Goal: Task Accomplishment & Management: Manage account settings

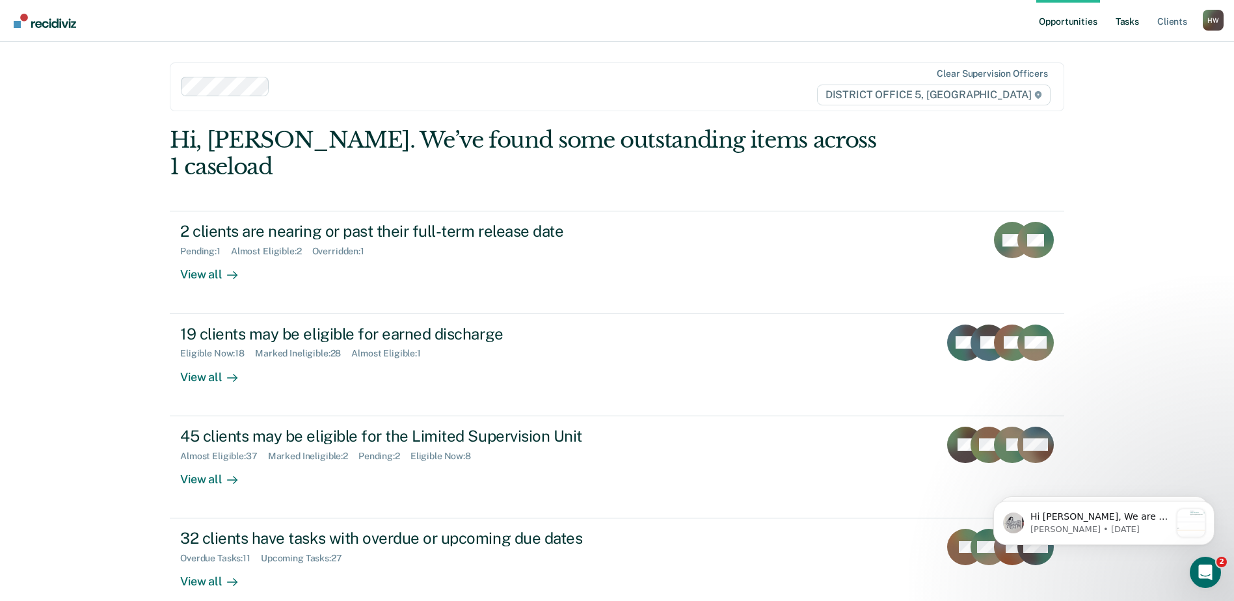
click at [1130, 25] on link "Tasks" at bounding box center [1127, 21] width 29 height 42
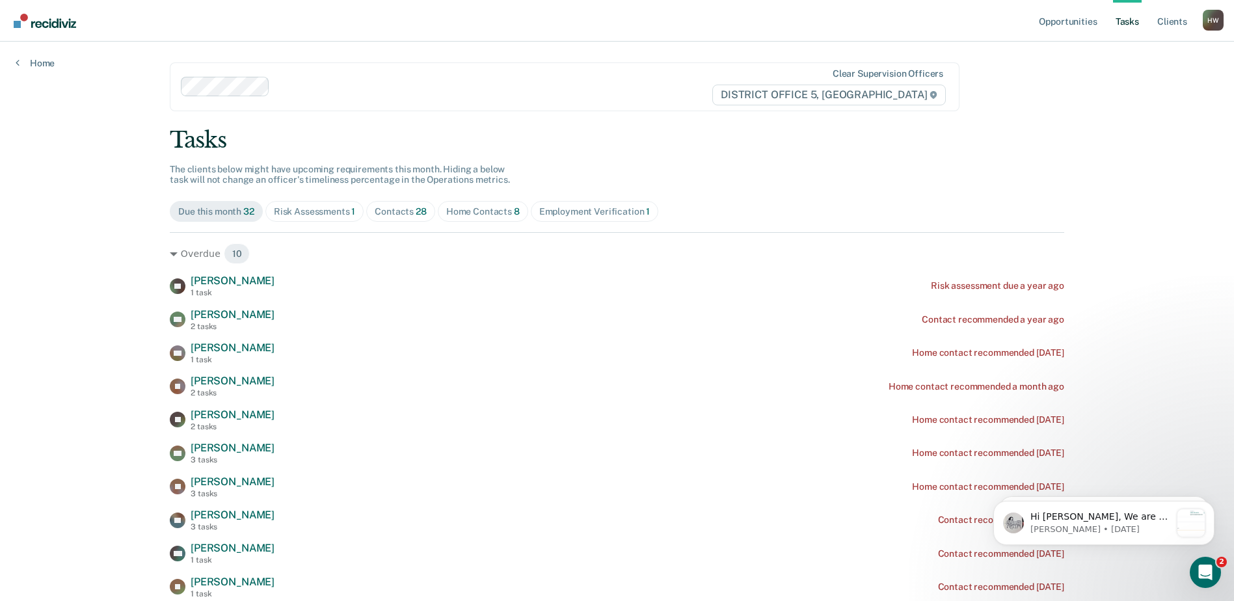
click at [396, 214] on div "Contacts 28" at bounding box center [401, 211] width 52 height 11
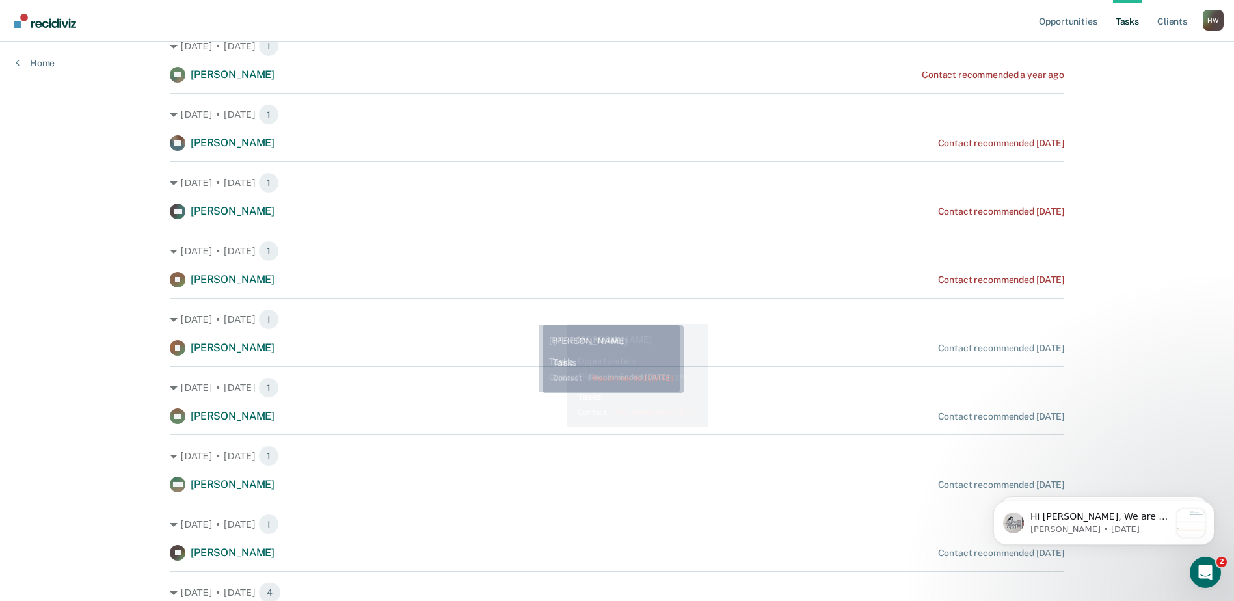
scroll to position [65, 0]
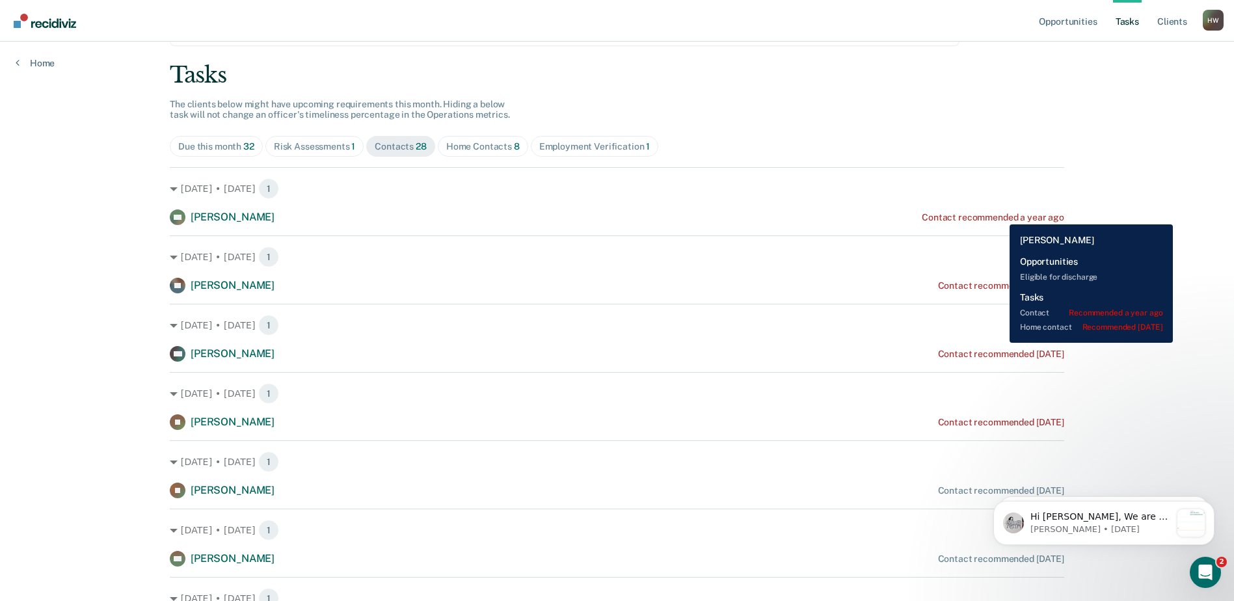
click at [1000, 215] on div "Contact recommended a year ago" at bounding box center [993, 217] width 142 height 11
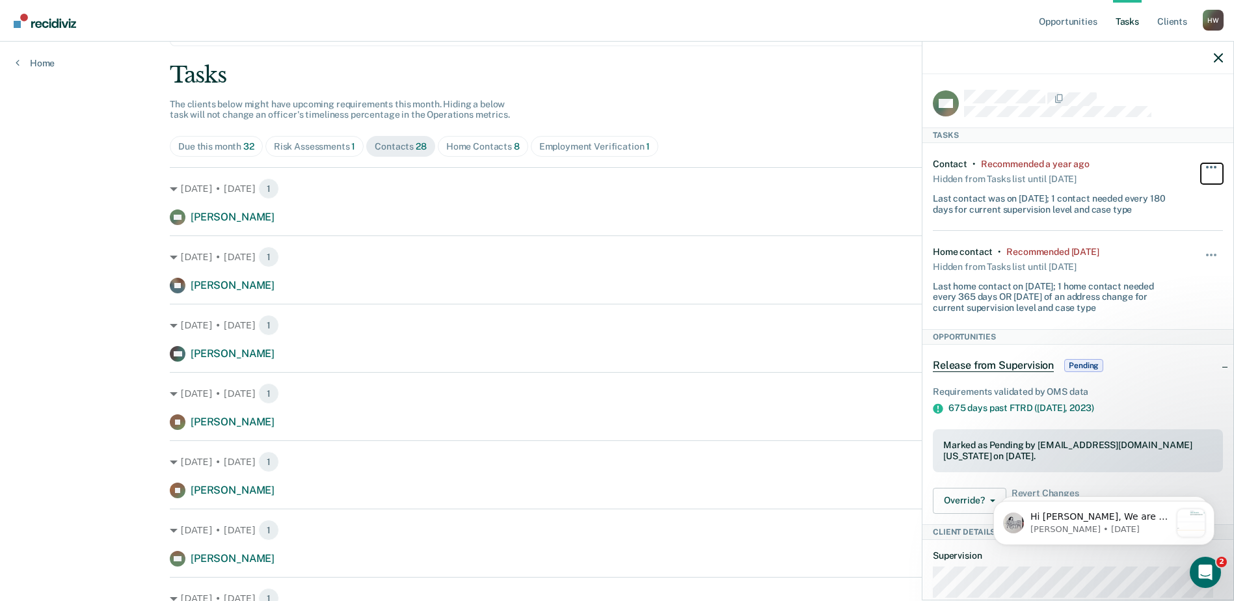
click at [1208, 168] on button "button" at bounding box center [1212, 173] width 22 height 21
click at [1172, 269] on button "90 days" at bounding box center [1176, 271] width 94 height 21
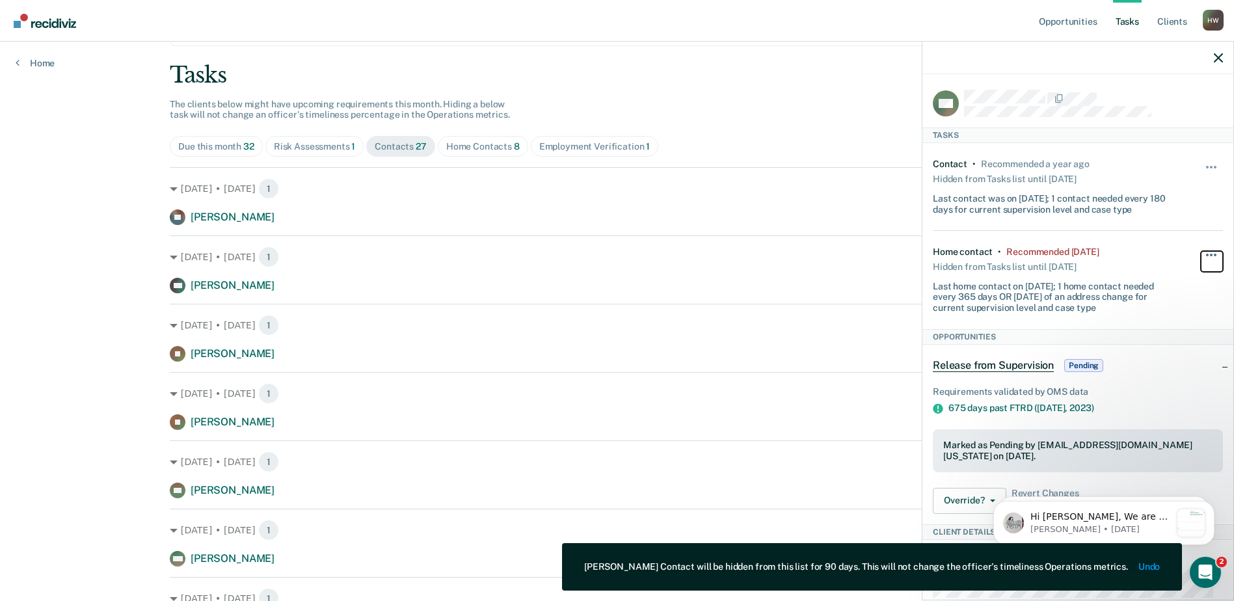
click at [1203, 253] on button "button" at bounding box center [1212, 261] width 22 height 21
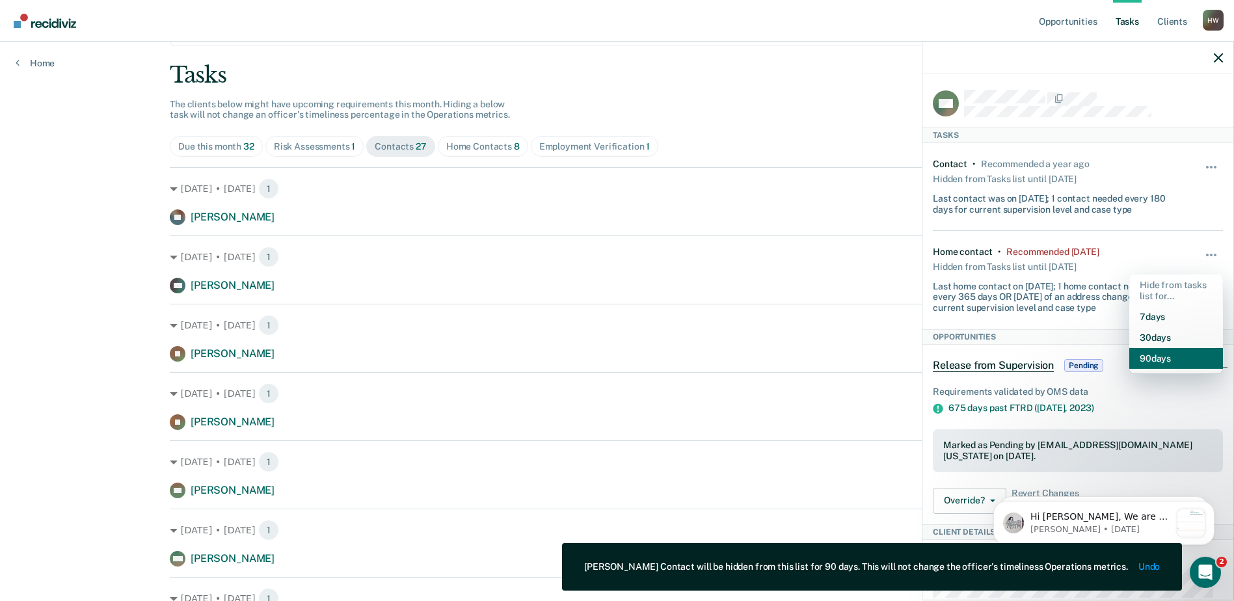
click at [1170, 355] on button "90 days" at bounding box center [1176, 358] width 94 height 21
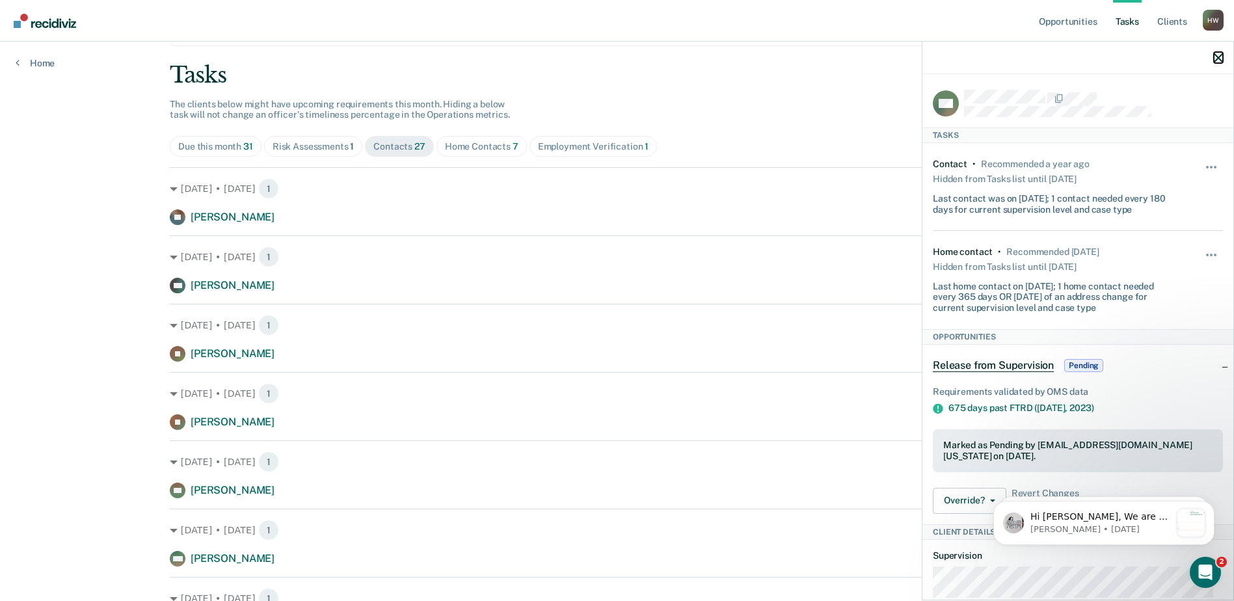
click at [1219, 57] on icon "button" at bounding box center [1218, 57] width 9 height 9
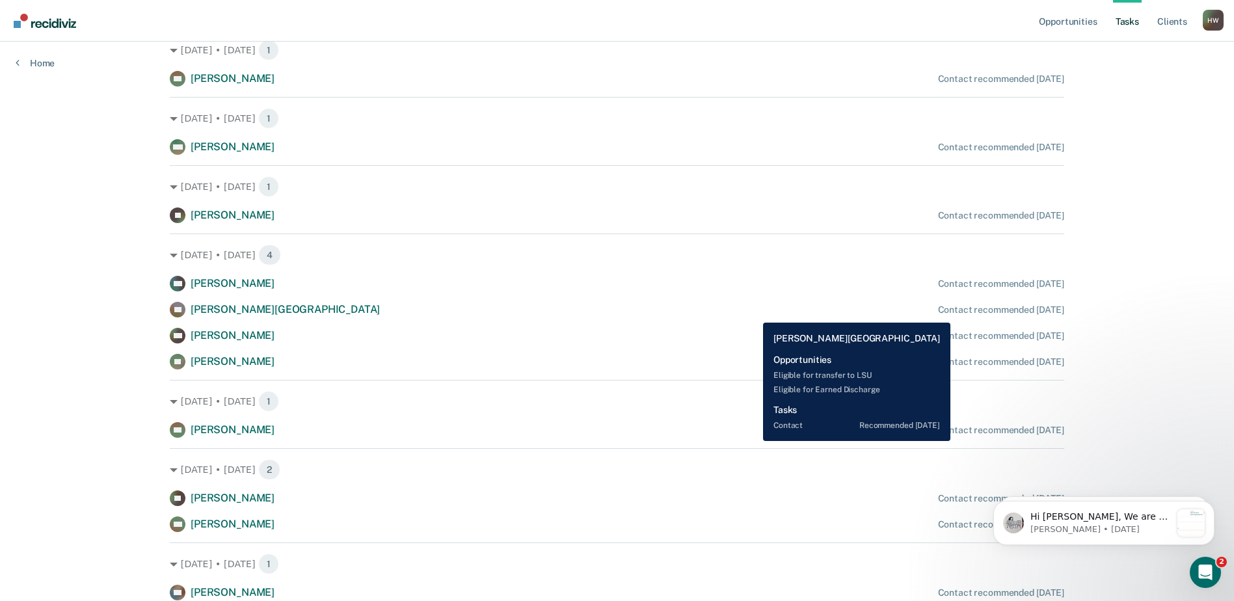
scroll to position [499, 0]
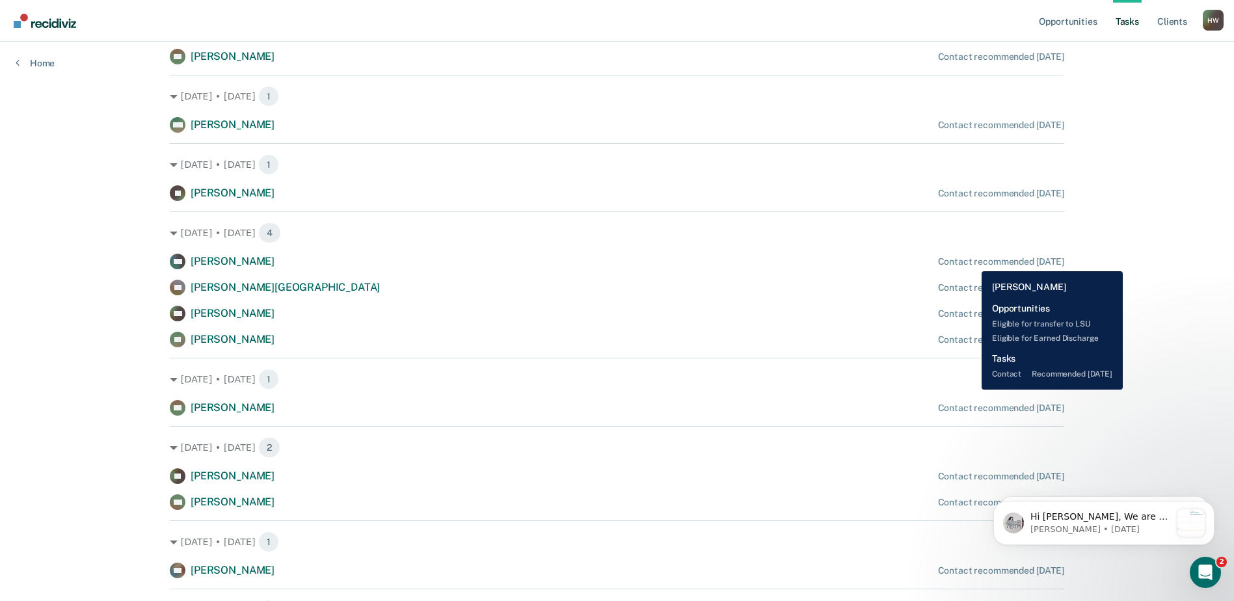
click at [972, 262] on div "Contact recommended [DATE]" at bounding box center [1001, 261] width 126 height 11
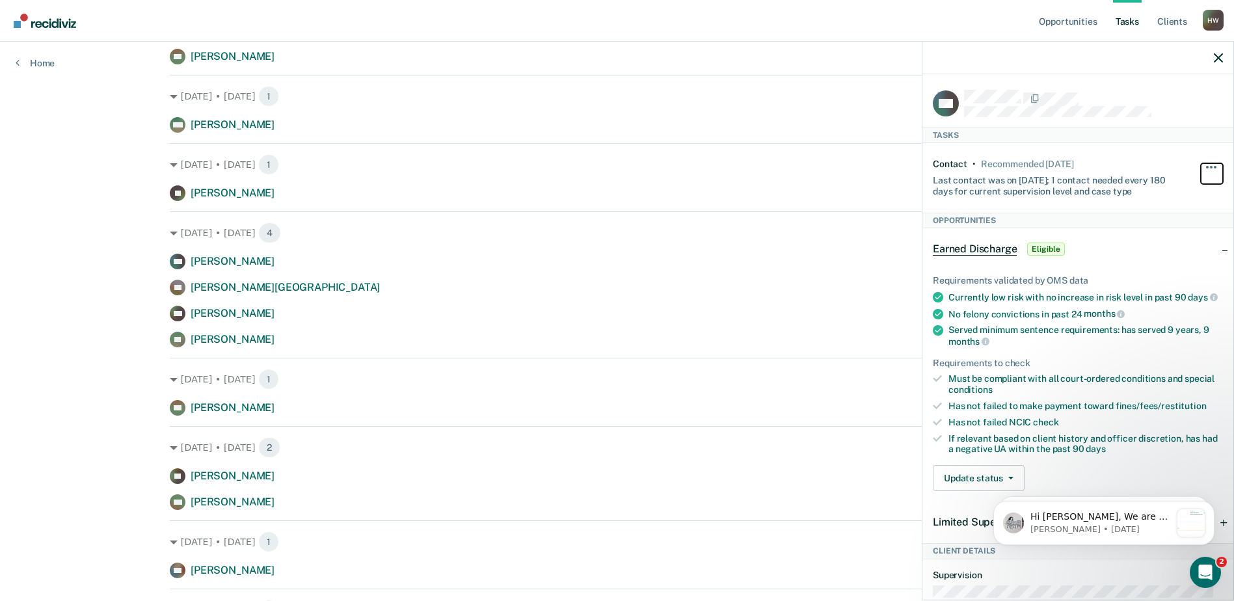
click at [1204, 167] on button "button" at bounding box center [1212, 173] width 22 height 21
click at [1167, 270] on button "90 days" at bounding box center [1176, 271] width 94 height 21
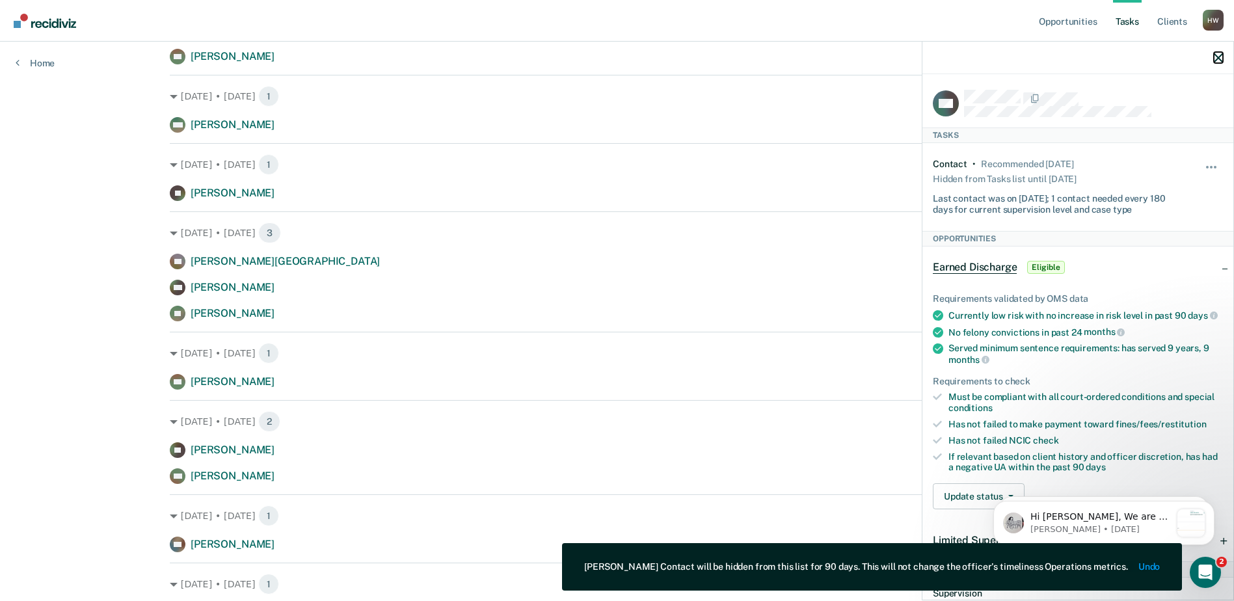
click at [1219, 59] on icon "button" at bounding box center [1218, 57] width 9 height 9
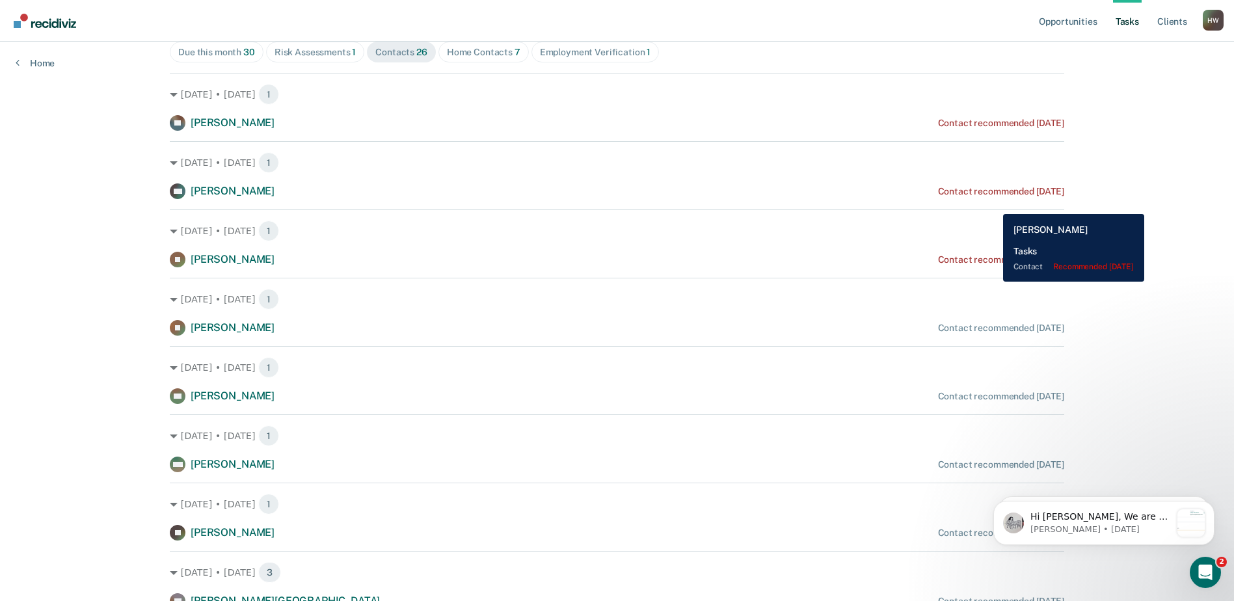
scroll to position [152, 0]
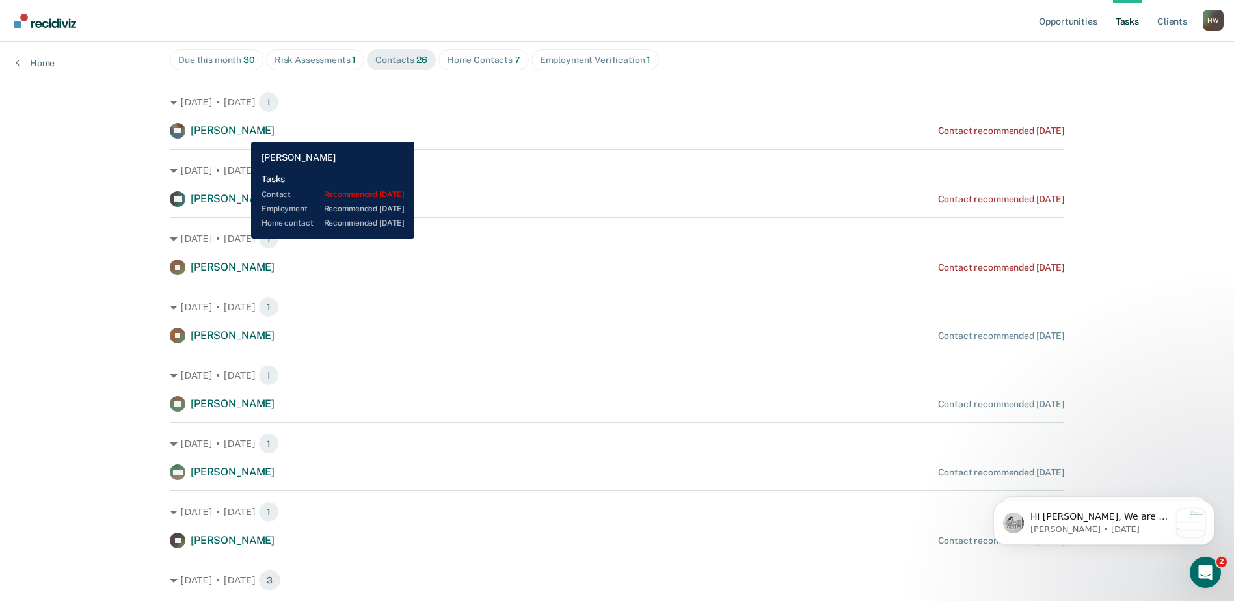
click at [241, 132] on span "[PERSON_NAME]" at bounding box center [233, 130] width 84 height 12
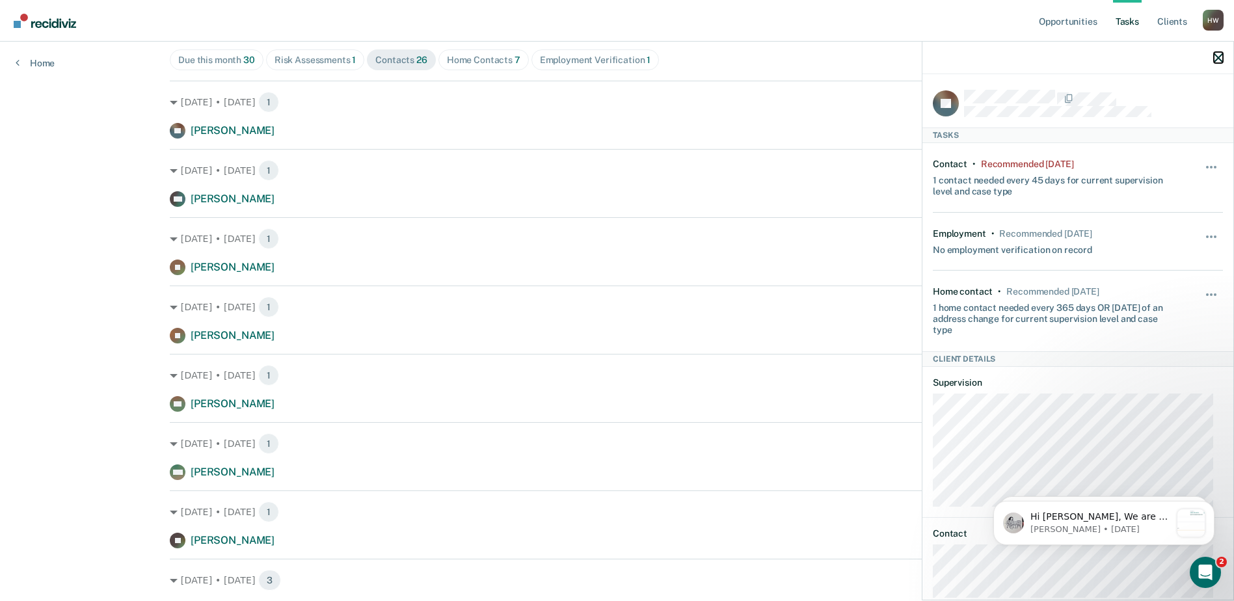
click at [1219, 57] on icon "button" at bounding box center [1218, 57] width 9 height 9
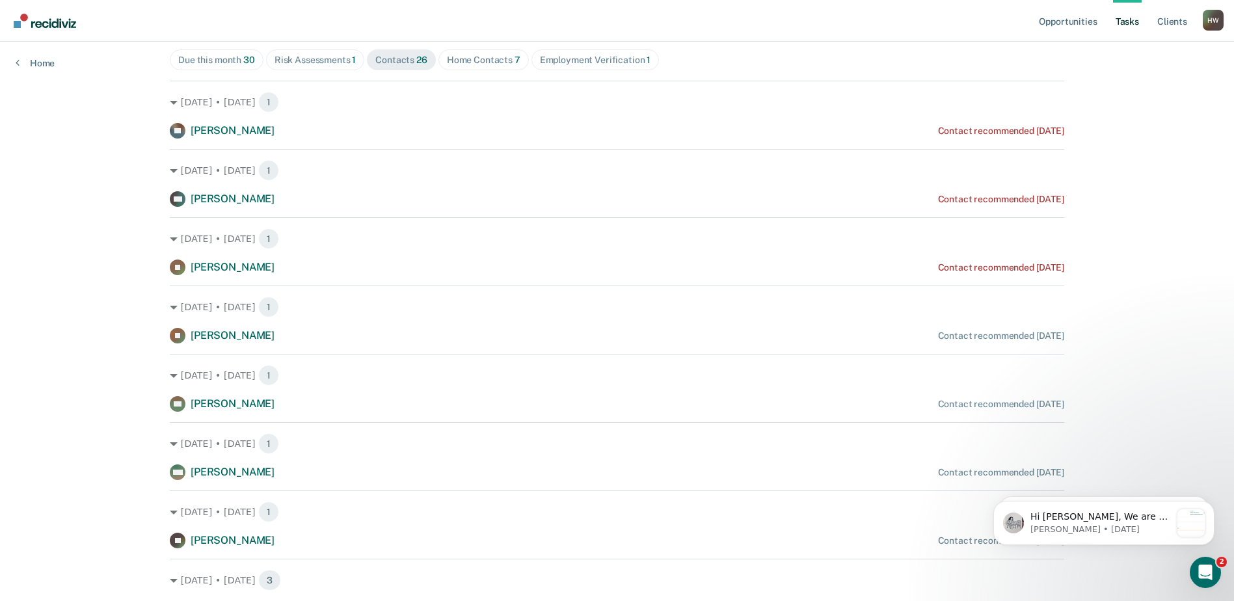
click at [474, 60] on div "Home Contacts 7" at bounding box center [484, 60] width 74 height 11
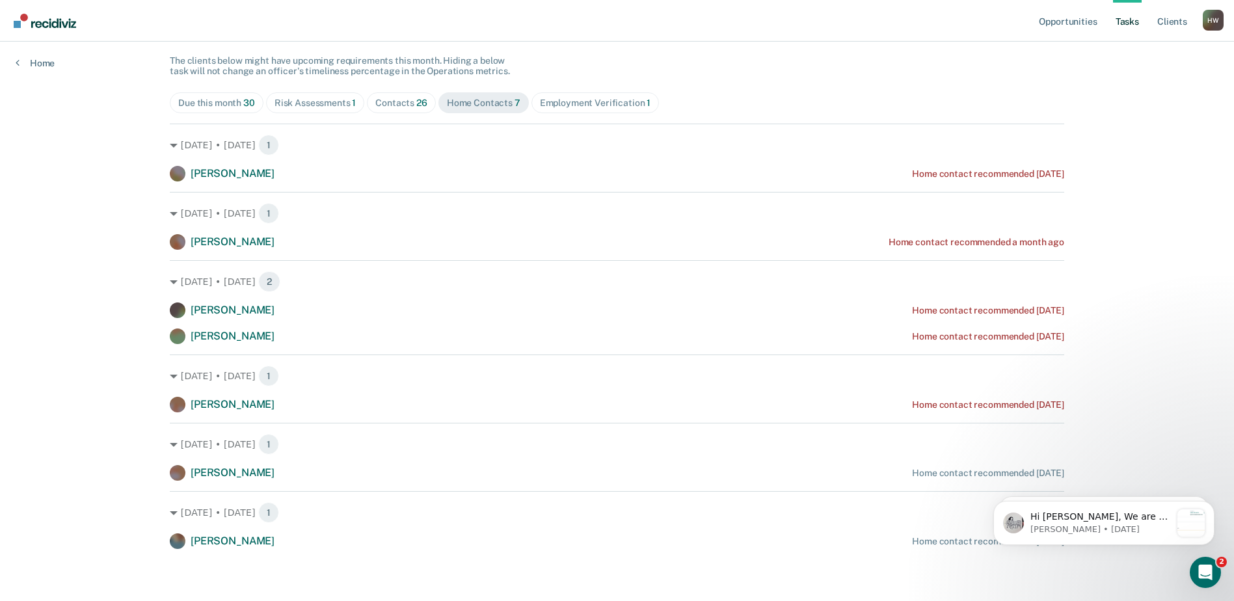
scroll to position [109, 0]
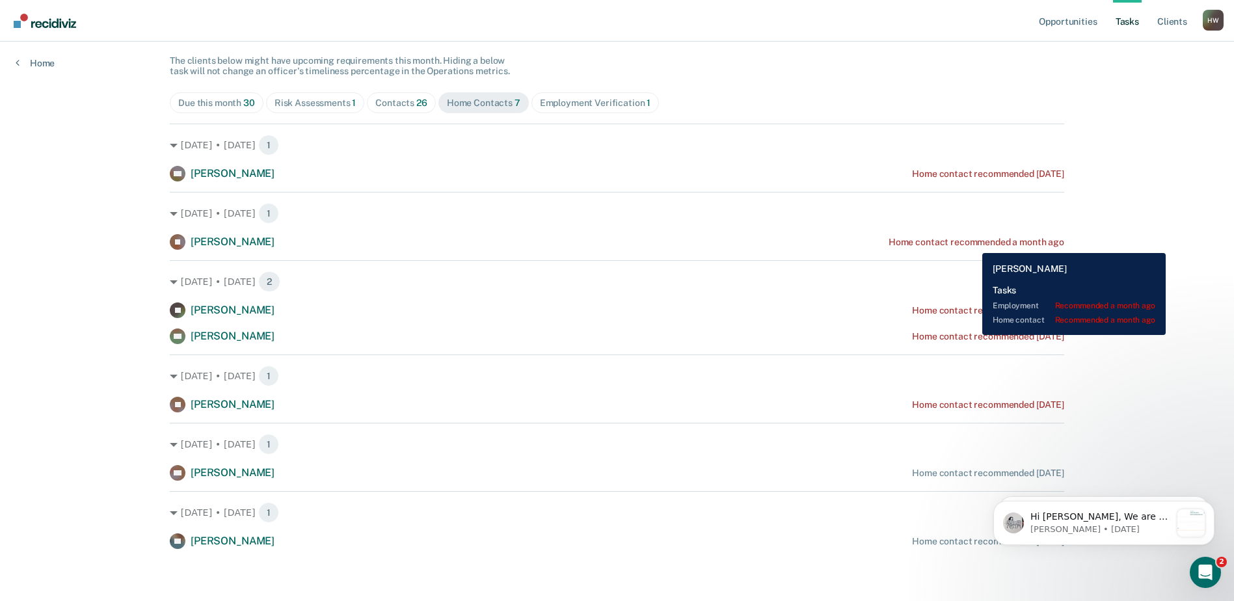
click at [973, 243] on div "Home contact recommended a month ago" at bounding box center [977, 242] width 176 height 11
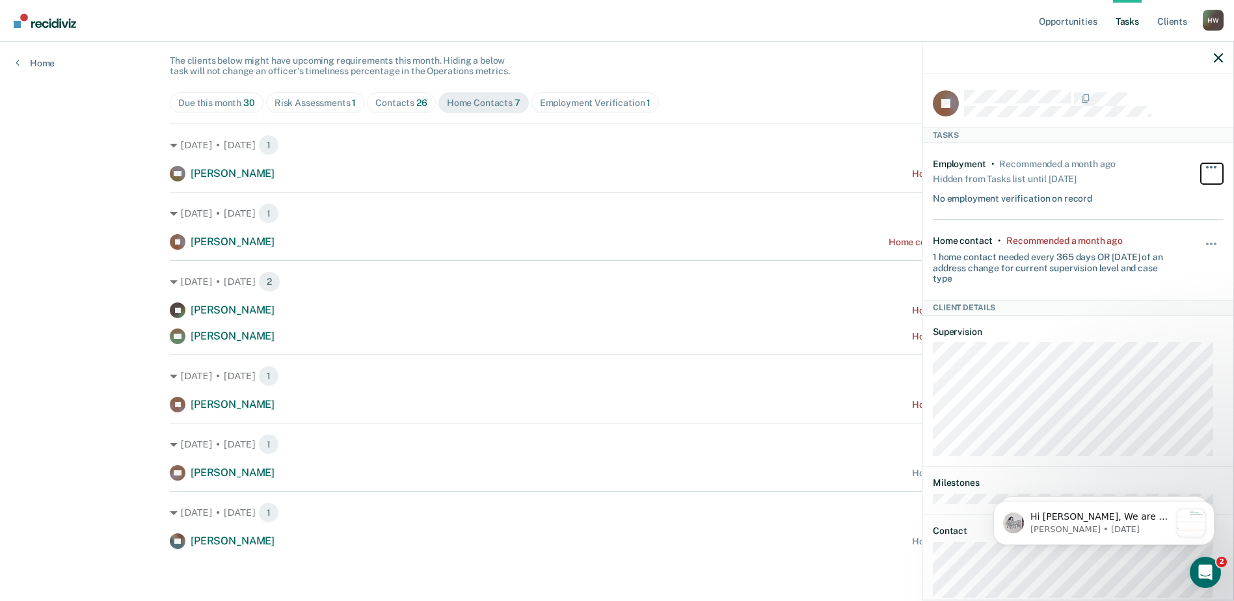
click at [1210, 166] on span "button" at bounding box center [1211, 167] width 3 height 3
click at [1204, 241] on button "button" at bounding box center [1212, 250] width 22 height 21
click at [1167, 349] on button "90 days" at bounding box center [1176, 348] width 94 height 21
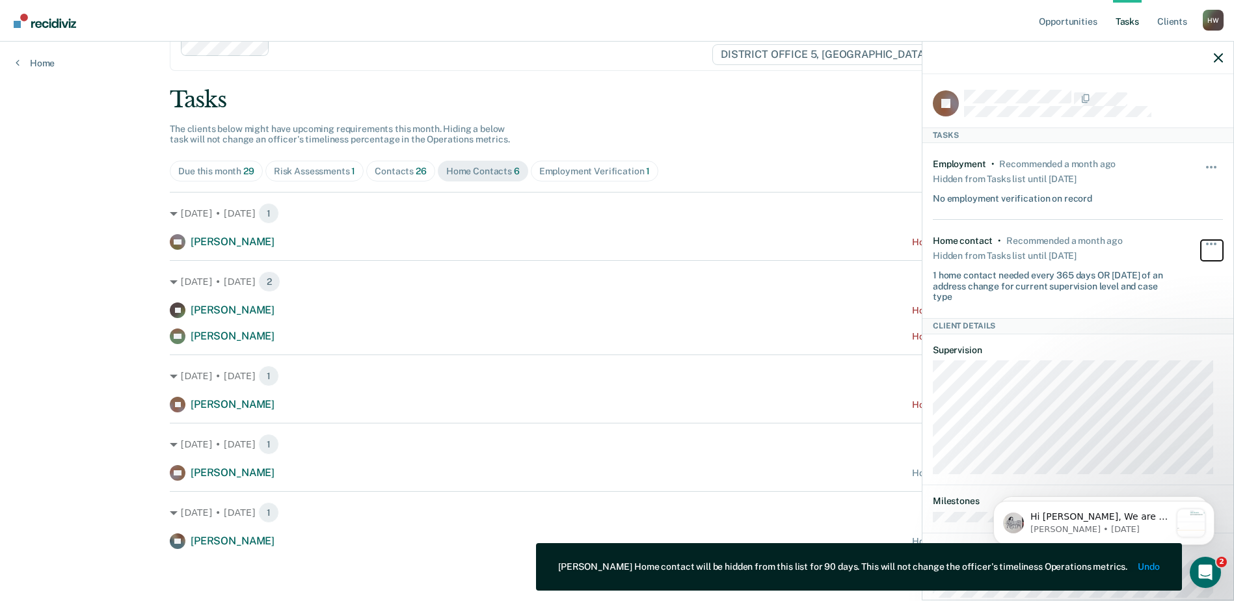
scroll to position [40, 0]
click at [1217, 57] on icon "button" at bounding box center [1218, 57] width 9 height 9
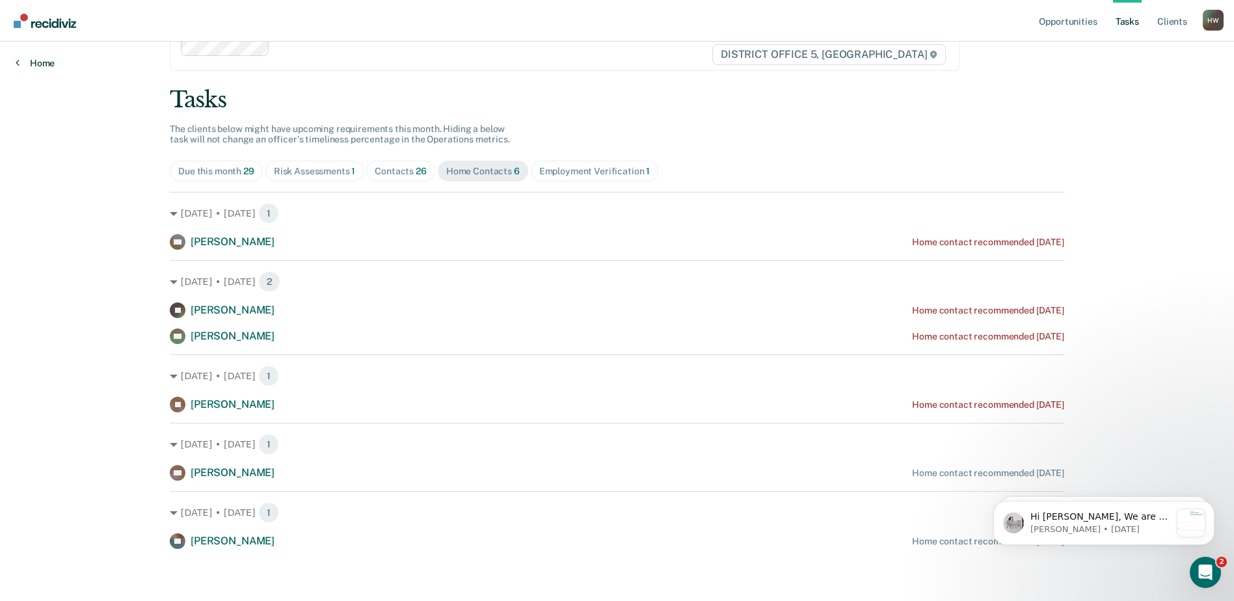
click at [20, 60] on link "Home" at bounding box center [35, 63] width 39 height 12
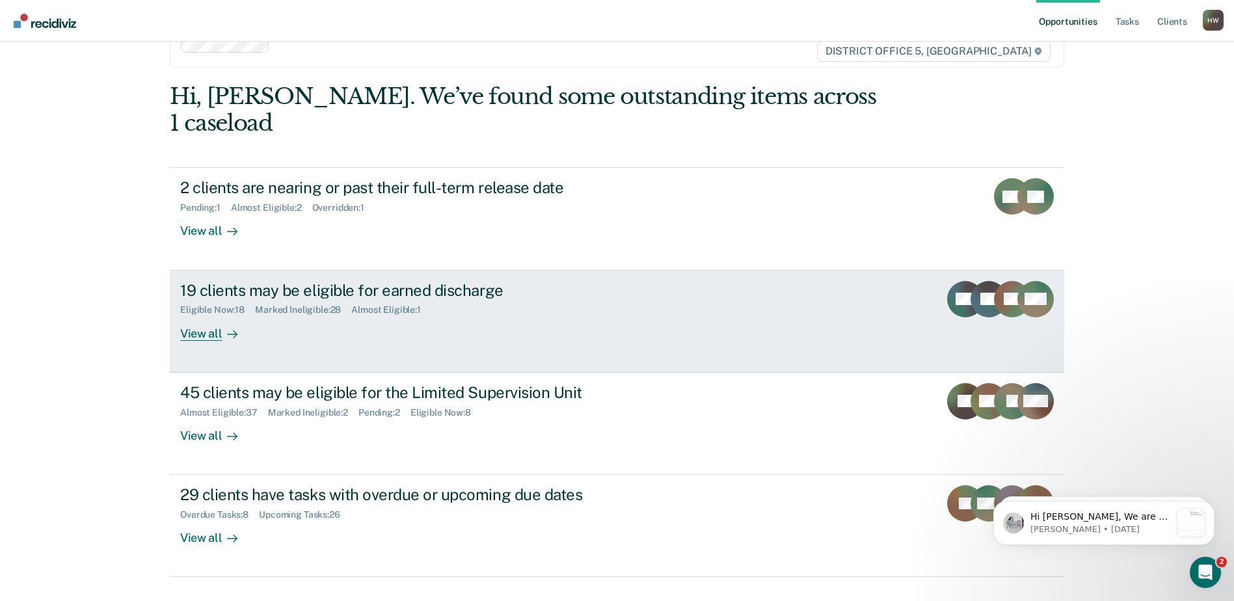
scroll to position [45, 0]
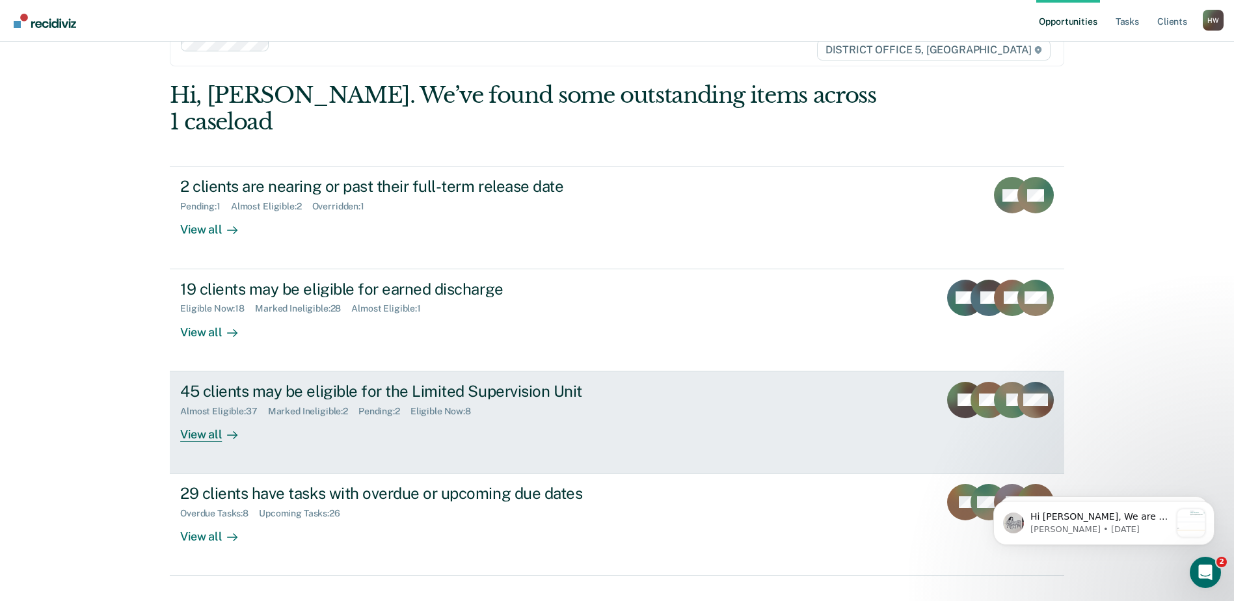
click at [206, 416] on div "View all" at bounding box center [216, 428] width 73 height 25
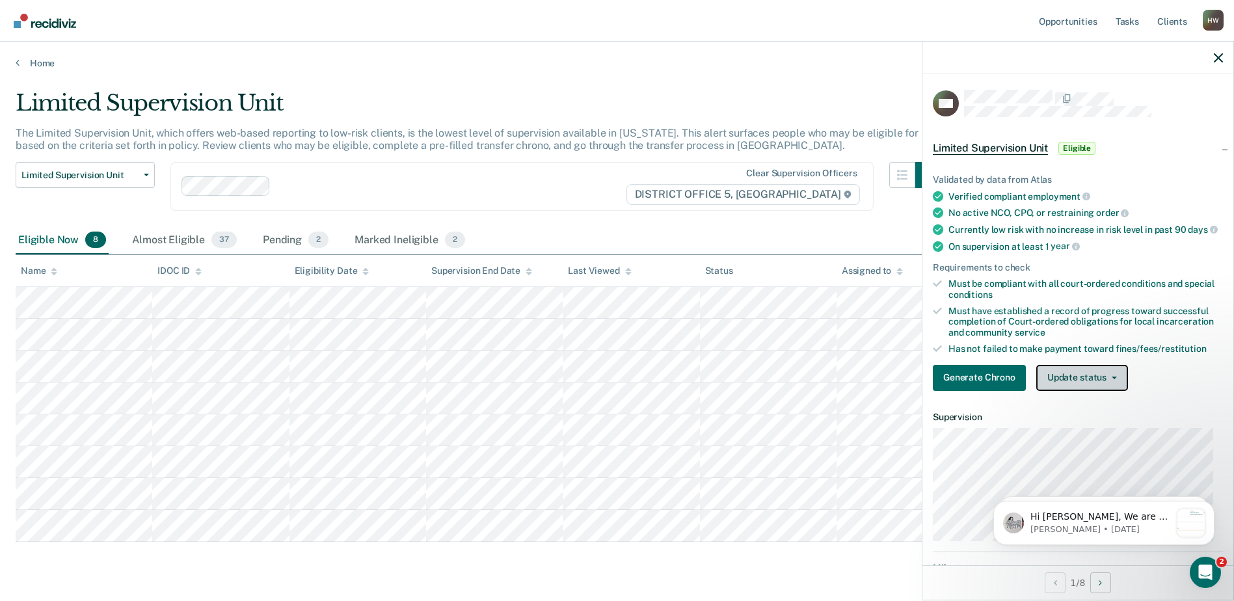
click at [1092, 387] on button "Update status" at bounding box center [1082, 378] width 92 height 26
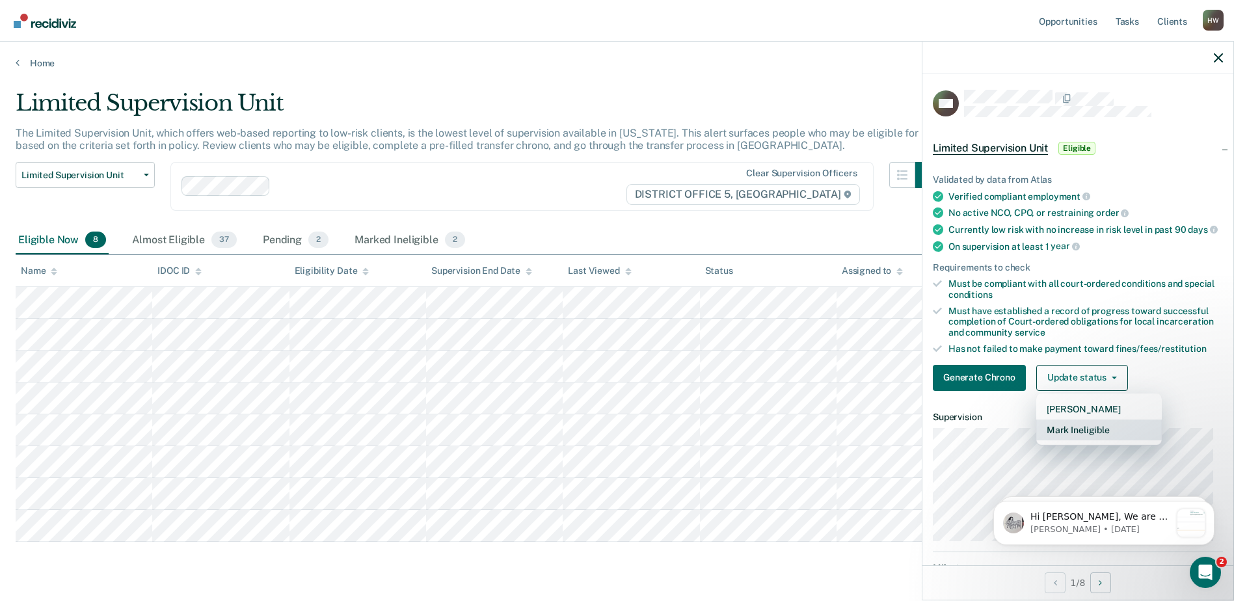
click at [1079, 439] on button "Mark Ineligible" at bounding box center [1099, 430] width 126 height 21
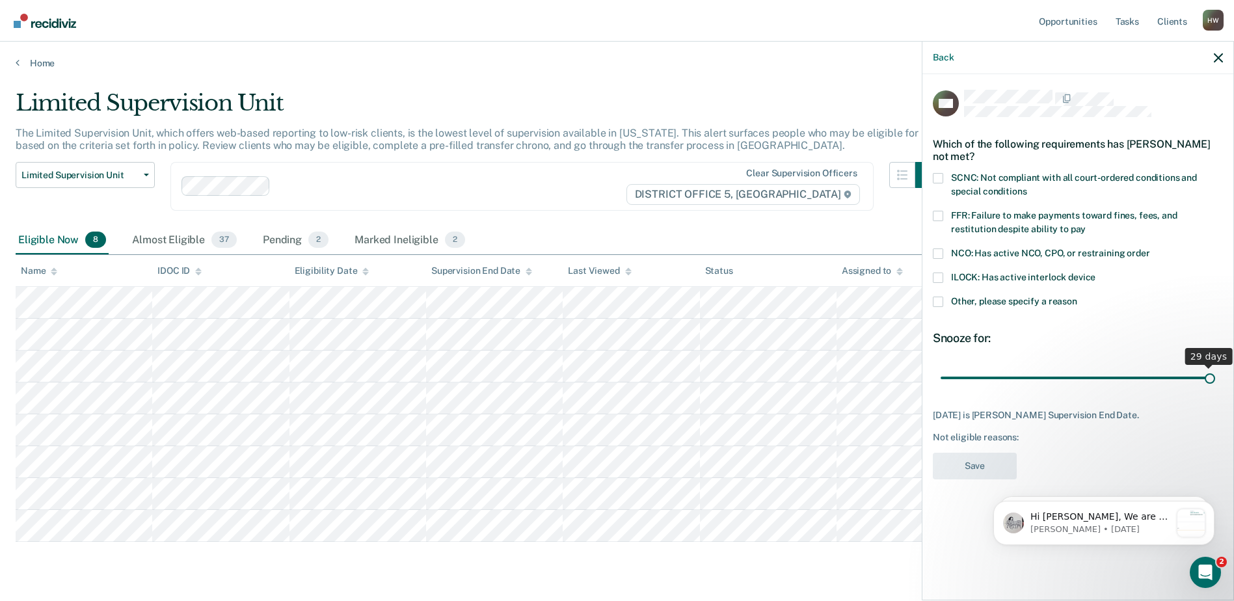
drag, startPoint x: 1210, startPoint y: 375, endPoint x: 1219, endPoint y: 373, distance: 8.6
click at [1215, 373] on input "range" at bounding box center [1078, 377] width 275 height 23
click at [941, 177] on span at bounding box center [938, 178] width 10 height 10
click at [1027, 187] on input "SCNC: Not compliant with all court-ordered conditions and special conditions" at bounding box center [1027, 187] width 0 height 0
click at [939, 214] on span at bounding box center [938, 216] width 10 height 10
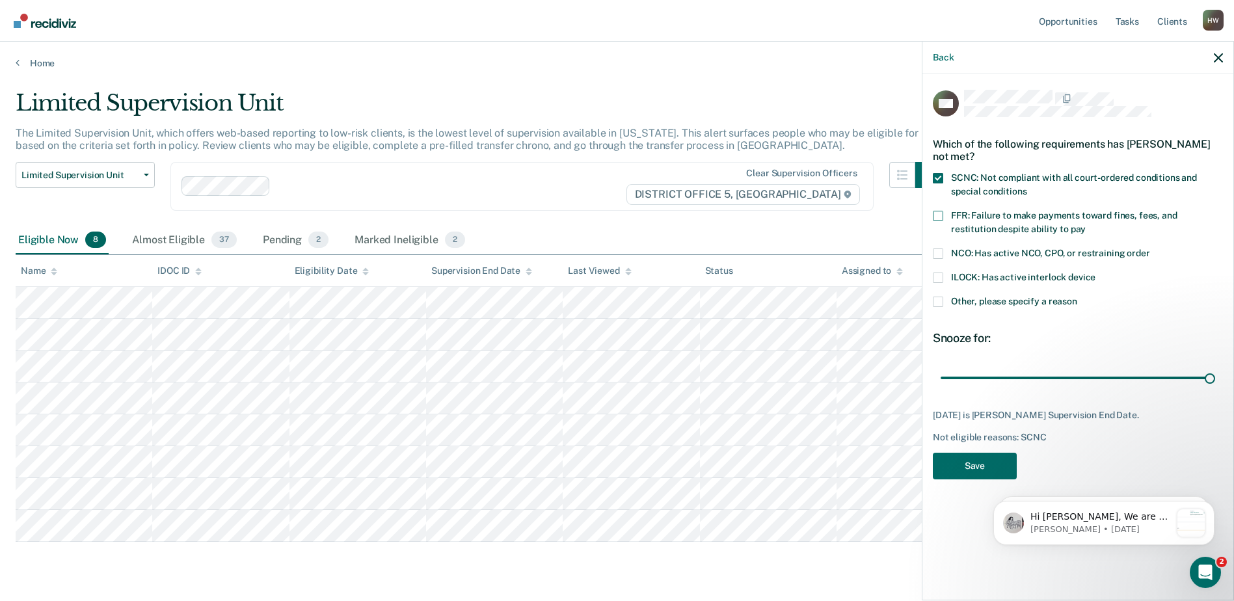
click at [1086, 224] on input "FFR: Failure to make payments toward fines, fees, and restitution despite abili…" at bounding box center [1086, 224] width 0 height 0
click at [939, 304] on span at bounding box center [938, 302] width 10 height 10
click at [1077, 297] on input "Other, please specify a reason" at bounding box center [1077, 297] width 0 height 0
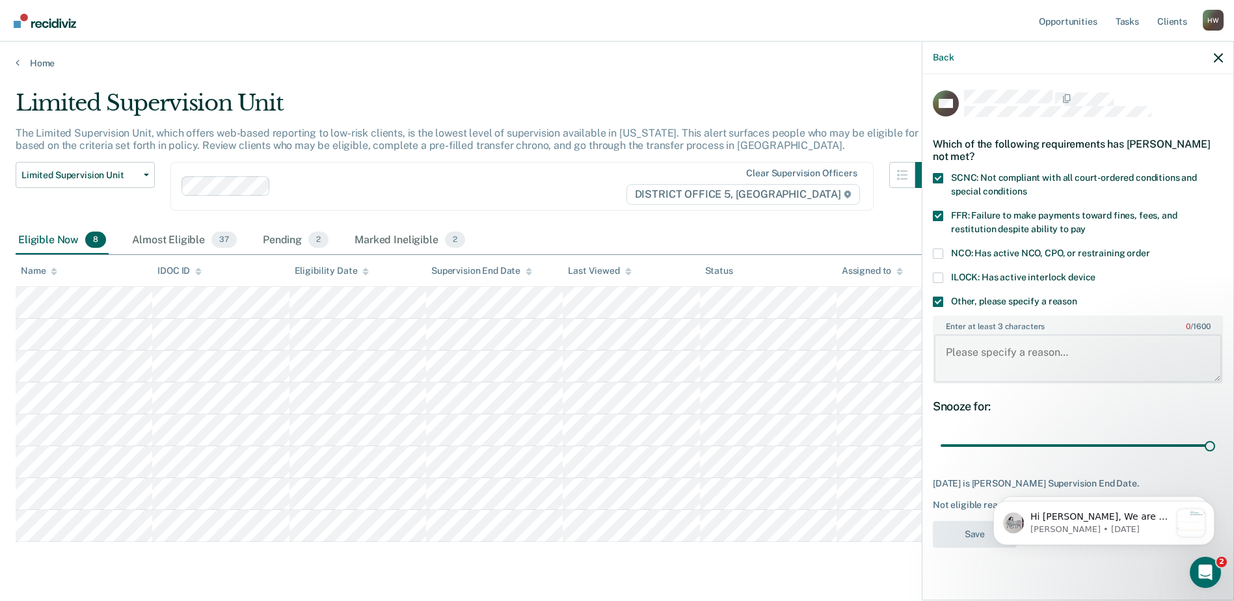
click at [954, 345] on textarea "Enter at least 3 characters 0 / 1600" at bounding box center [1078, 358] width 288 height 48
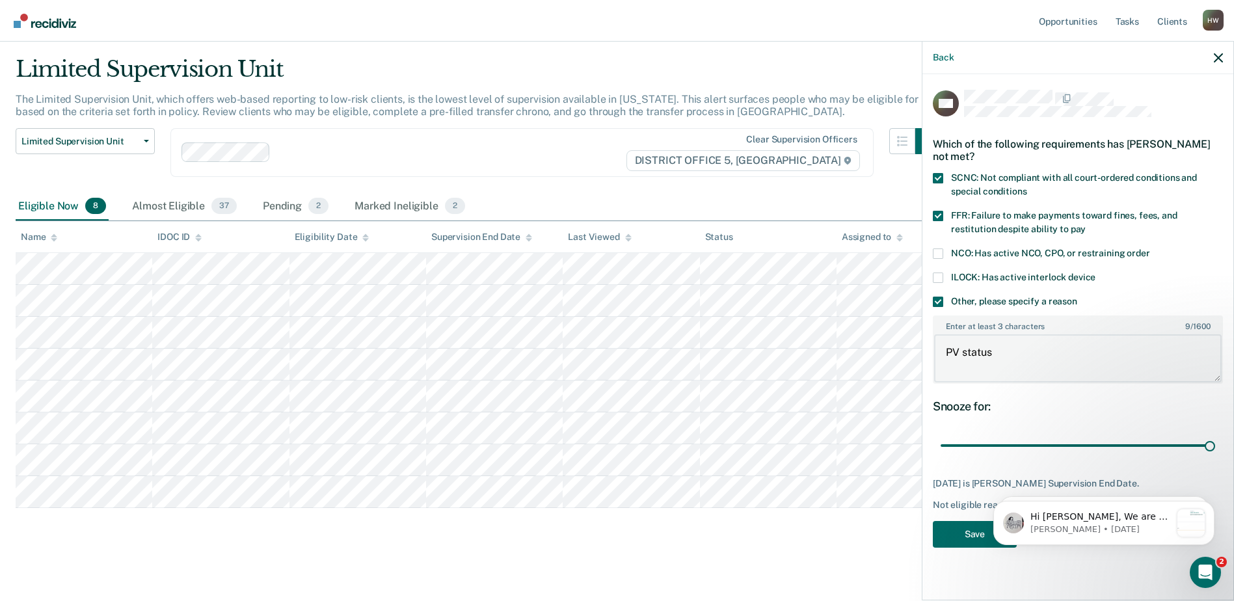
scroll to position [34, 0]
type textarea "PV status"
click at [972, 537] on button "Save" at bounding box center [975, 534] width 84 height 27
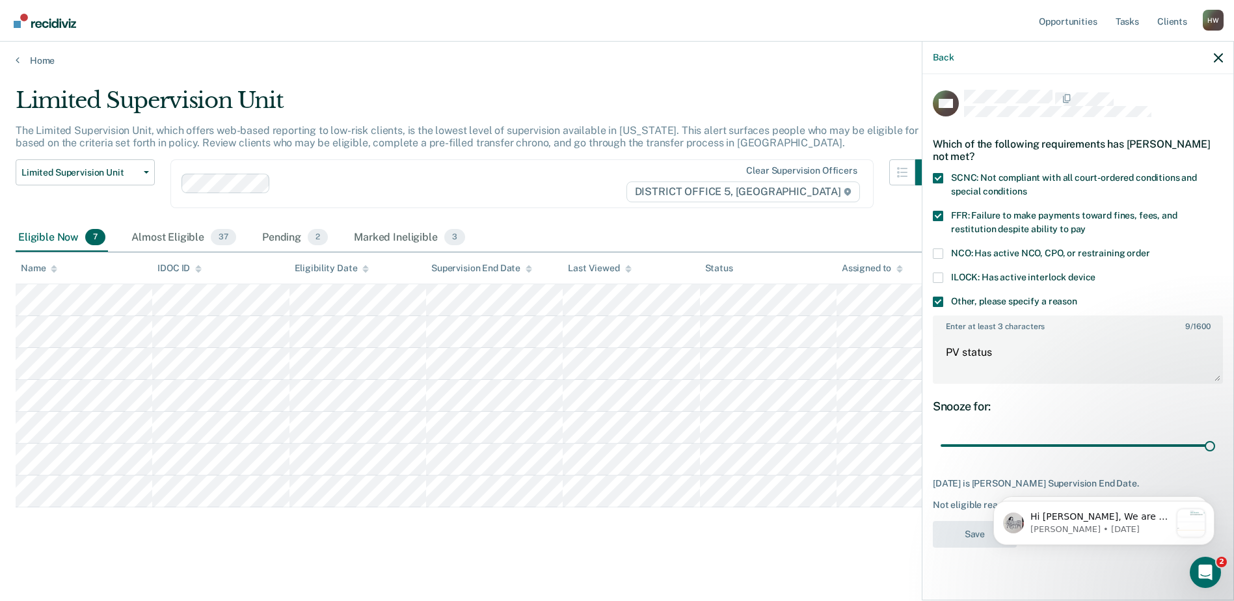
scroll to position [3, 0]
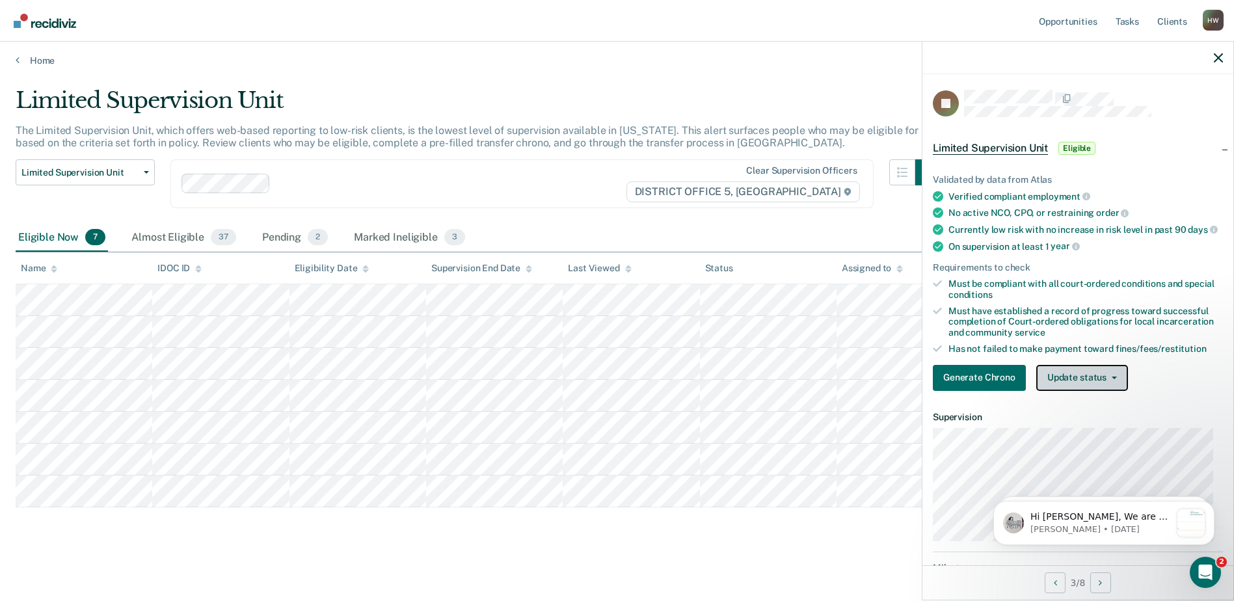
click at [1107, 379] on span "button" at bounding box center [1112, 378] width 10 height 3
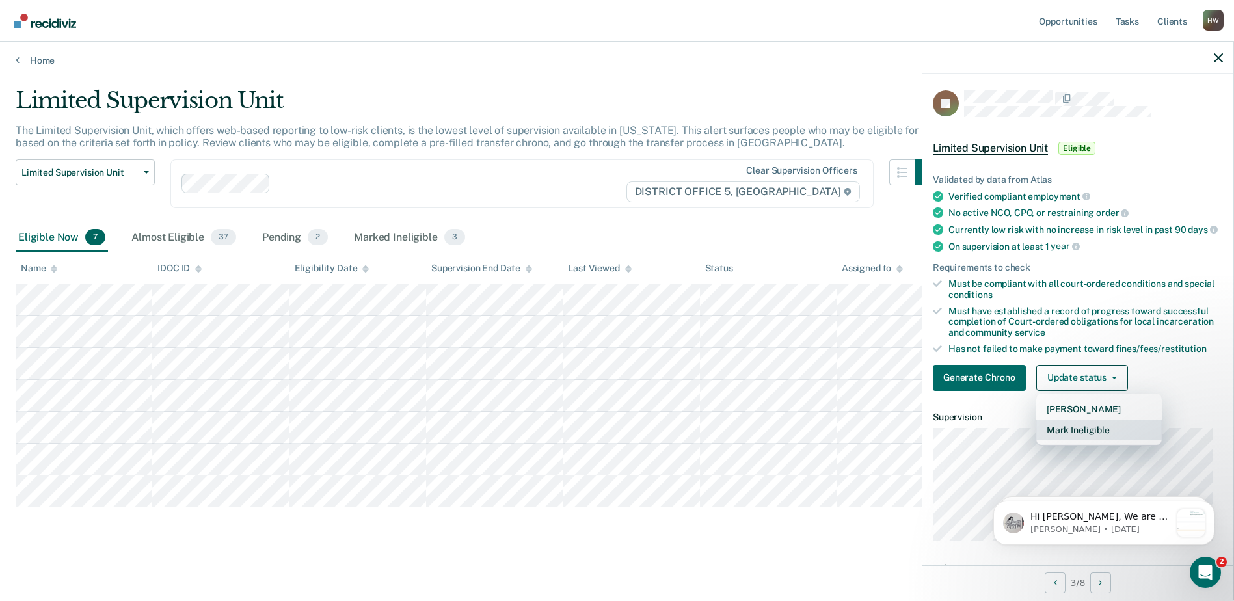
click at [1077, 440] on button "Mark Ineligible" at bounding box center [1099, 430] width 126 height 21
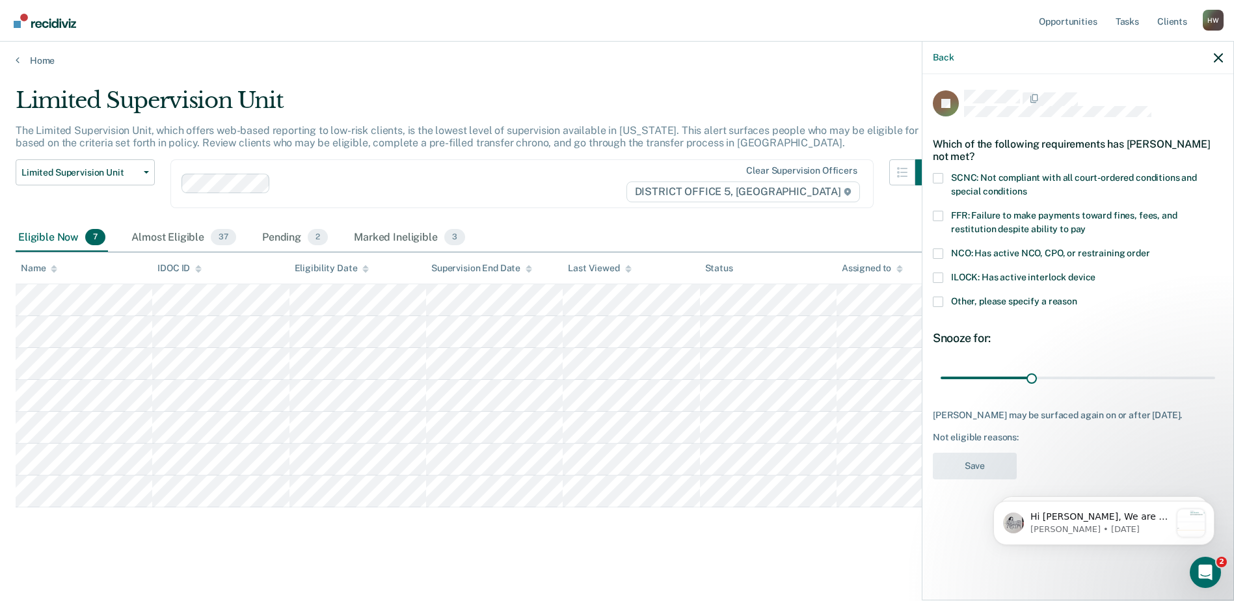
click at [937, 173] on span at bounding box center [938, 178] width 10 height 10
click at [1027, 187] on input "SCNC: Not compliant with all court-ordered conditions and special conditions" at bounding box center [1027, 187] width 0 height 0
drag, startPoint x: 1032, startPoint y: 366, endPoint x: 1246, endPoint y: 380, distance: 214.5
type input "90"
click at [1215, 380] on input "range" at bounding box center [1078, 377] width 275 height 23
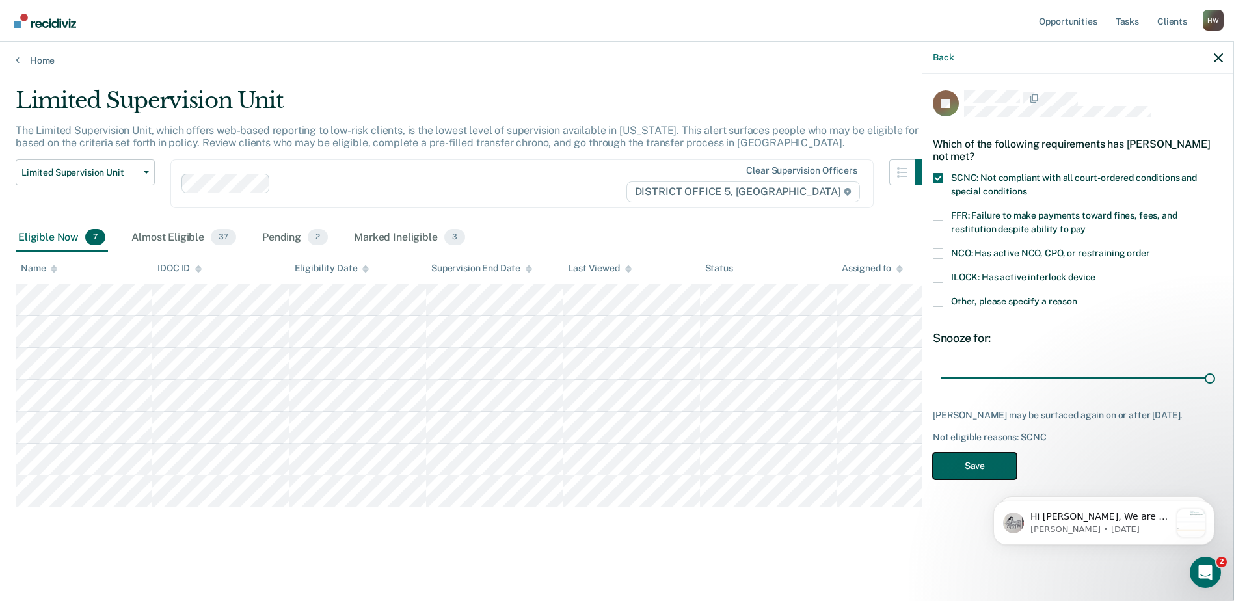
click at [988, 453] on button "Save" at bounding box center [975, 466] width 84 height 27
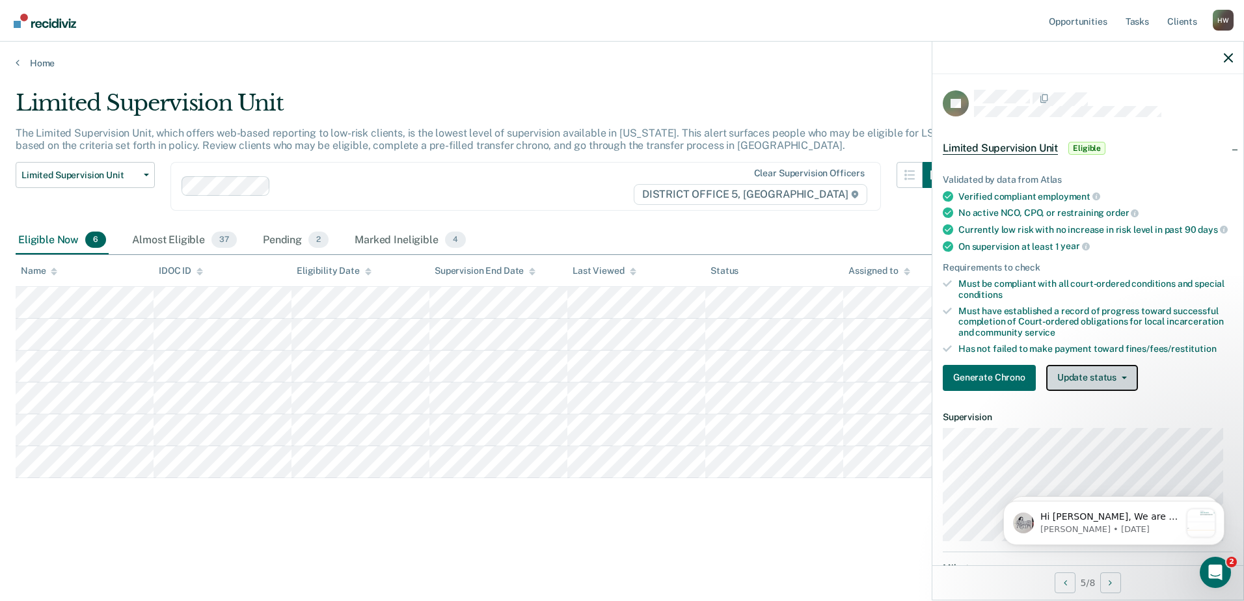
click at [1114, 383] on button "Update status" at bounding box center [1092, 378] width 92 height 26
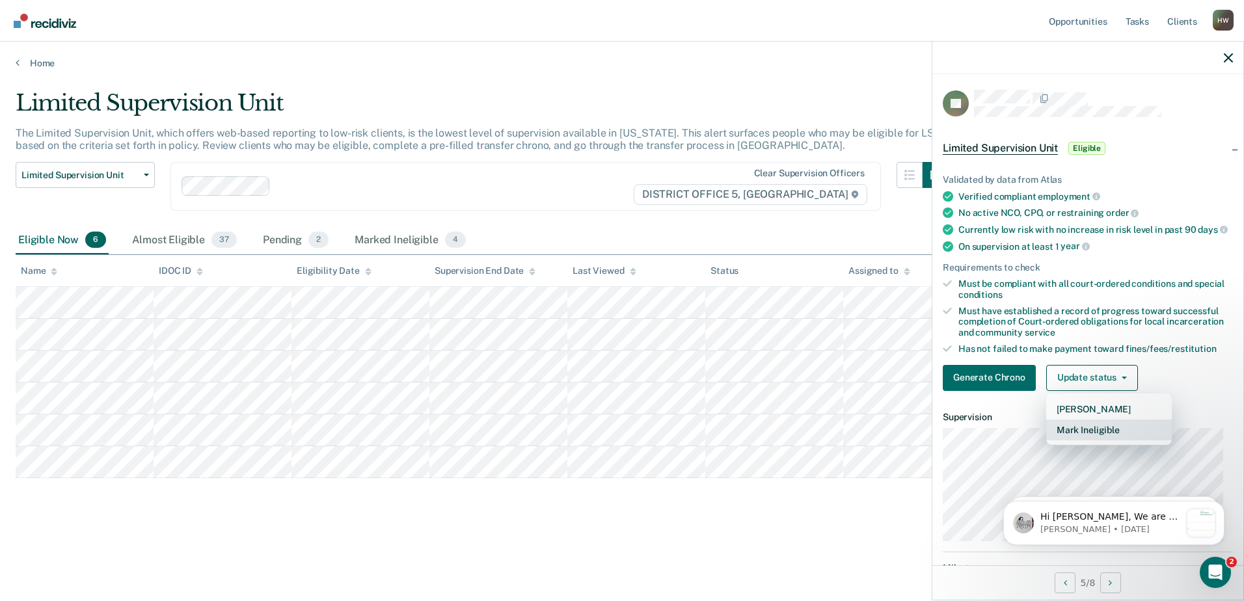
click at [1098, 439] on button "Mark Ineligible" at bounding box center [1109, 430] width 126 height 21
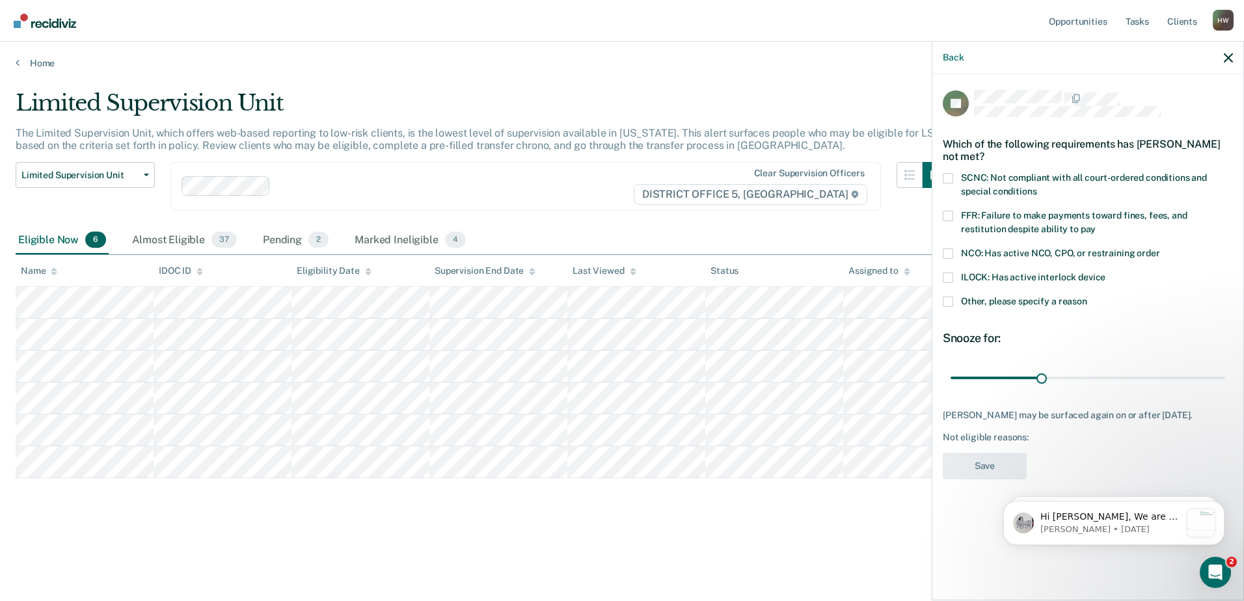
click at [949, 215] on span at bounding box center [948, 216] width 10 height 10
click at [1096, 224] on input "FFR: Failure to make payments toward fines, fees, and restitution despite abili…" at bounding box center [1096, 224] width 0 height 0
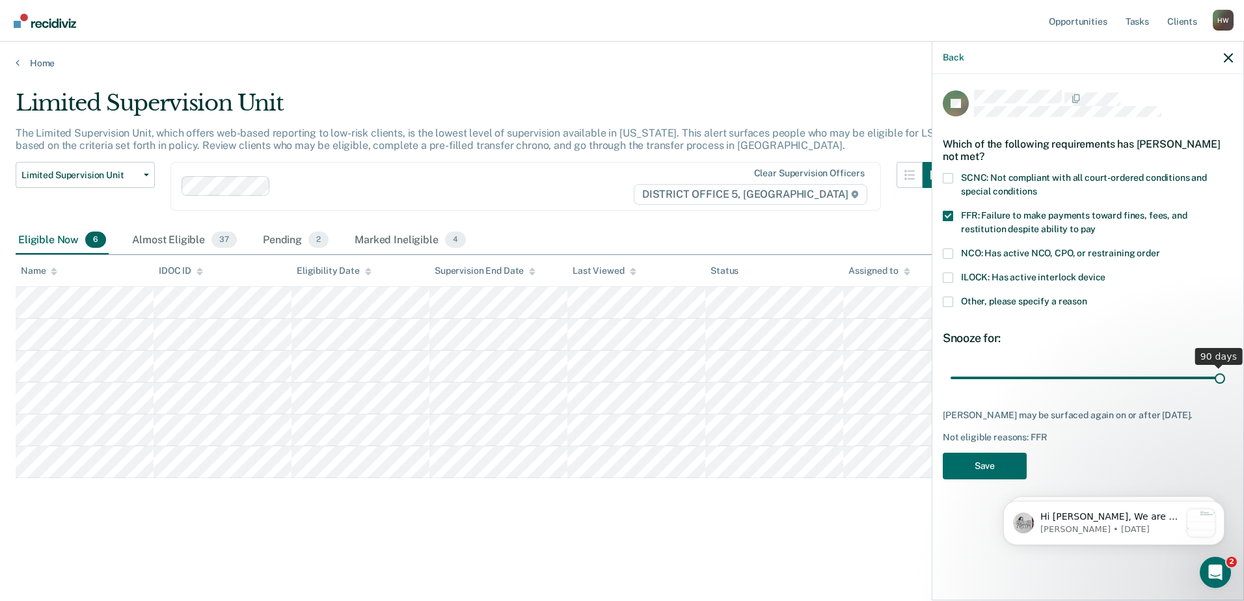
drag, startPoint x: 1043, startPoint y: 377, endPoint x: 1246, endPoint y: 393, distance: 203.6
type input "90"
click at [1225, 389] on input "range" at bounding box center [1088, 377] width 275 height 23
click at [1006, 474] on button "Save" at bounding box center [985, 466] width 84 height 27
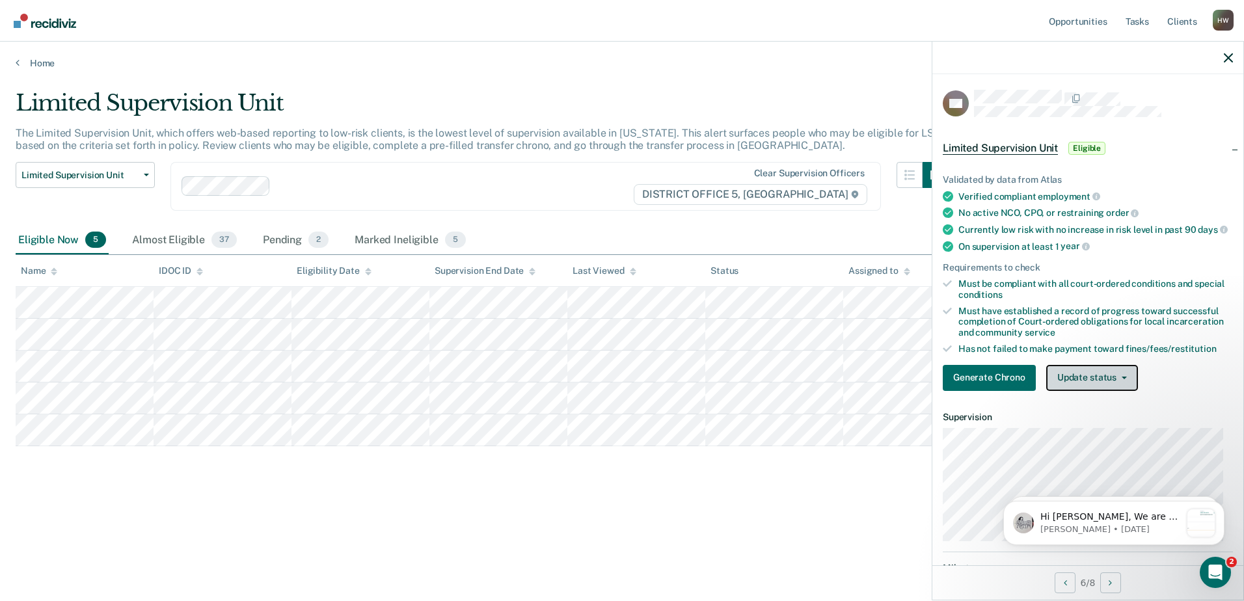
click at [1126, 384] on button "Update status" at bounding box center [1092, 378] width 92 height 26
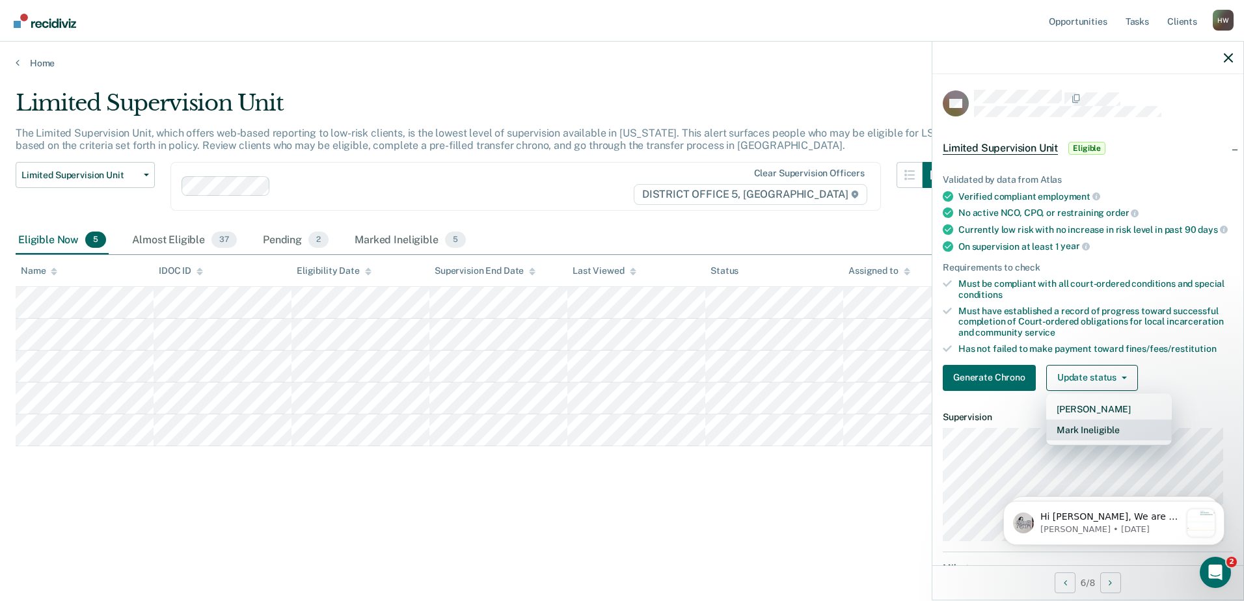
click at [1096, 440] on button "Mark Ineligible" at bounding box center [1109, 430] width 126 height 21
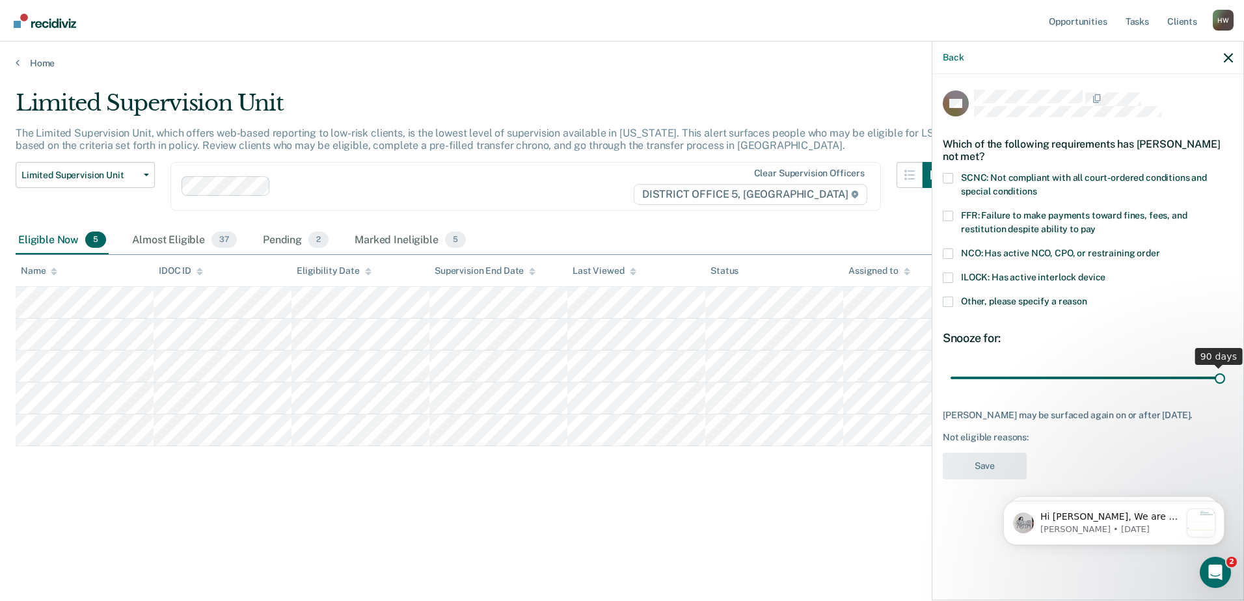
drag, startPoint x: 1039, startPoint y: 375, endPoint x: 1229, endPoint y: 396, distance: 191.0
type input "90"
click at [1225, 389] on input "range" at bounding box center [1088, 377] width 275 height 23
click at [949, 214] on span at bounding box center [948, 216] width 10 height 10
click at [1096, 224] on input "FFR: Failure to make payments toward fines, fees, and restitution despite abili…" at bounding box center [1096, 224] width 0 height 0
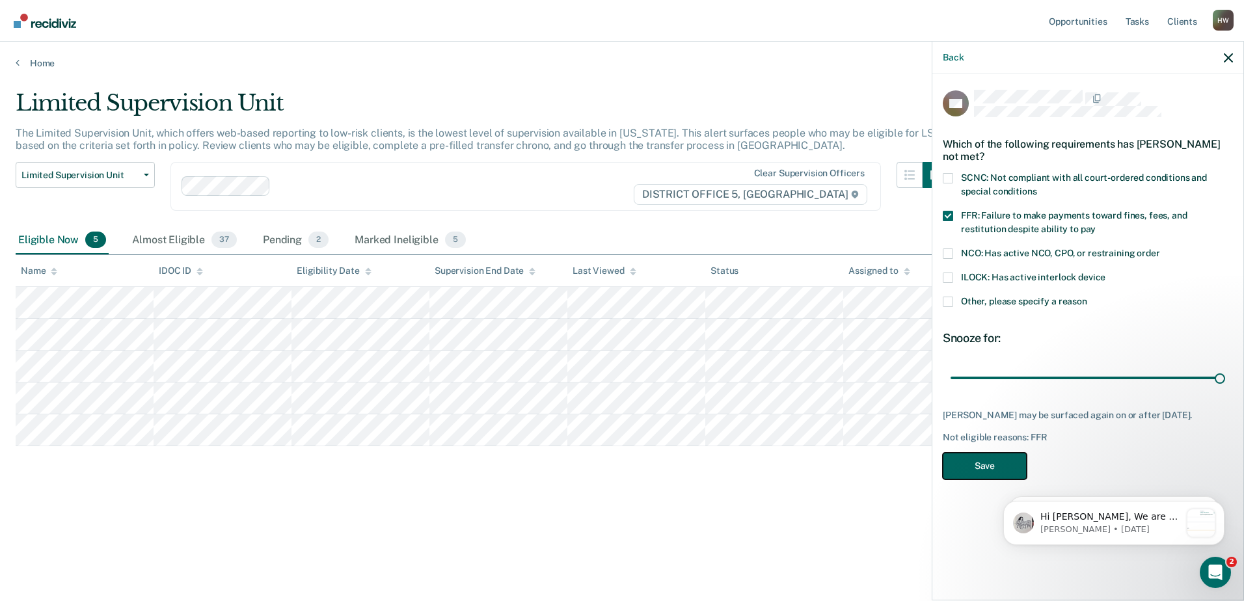
click at [984, 470] on button "Save" at bounding box center [985, 466] width 84 height 27
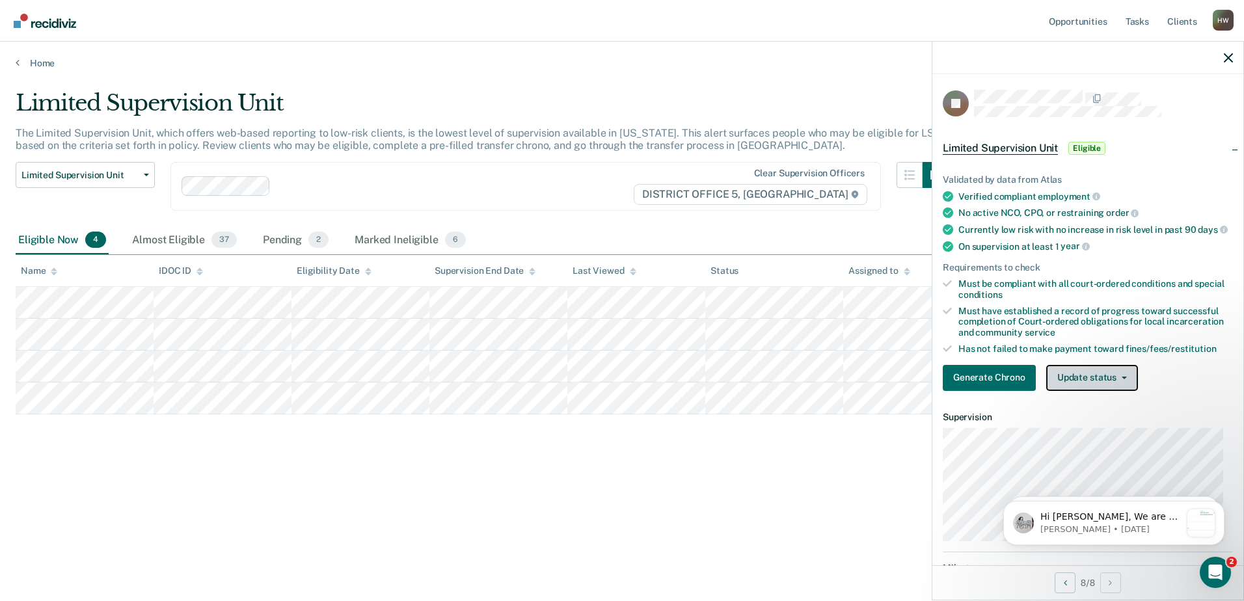
click at [1111, 389] on button "Update status" at bounding box center [1092, 378] width 92 height 26
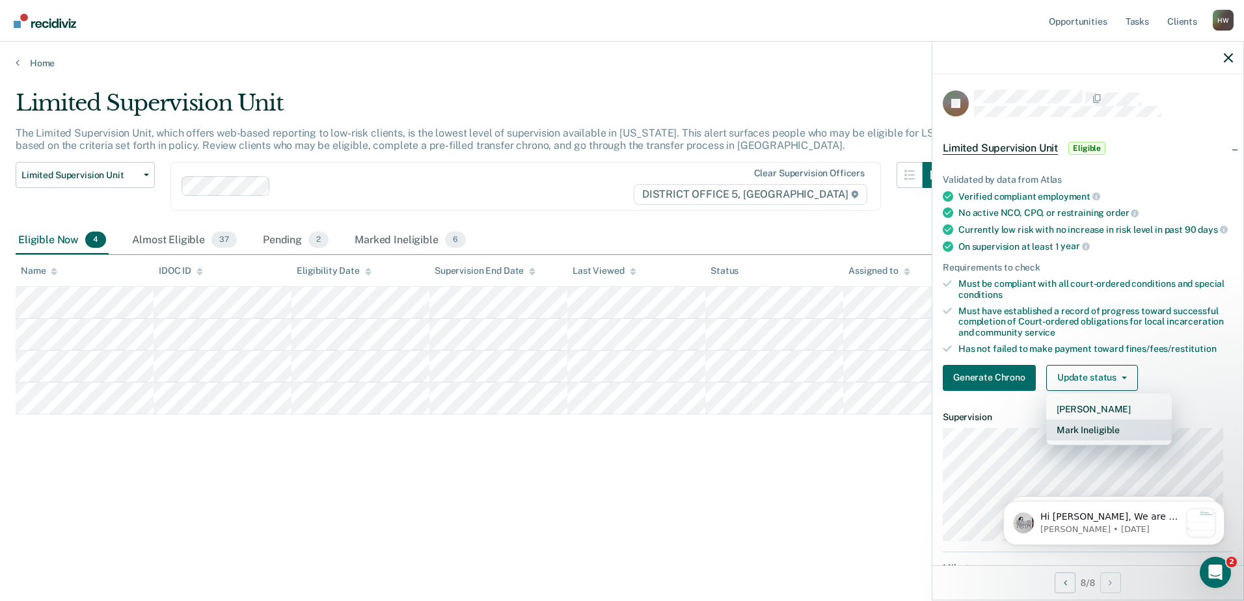
click at [1087, 440] on button "Mark Ineligible" at bounding box center [1109, 430] width 126 height 21
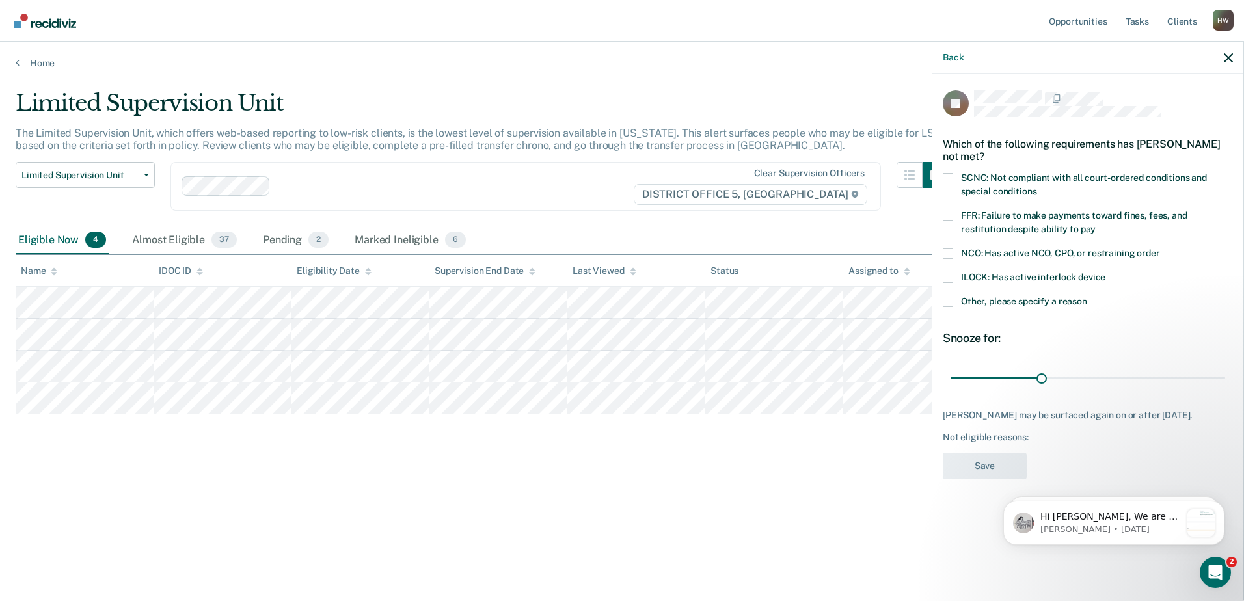
click at [947, 216] on span at bounding box center [948, 216] width 10 height 10
click at [1096, 224] on input "FFR: Failure to make payments toward fines, fees, and restitution despite abili…" at bounding box center [1096, 224] width 0 height 0
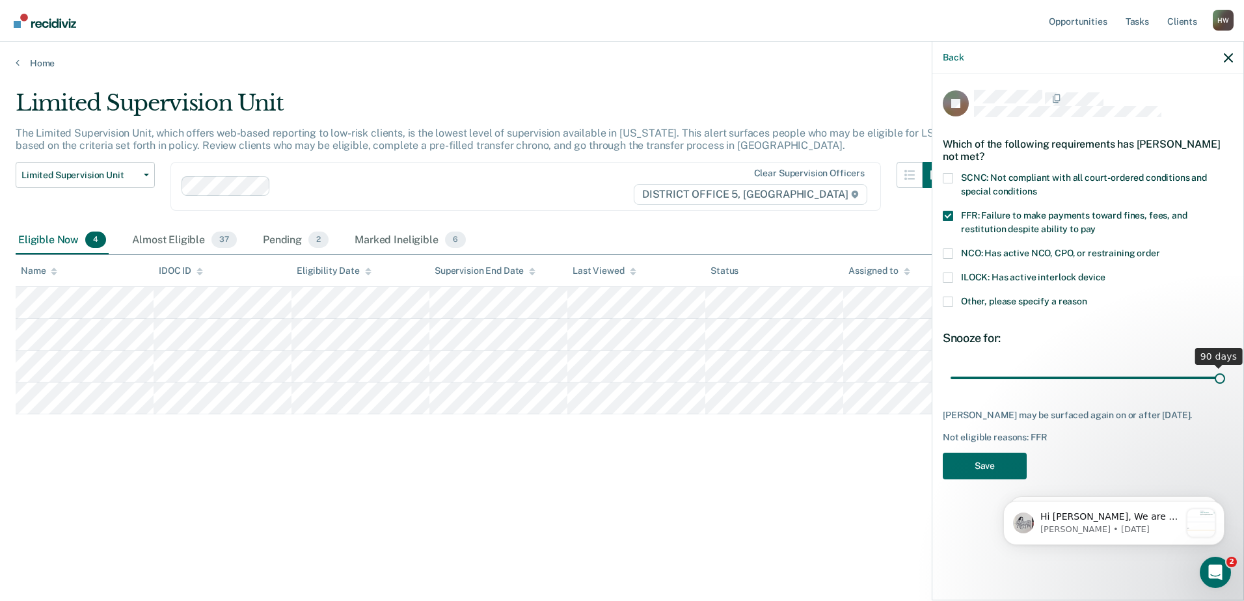
drag, startPoint x: 1042, startPoint y: 377, endPoint x: 1246, endPoint y: 386, distance: 204.5
type input "90"
click at [1225, 386] on input "range" at bounding box center [1088, 377] width 275 height 23
click at [981, 468] on button "Save" at bounding box center [985, 466] width 84 height 27
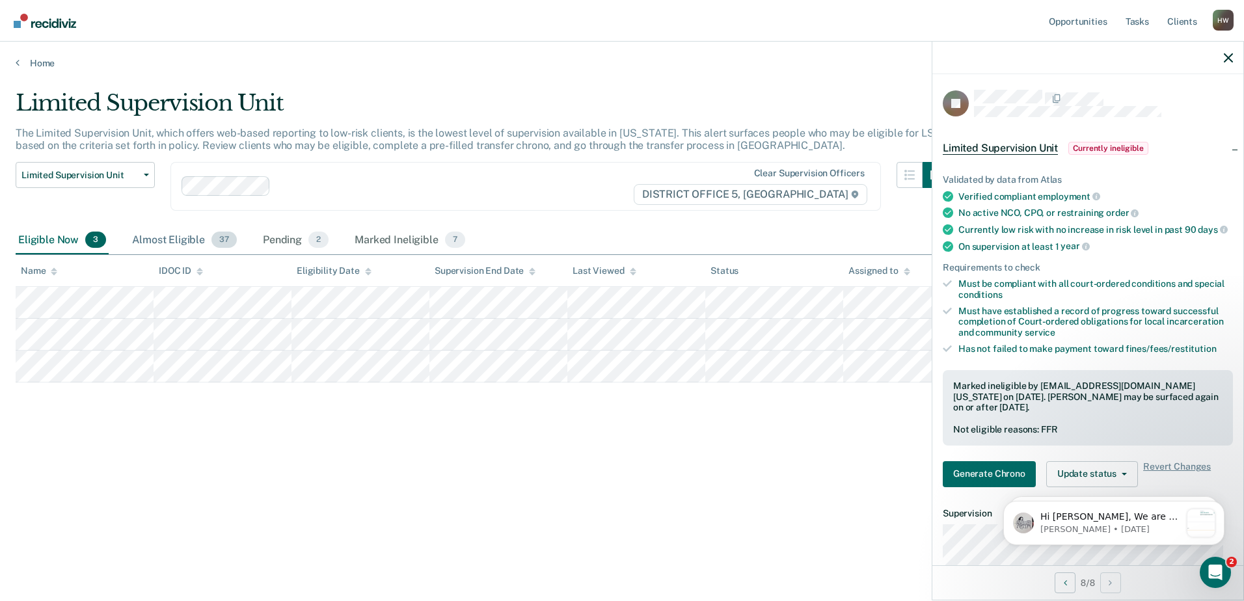
click at [184, 240] on div "Almost Eligible 37" at bounding box center [184, 240] width 110 height 29
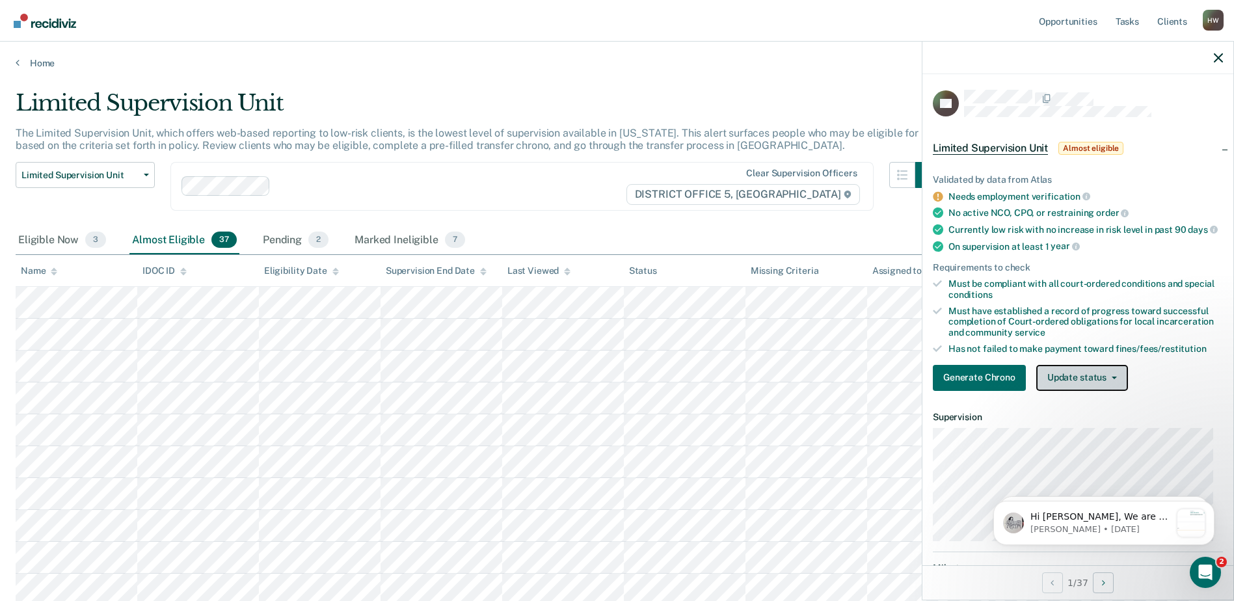
click at [1112, 379] on icon "button" at bounding box center [1114, 378] width 5 height 3
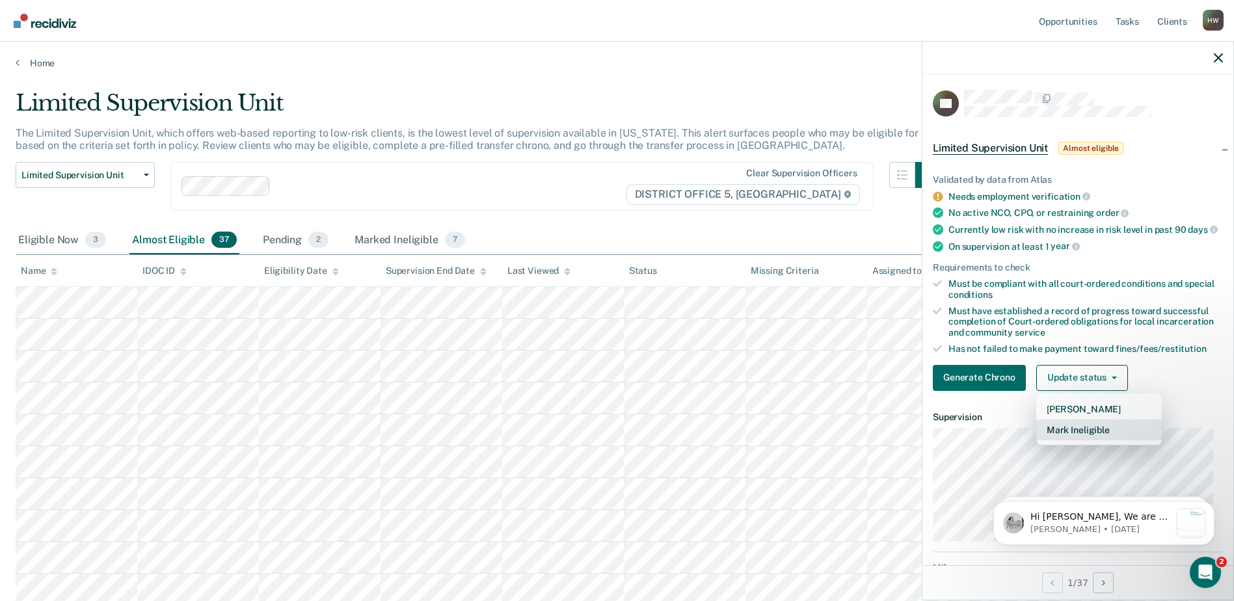
click at [1093, 440] on button "Mark Ineligible" at bounding box center [1099, 430] width 126 height 21
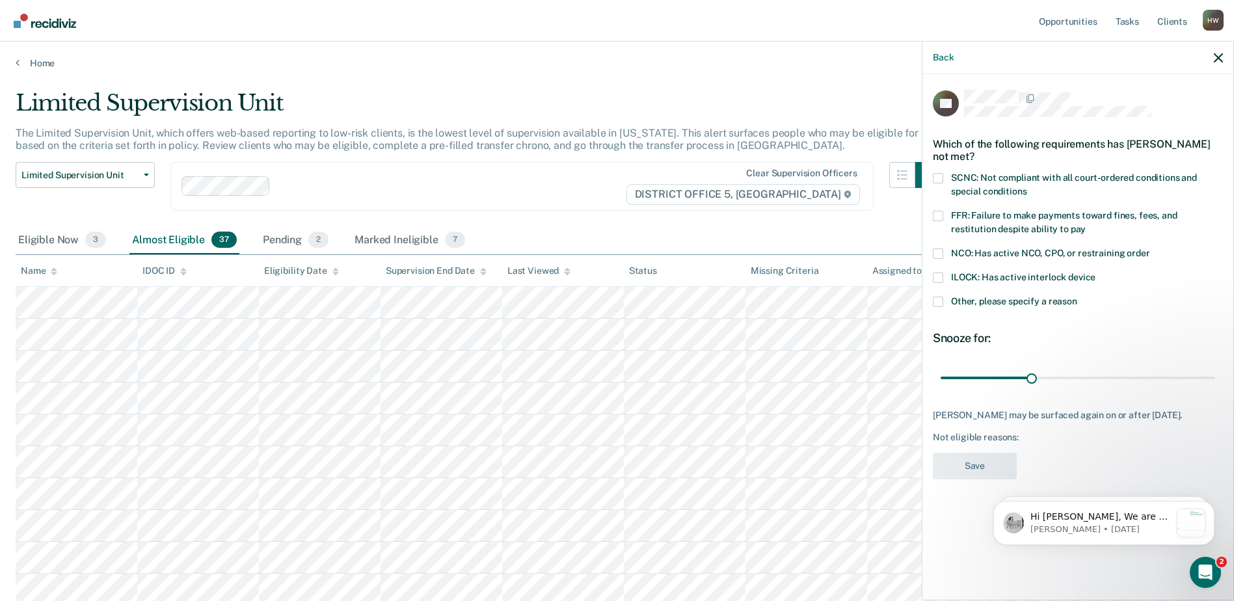
click at [938, 211] on span at bounding box center [938, 216] width 10 height 10
click at [1086, 224] on input "FFR: Failure to make payments toward fines, fees, and restitution despite abili…" at bounding box center [1086, 224] width 0 height 0
drag, startPoint x: 1031, startPoint y: 364, endPoint x: 1246, endPoint y: 386, distance: 216.5
type input "90"
click at [1215, 386] on input "range" at bounding box center [1078, 377] width 275 height 23
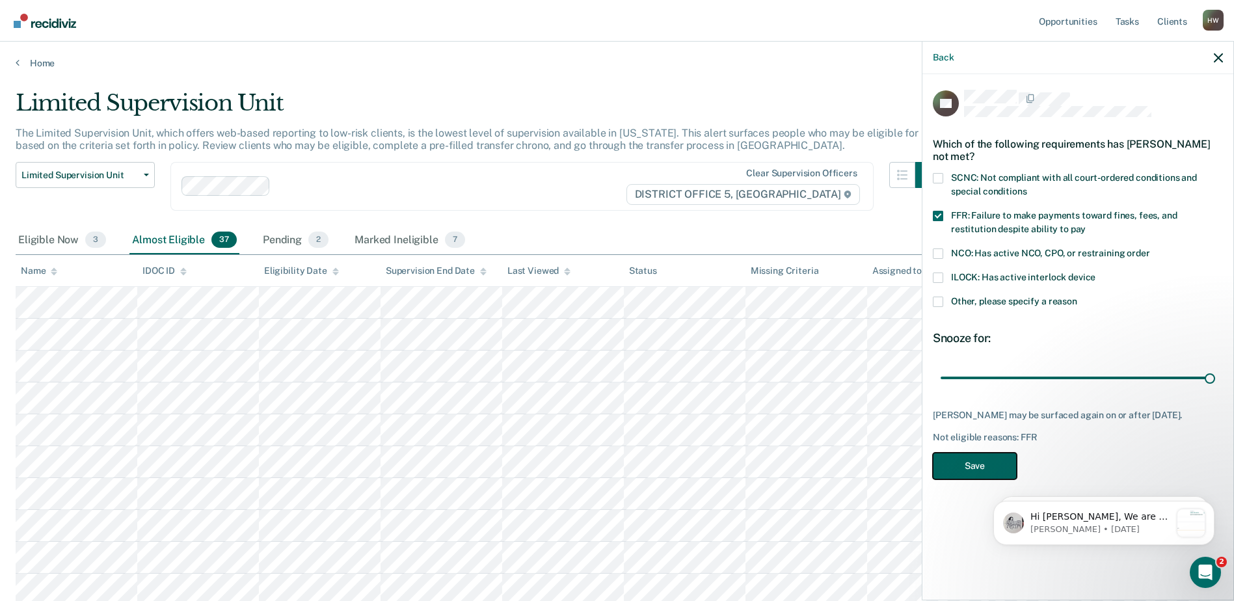
click at [984, 453] on button "Save" at bounding box center [975, 466] width 84 height 27
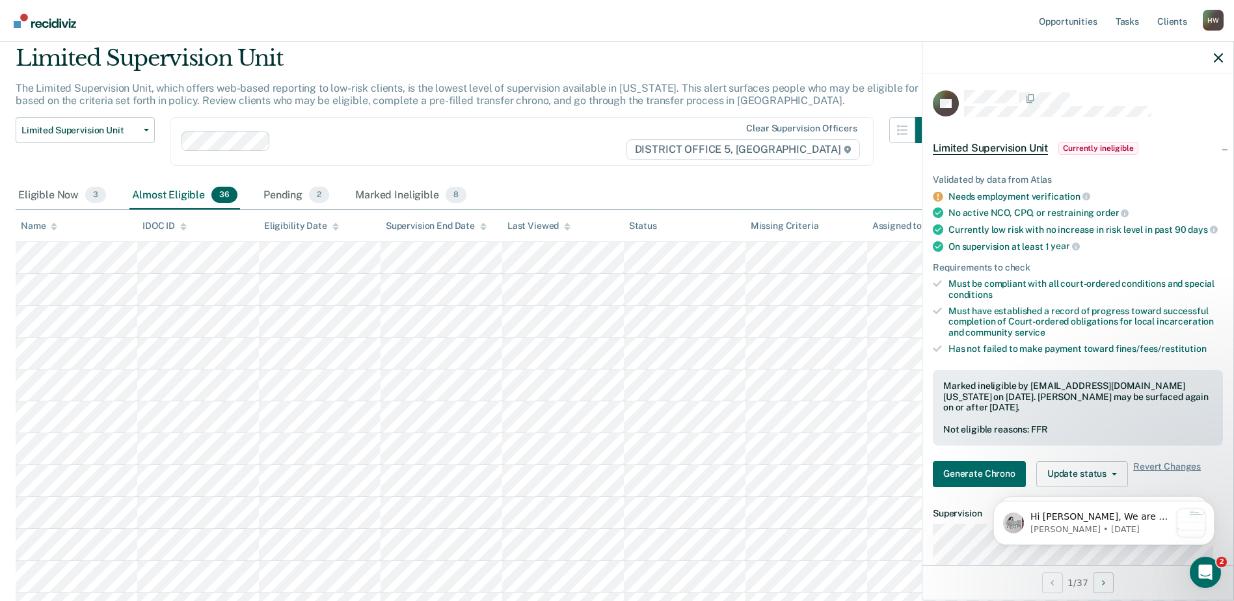
scroll to position [44, 0]
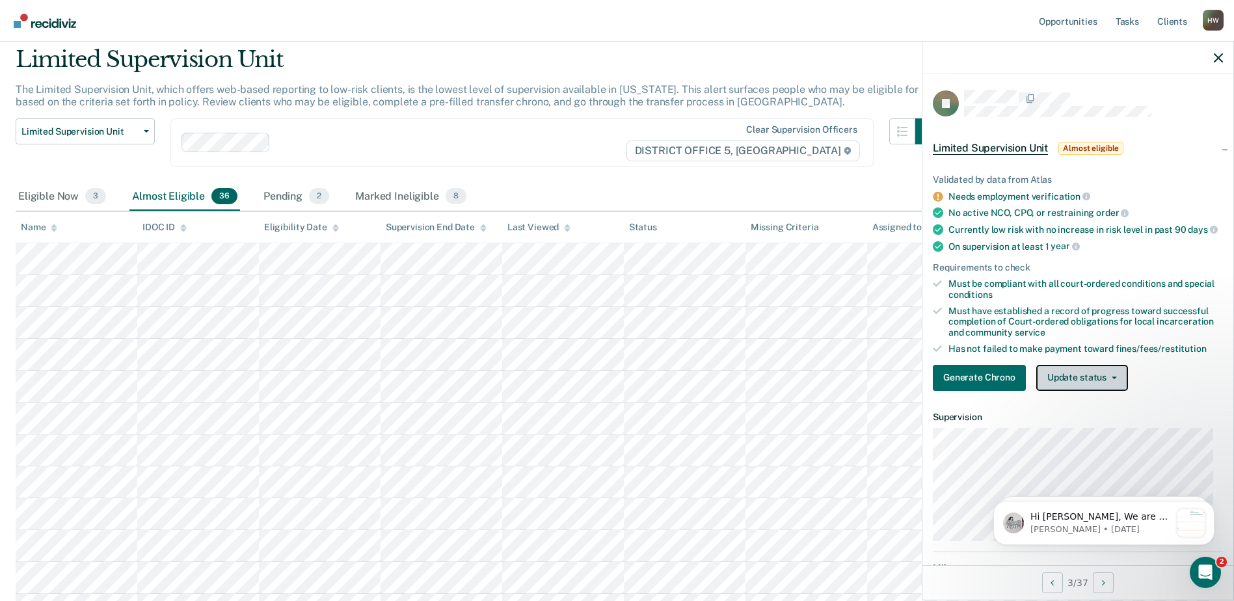
click at [1098, 389] on button "Update status" at bounding box center [1082, 378] width 92 height 26
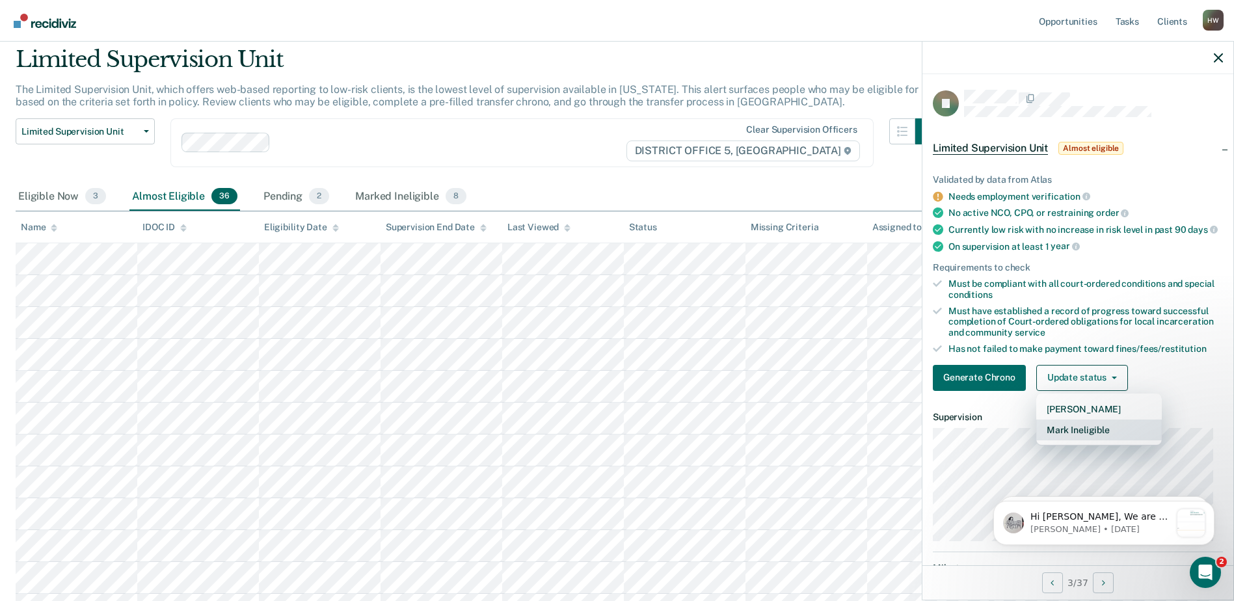
click at [1089, 439] on button "Mark Ineligible" at bounding box center [1099, 430] width 126 height 21
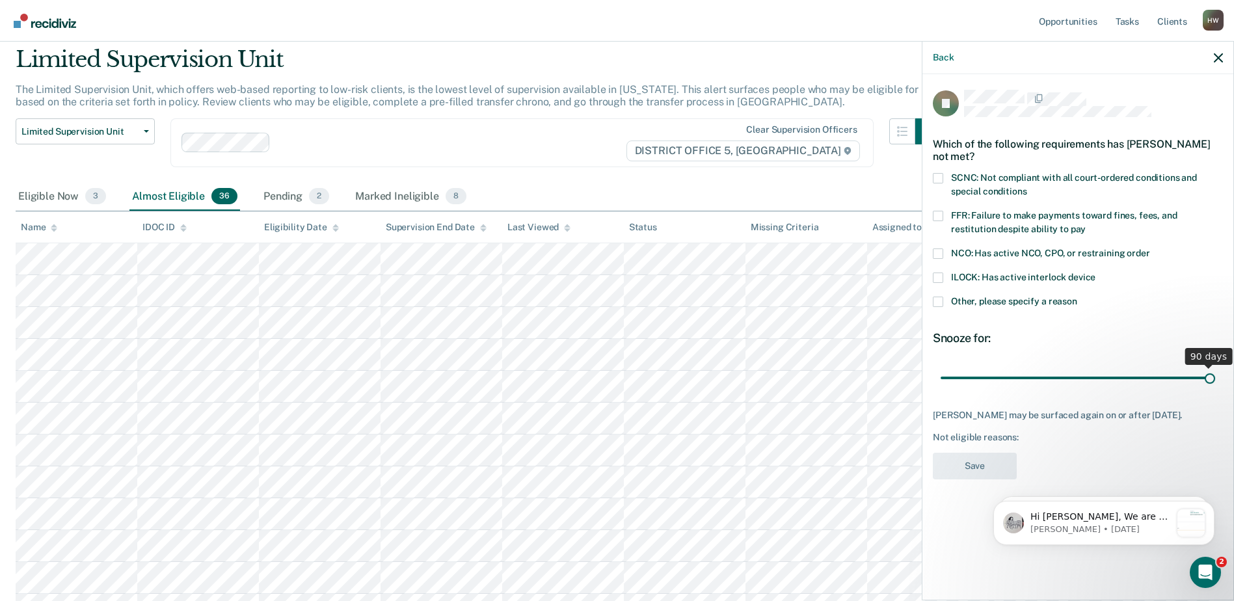
drag, startPoint x: 1031, startPoint y: 377, endPoint x: 1221, endPoint y: 387, distance: 190.9
type input "90"
click at [1215, 387] on input "range" at bounding box center [1078, 377] width 275 height 23
click at [941, 214] on span at bounding box center [938, 216] width 10 height 10
click at [1086, 224] on input "FFR: Failure to make payments toward fines, fees, and restitution despite abili…" at bounding box center [1086, 224] width 0 height 0
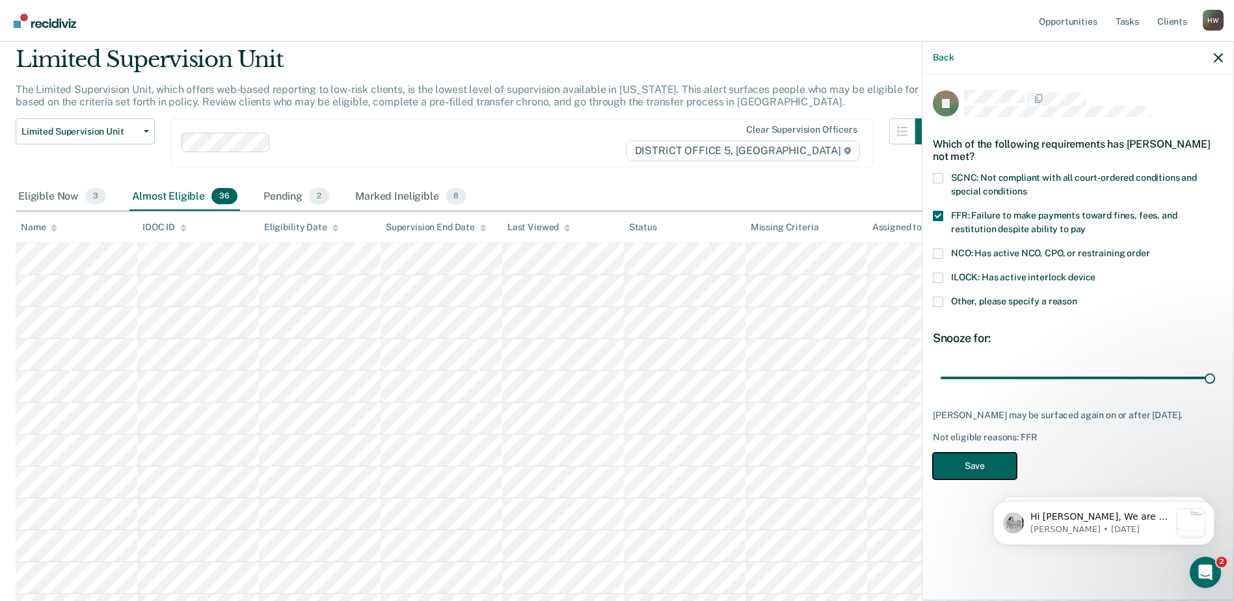
click at [991, 466] on button "Save" at bounding box center [975, 466] width 84 height 27
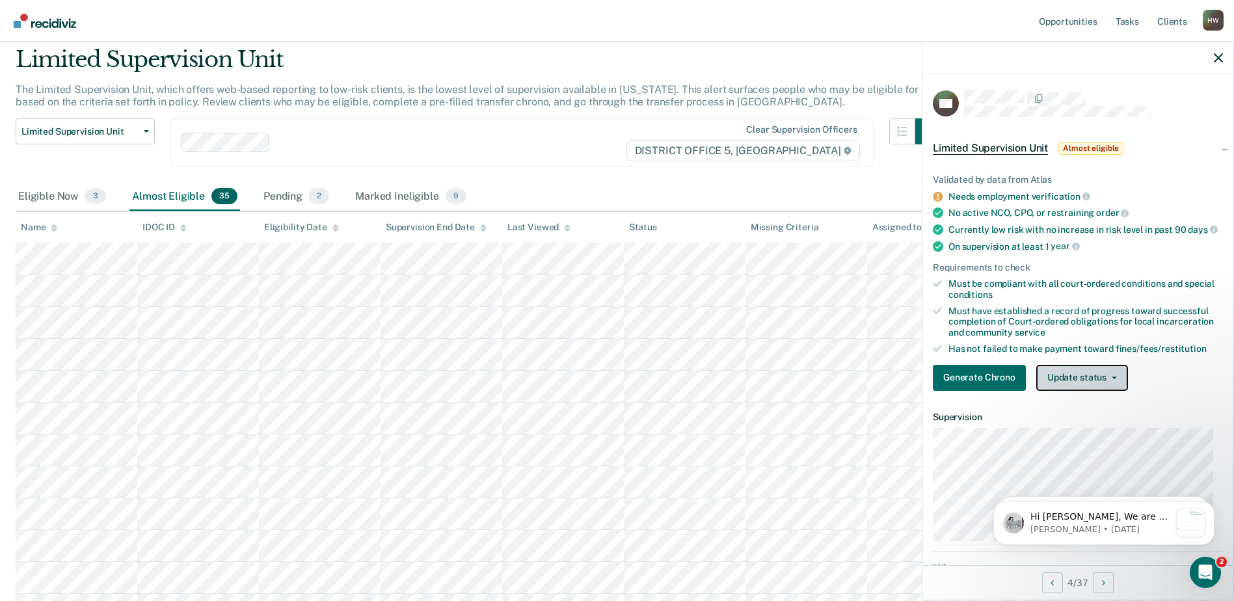
click at [1113, 379] on icon "button" at bounding box center [1114, 378] width 5 height 3
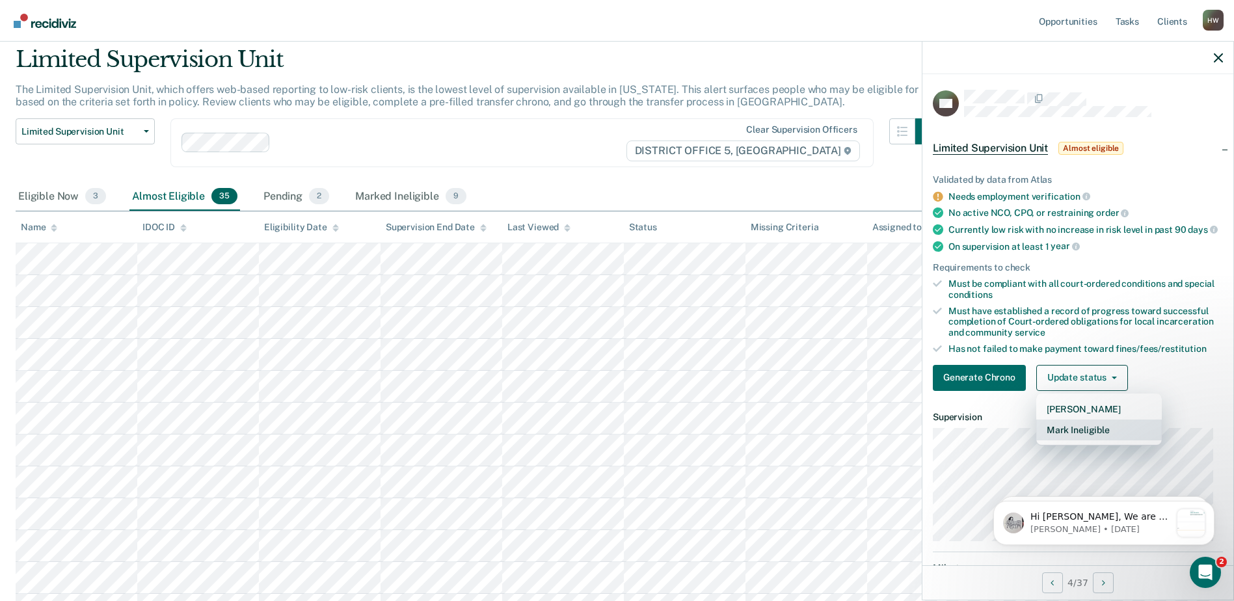
click at [1095, 440] on button "Mark Ineligible" at bounding box center [1099, 430] width 126 height 21
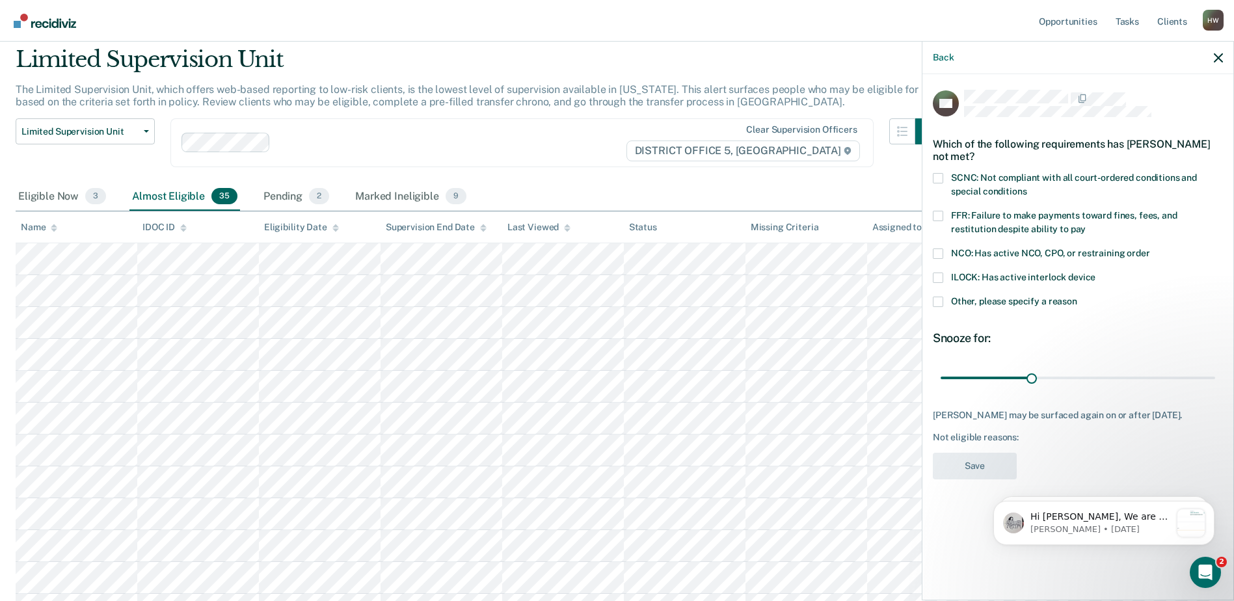
click at [939, 215] on span at bounding box center [938, 216] width 10 height 10
click at [1086, 224] on input "FFR: Failure to make payments toward fines, fees, and restitution despite abili…" at bounding box center [1086, 224] width 0 height 0
drag, startPoint x: 1032, startPoint y: 377, endPoint x: 1213, endPoint y: 398, distance: 182.8
type input "90"
click at [1213, 389] on input "range" at bounding box center [1078, 377] width 275 height 23
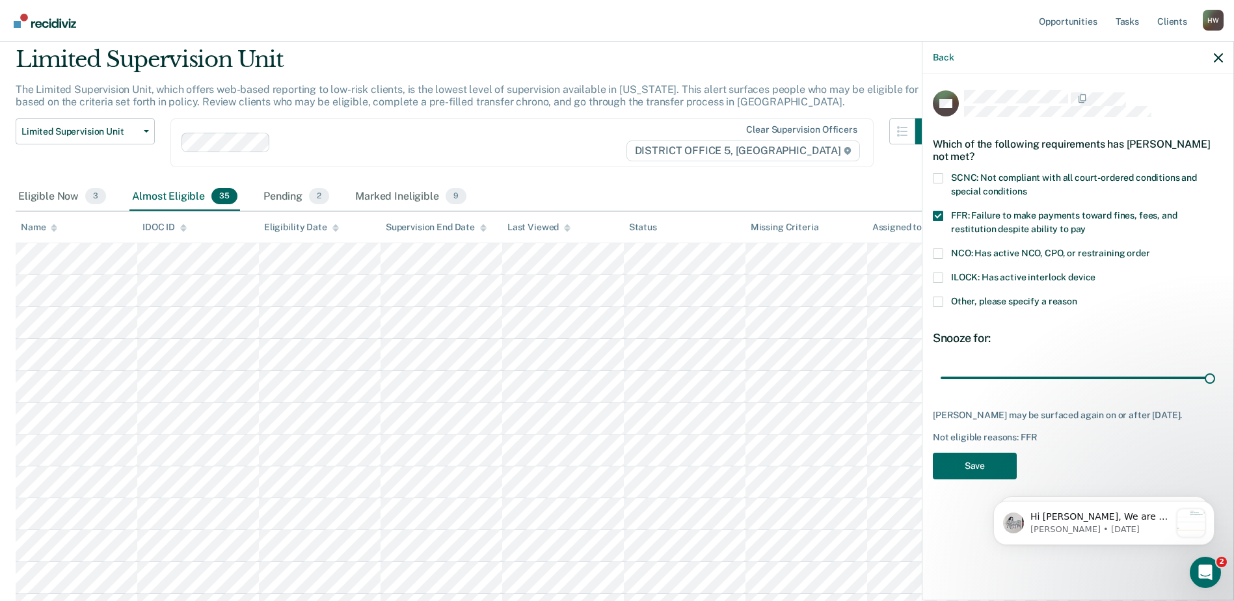
click at [977, 480] on html "Hi [PERSON_NAME], We are so excited to announce a brand new feature: AI case no…" at bounding box center [1104, 520] width 260 height 91
click at [965, 475] on button "Save" at bounding box center [975, 466] width 84 height 27
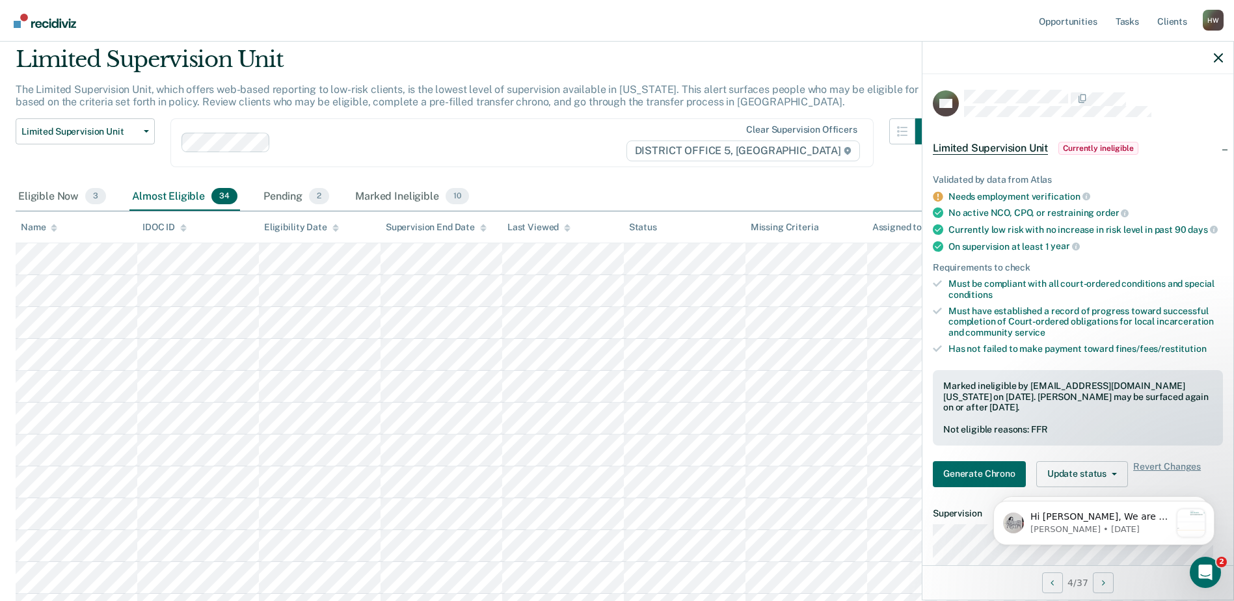
click at [1107, 481] on body "Hi [PERSON_NAME], We are so excited to announce a brand new feature: AI case no…" at bounding box center [1104, 520] width 250 height 81
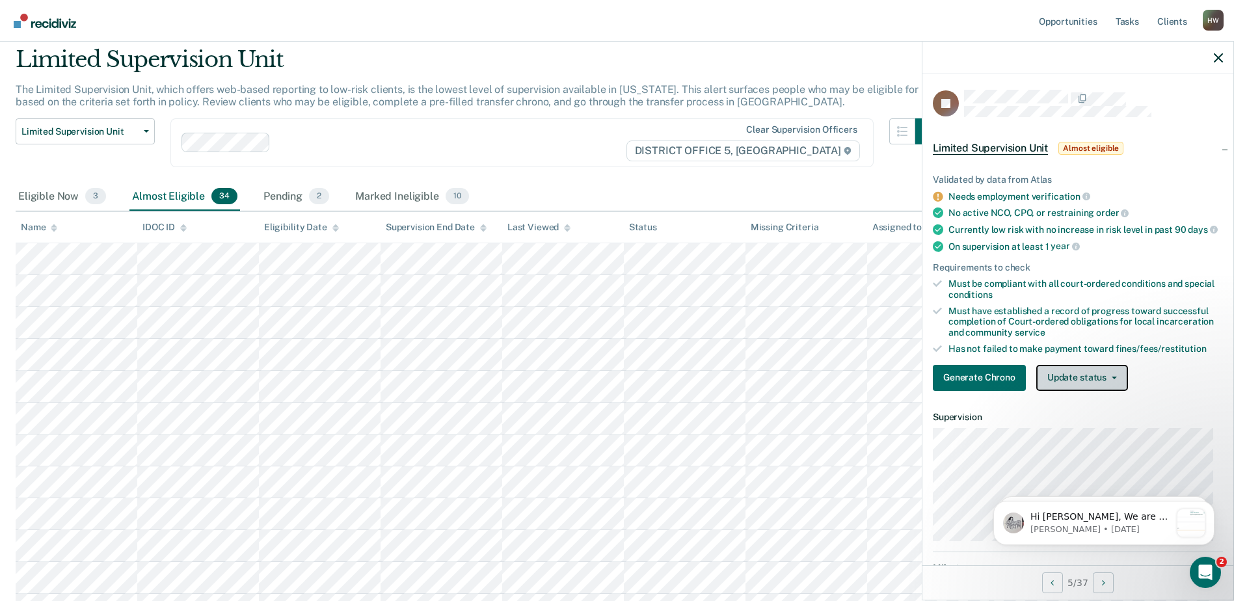
click at [1113, 379] on icon "button" at bounding box center [1114, 378] width 5 height 3
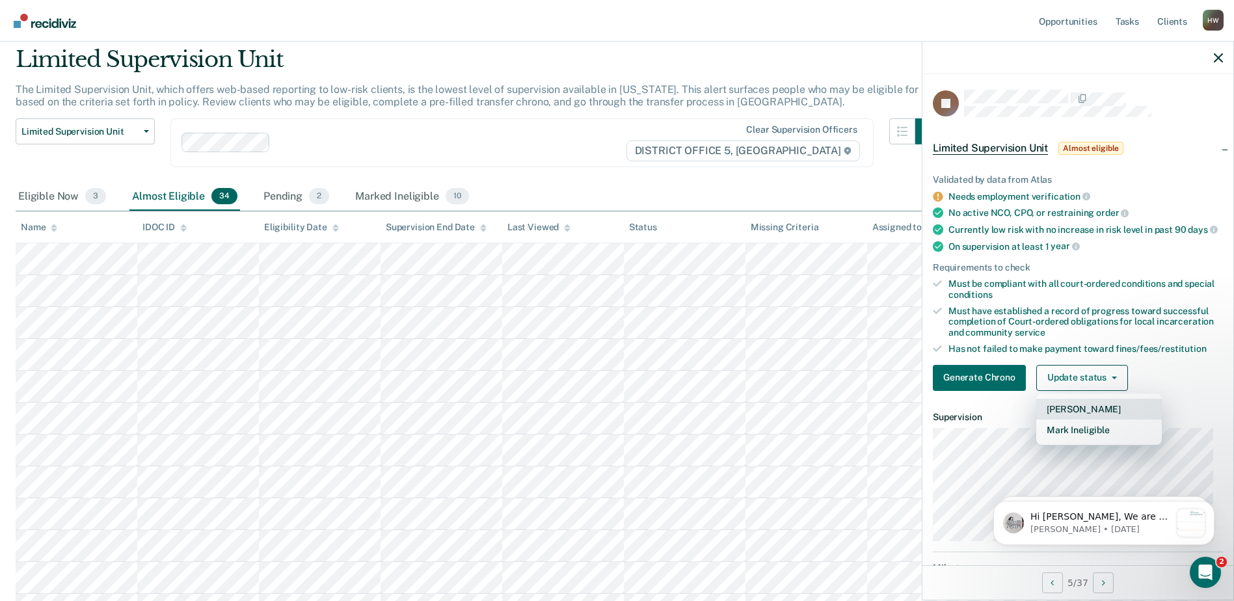
click at [1089, 420] on button "[PERSON_NAME]" at bounding box center [1099, 409] width 126 height 21
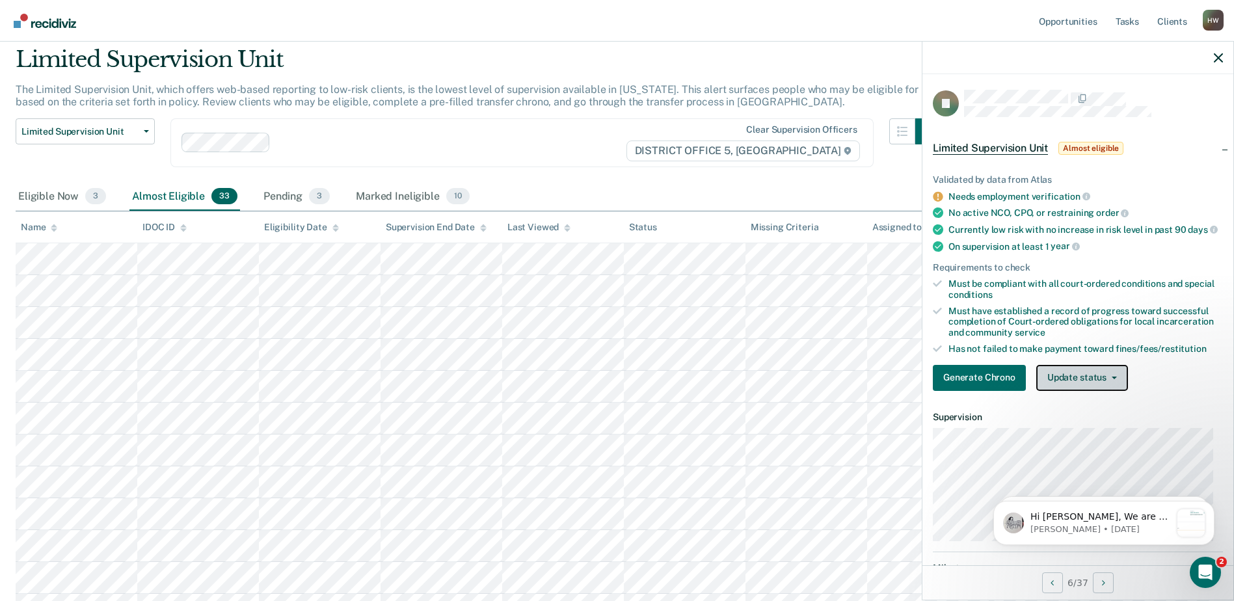
click at [1116, 386] on button "Update status" at bounding box center [1082, 378] width 92 height 26
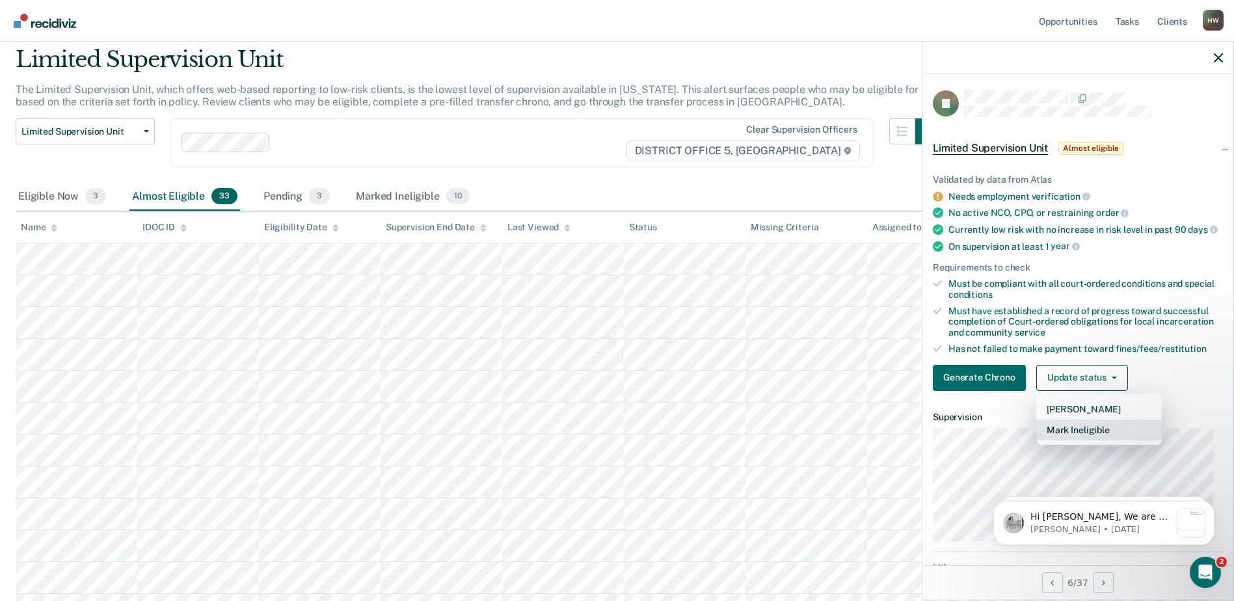
click at [1094, 440] on button "Mark Ineligible" at bounding box center [1099, 430] width 126 height 21
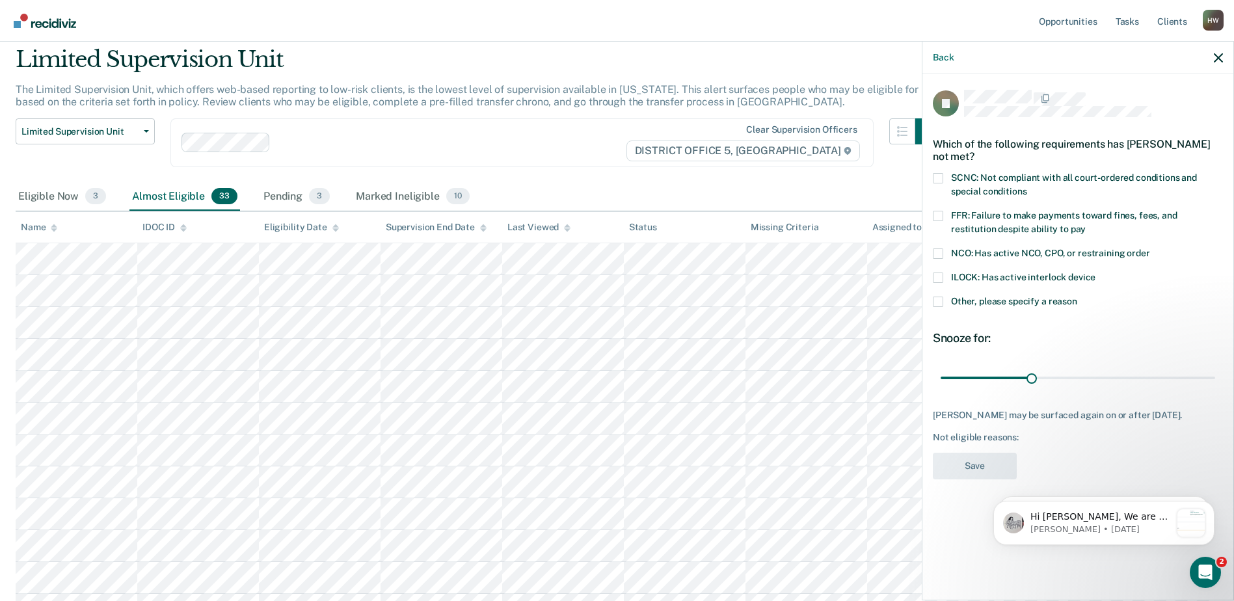
click at [939, 301] on span at bounding box center [938, 302] width 10 height 10
click at [1077, 297] on input "Other, please specify a reason" at bounding box center [1077, 297] width 0 height 0
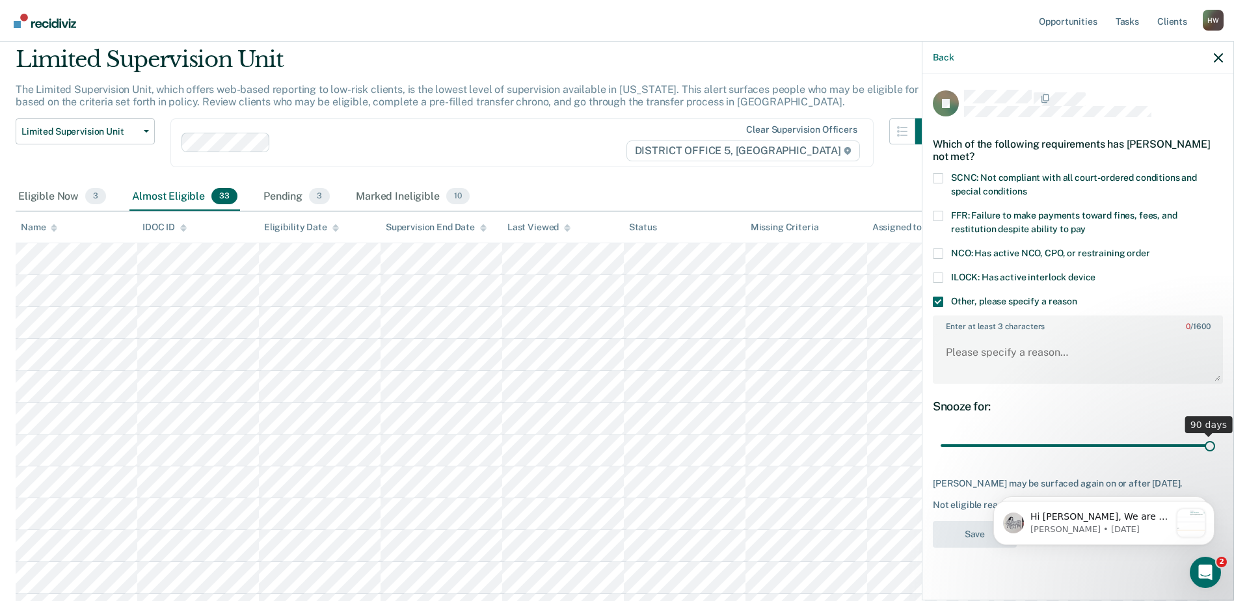
drag, startPoint x: 1032, startPoint y: 442, endPoint x: 1222, endPoint y: 461, distance: 190.8
type input "90"
click at [1215, 457] on input "range" at bounding box center [1078, 446] width 275 height 23
click at [941, 338] on textarea "Enter at least 3 characters 0 / 1600" at bounding box center [1078, 358] width 288 height 48
type textarea "Client on Parole for Murder."
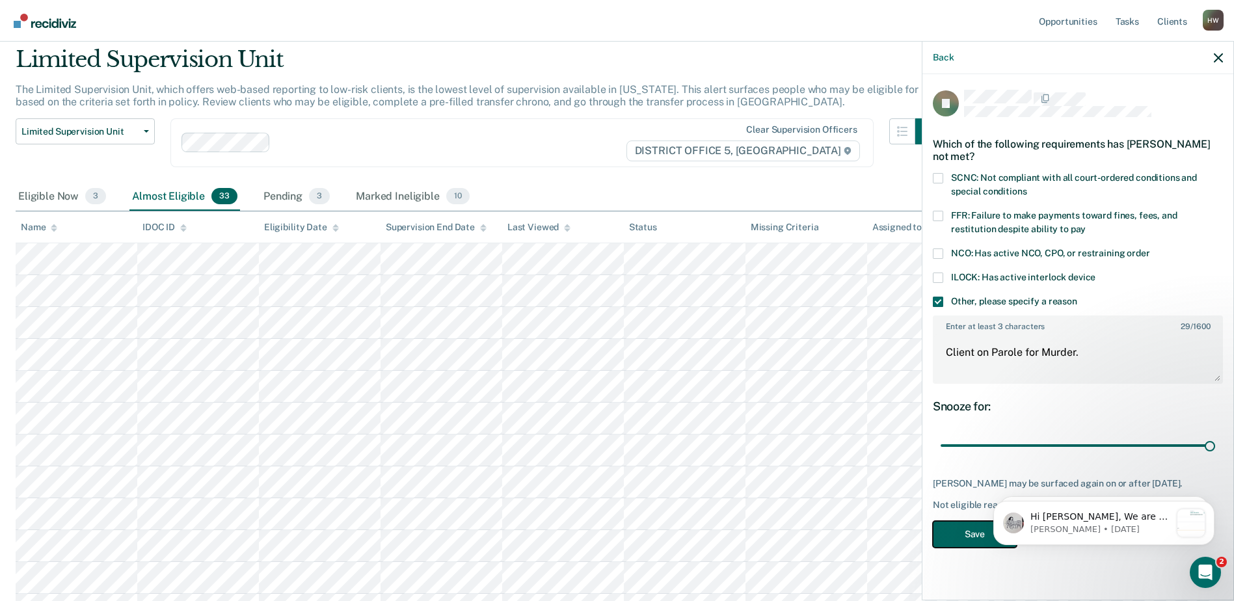
click at [975, 533] on button "Save" at bounding box center [975, 534] width 84 height 27
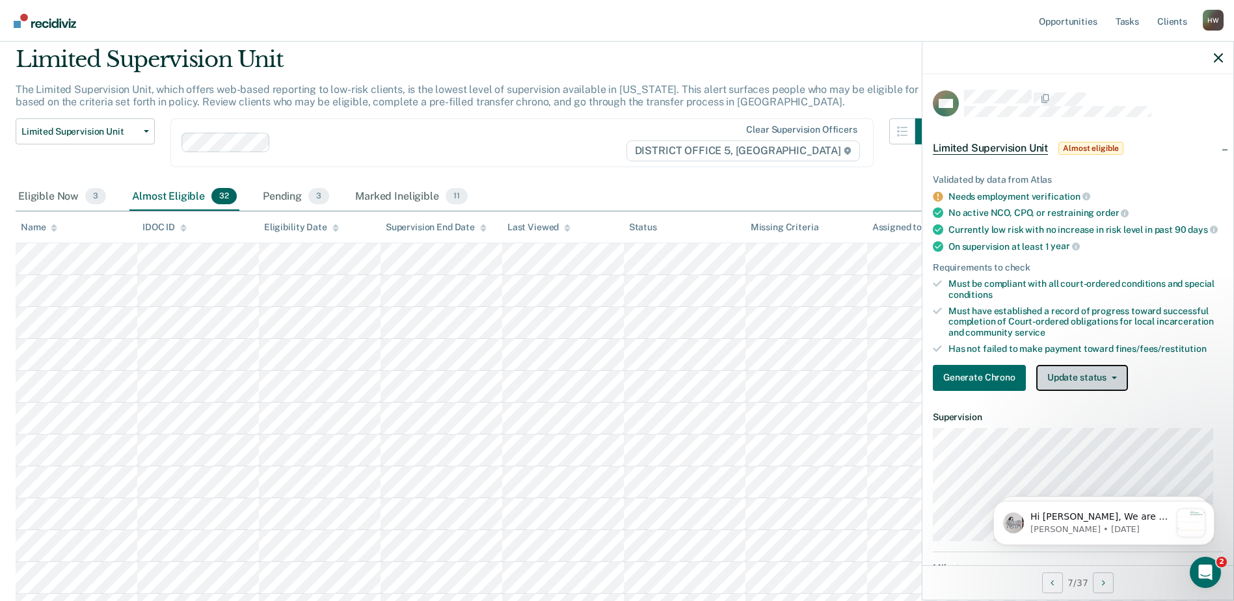
click at [1112, 379] on icon "button" at bounding box center [1114, 378] width 5 height 3
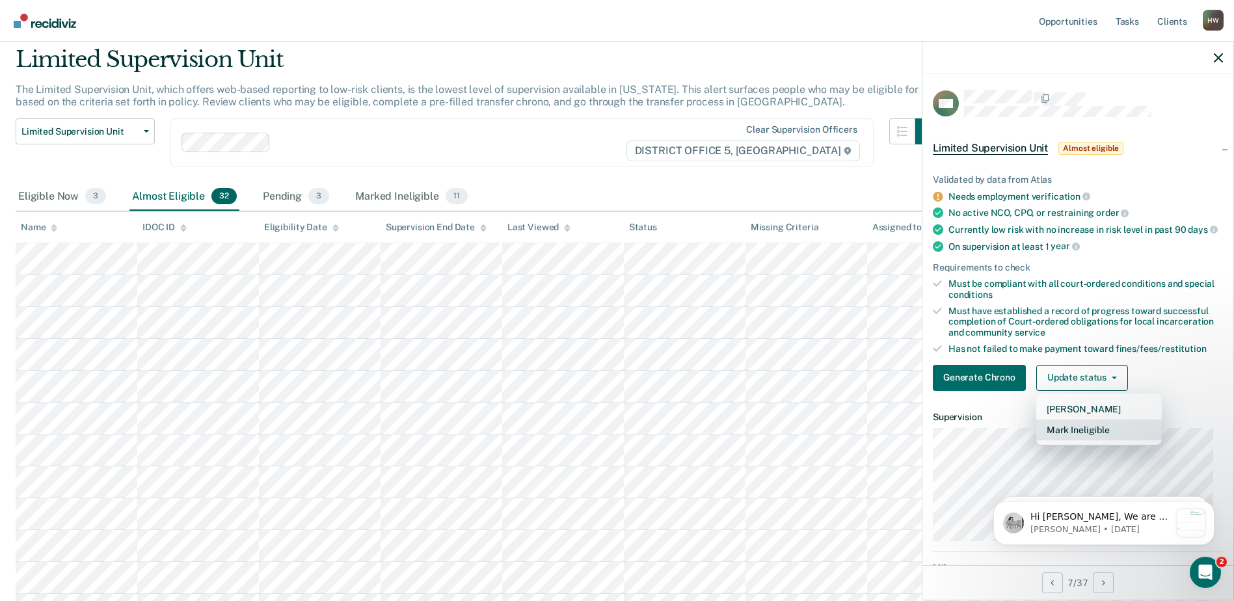
click at [1082, 439] on button "Mark Ineligible" at bounding box center [1099, 430] width 126 height 21
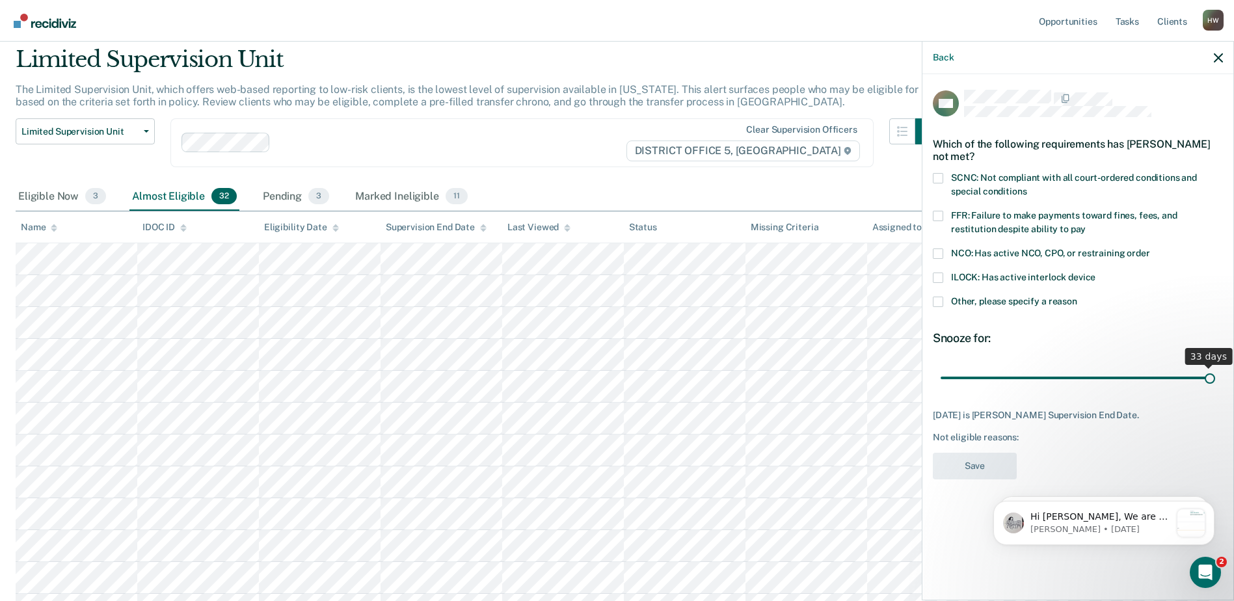
drag, startPoint x: 1185, startPoint y: 374, endPoint x: 1228, endPoint y: 375, distance: 43.6
type input "33"
click at [1215, 375] on input "range" at bounding box center [1078, 377] width 275 height 23
click at [939, 298] on span at bounding box center [938, 302] width 10 height 10
click at [1077, 297] on input "Other, please specify a reason" at bounding box center [1077, 297] width 0 height 0
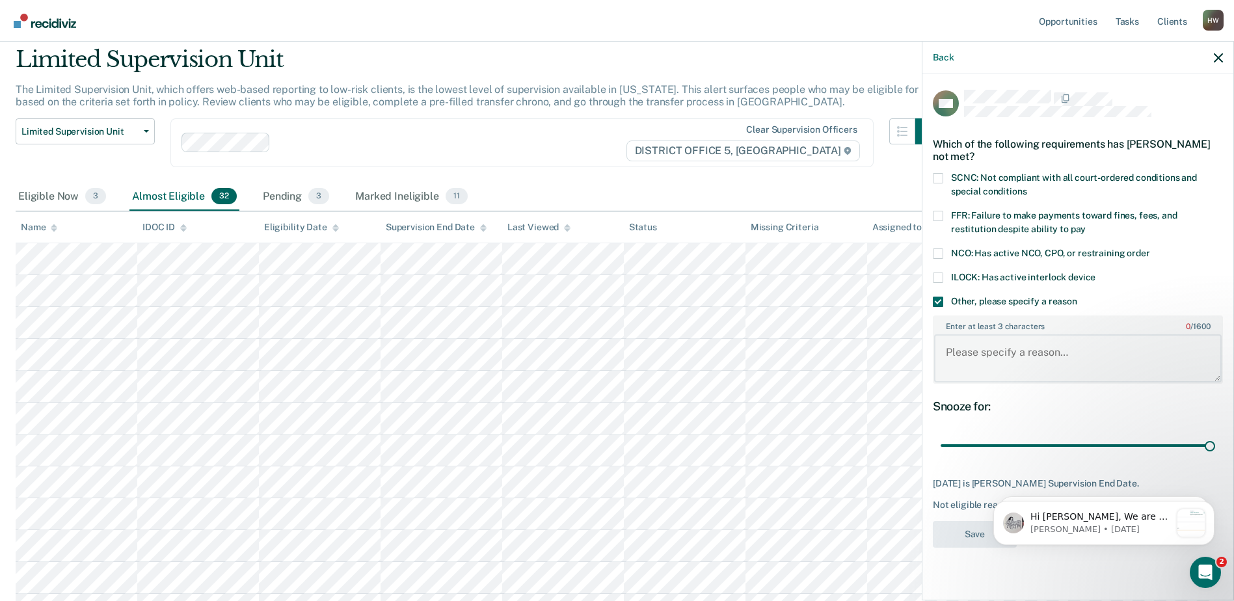
click at [956, 343] on textarea "Enter at least 3 characters 0 / 1600" at bounding box center [1078, 358] width 288 height 48
type textarea "Client is done with parole in a month"
click at [975, 533] on html "Hi [PERSON_NAME], We are so excited to announce a brand new feature: AI case no…" at bounding box center [1104, 520] width 260 height 91
click at [978, 533] on button "Save" at bounding box center [975, 534] width 84 height 27
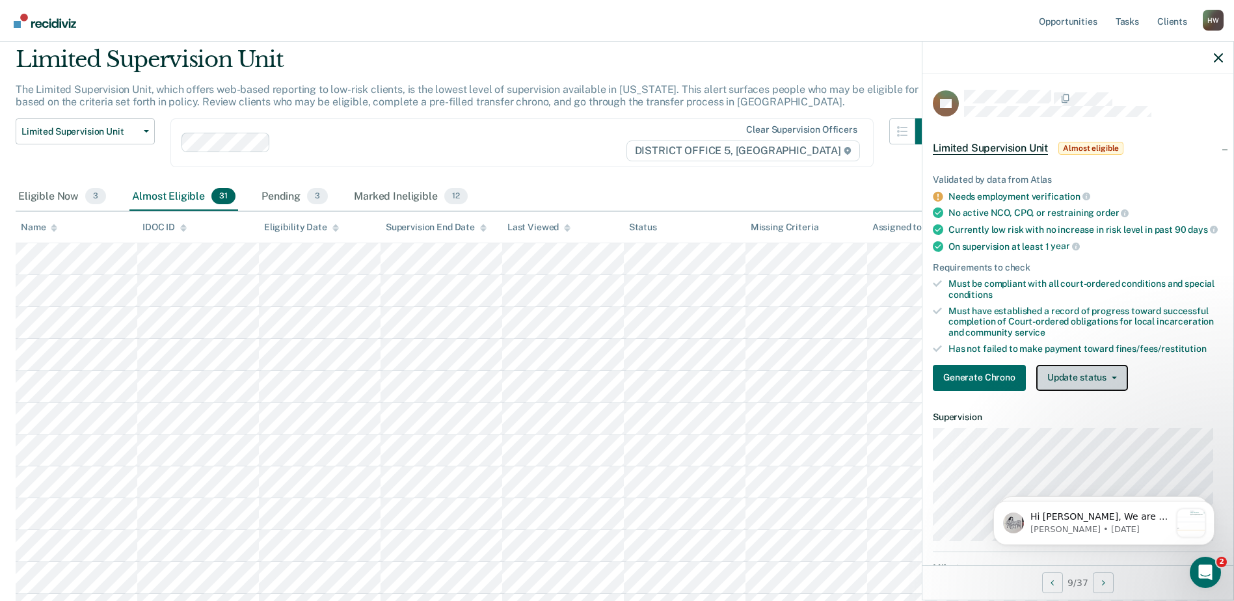
click at [1107, 379] on span "button" at bounding box center [1112, 378] width 10 height 3
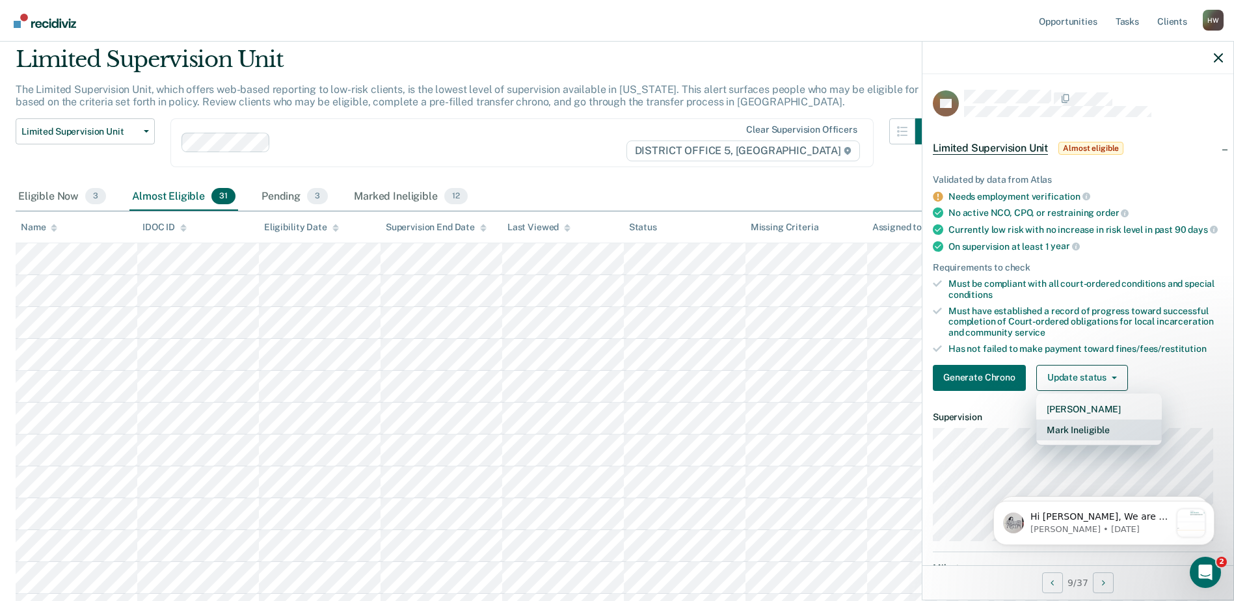
click at [1077, 440] on button "Mark Ineligible" at bounding box center [1099, 430] width 126 height 21
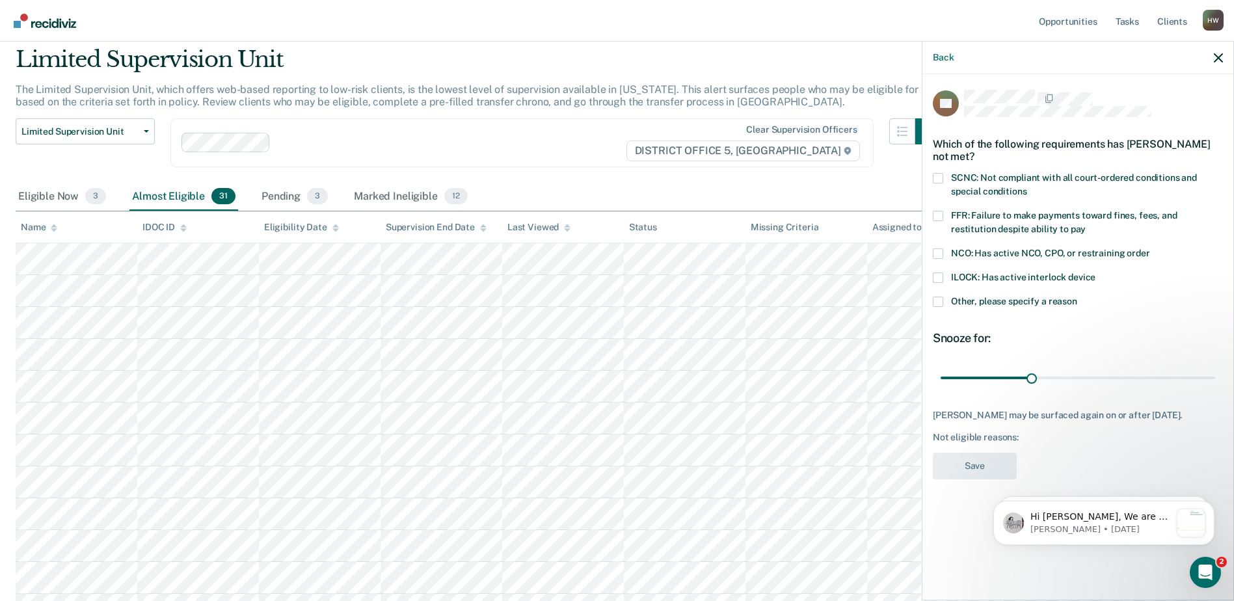
click at [939, 215] on span at bounding box center [938, 216] width 10 height 10
click at [1086, 224] on input "FFR: Failure to make payments toward fines, fees, and restitution despite abili…" at bounding box center [1086, 224] width 0 height 0
drag, startPoint x: 1030, startPoint y: 377, endPoint x: 1226, endPoint y: 383, distance: 196.5
type input "90"
click at [1215, 383] on input "range" at bounding box center [1078, 377] width 275 height 23
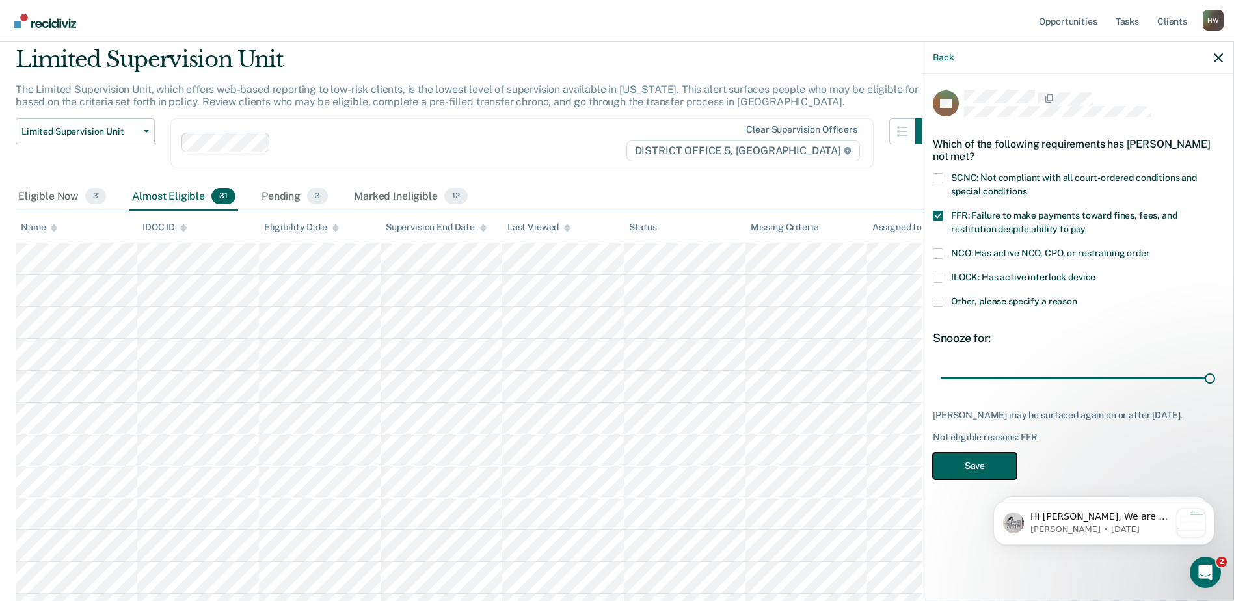
click at [983, 466] on button "Save" at bounding box center [975, 466] width 84 height 27
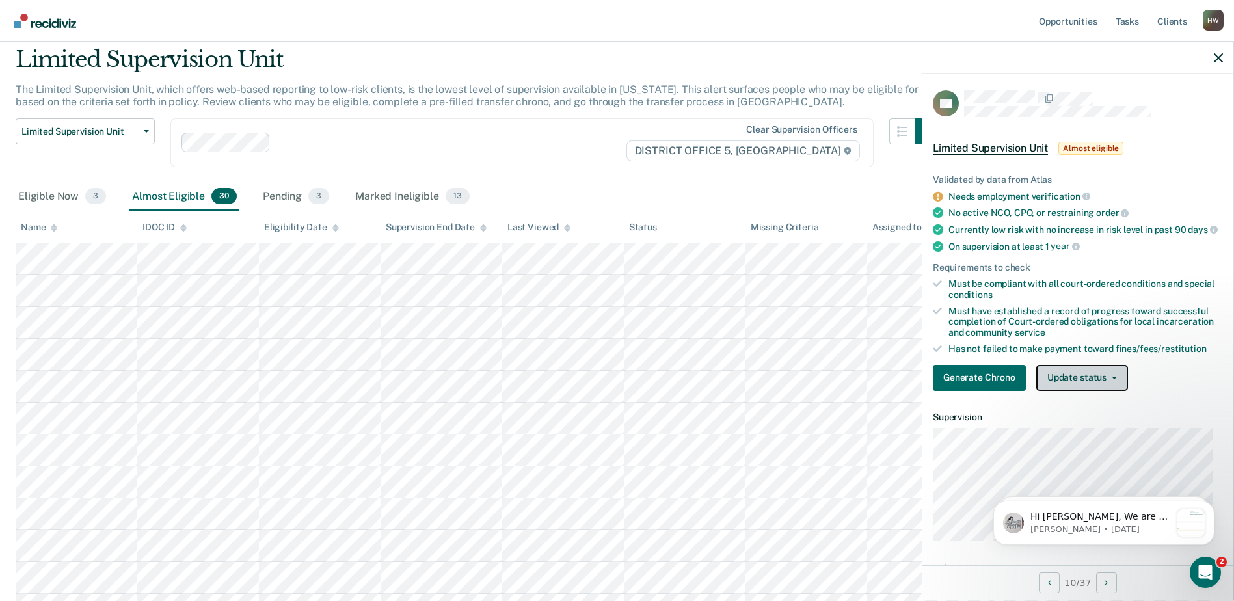
click at [1112, 379] on icon "button" at bounding box center [1114, 378] width 5 height 3
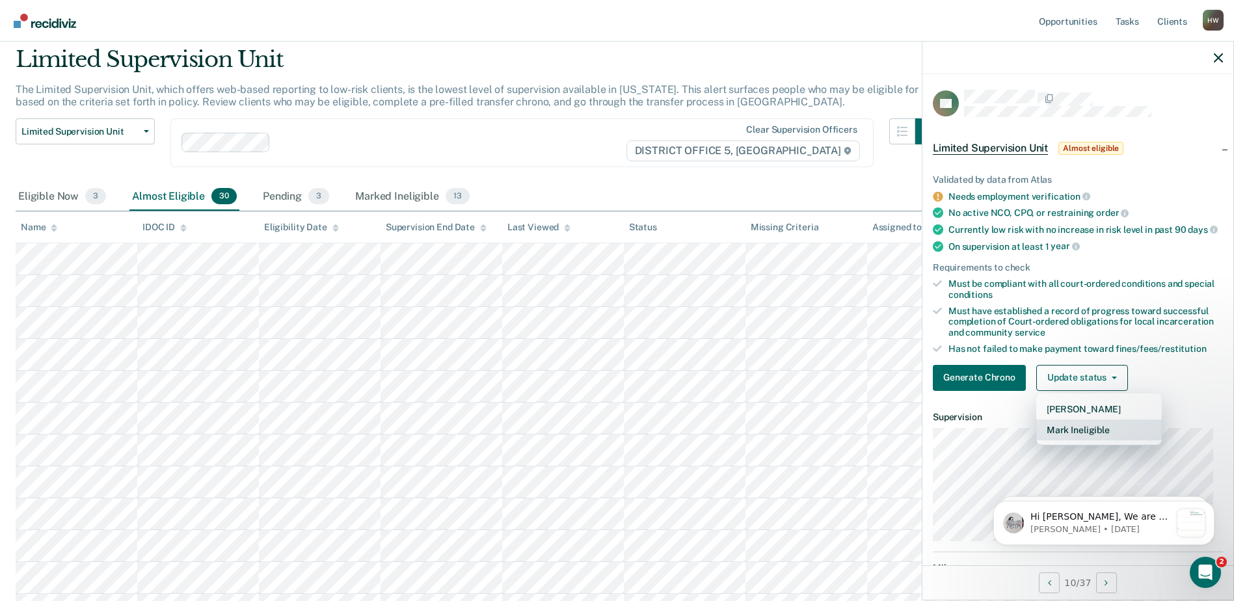
click at [1092, 440] on button "Mark Ineligible" at bounding box center [1099, 430] width 126 height 21
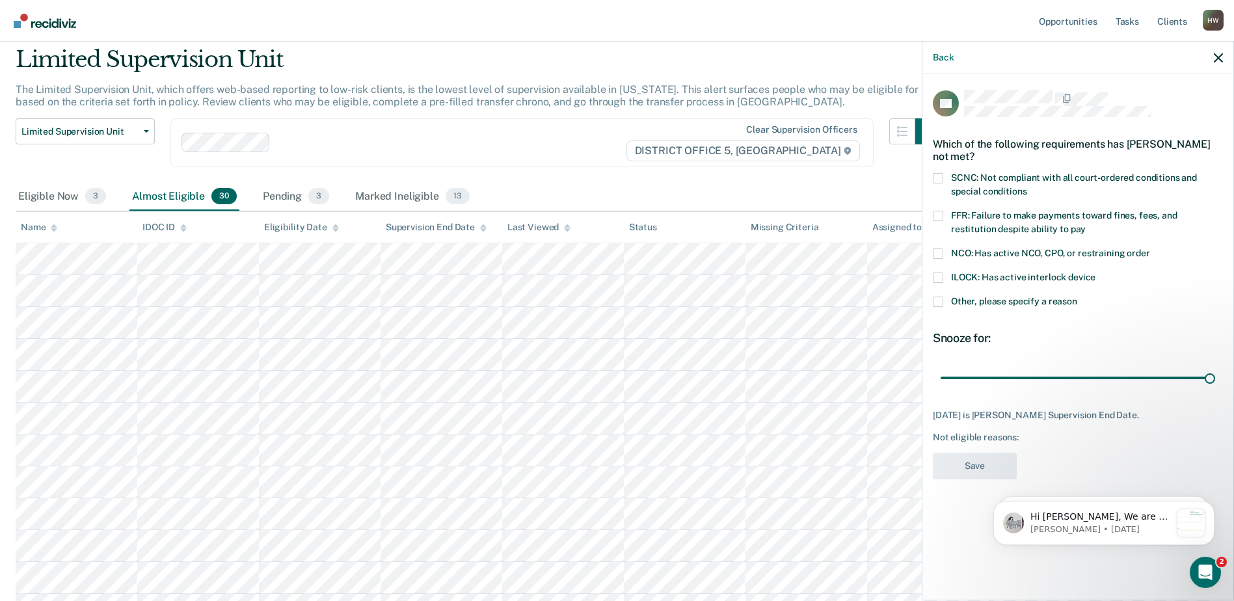
click at [940, 301] on span at bounding box center [938, 302] width 10 height 10
click at [1077, 297] on input "Other, please specify a reason" at bounding box center [1077, 297] width 0 height 0
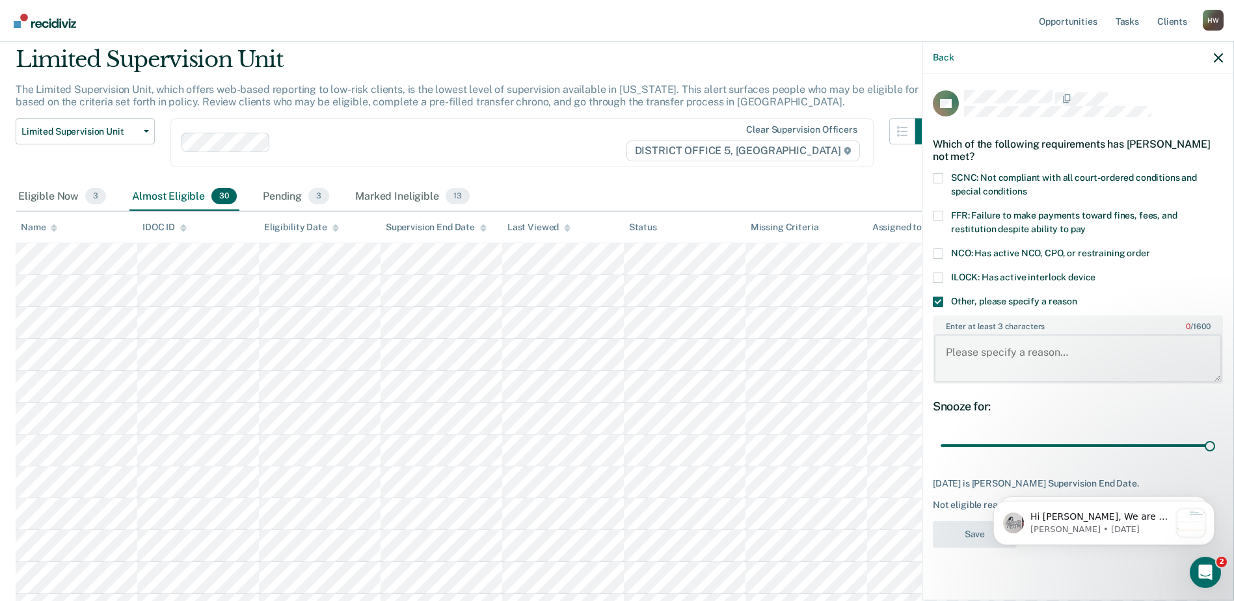
click at [953, 349] on textarea "Enter at least 3 characters 0 / 1600" at bounding box center [1078, 358] width 288 height 48
type textarea "Client is done with probation [DATE]."
click at [965, 535] on button "Save" at bounding box center [975, 534] width 84 height 27
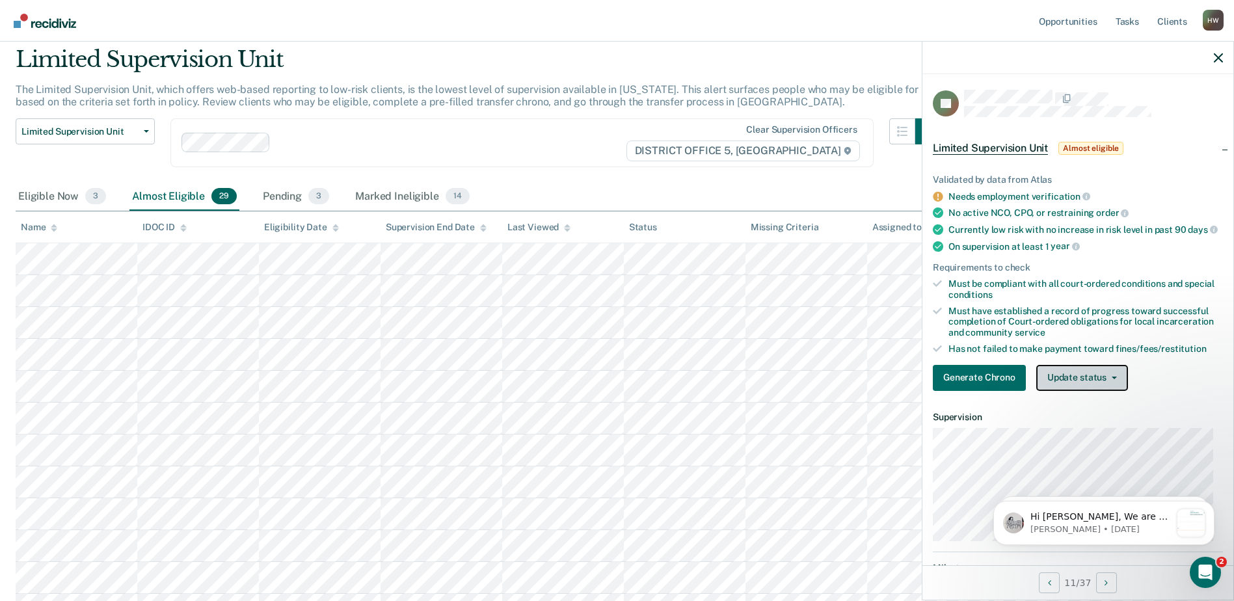
click at [1114, 383] on button "Update status" at bounding box center [1082, 378] width 92 height 26
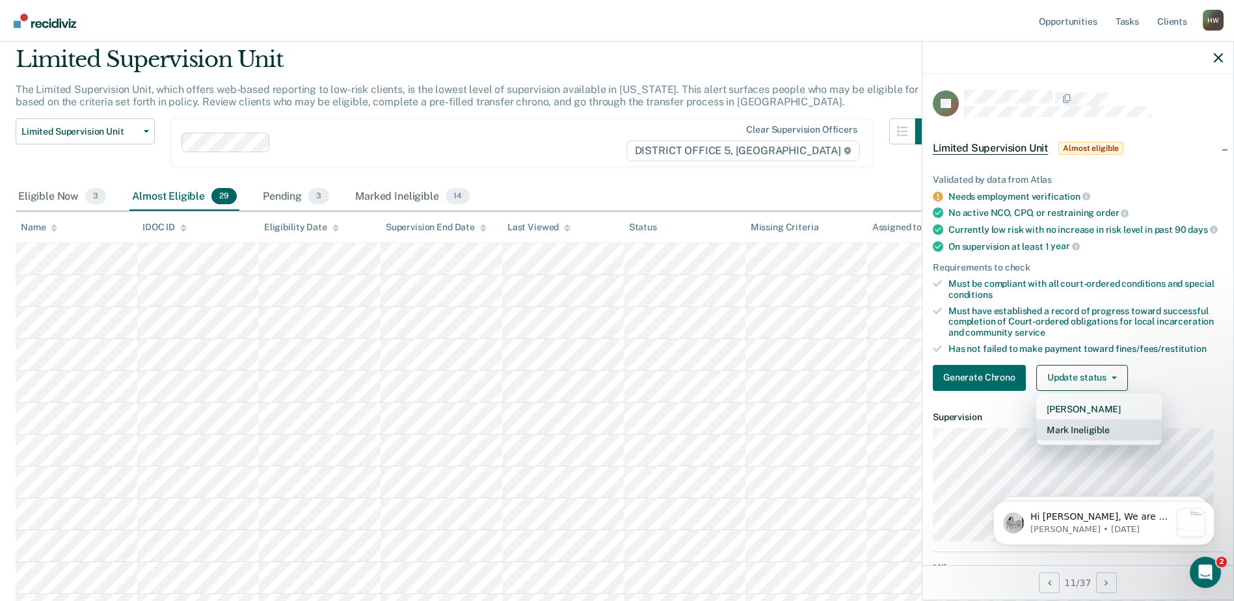
click at [1097, 439] on button "Mark Ineligible" at bounding box center [1099, 430] width 126 height 21
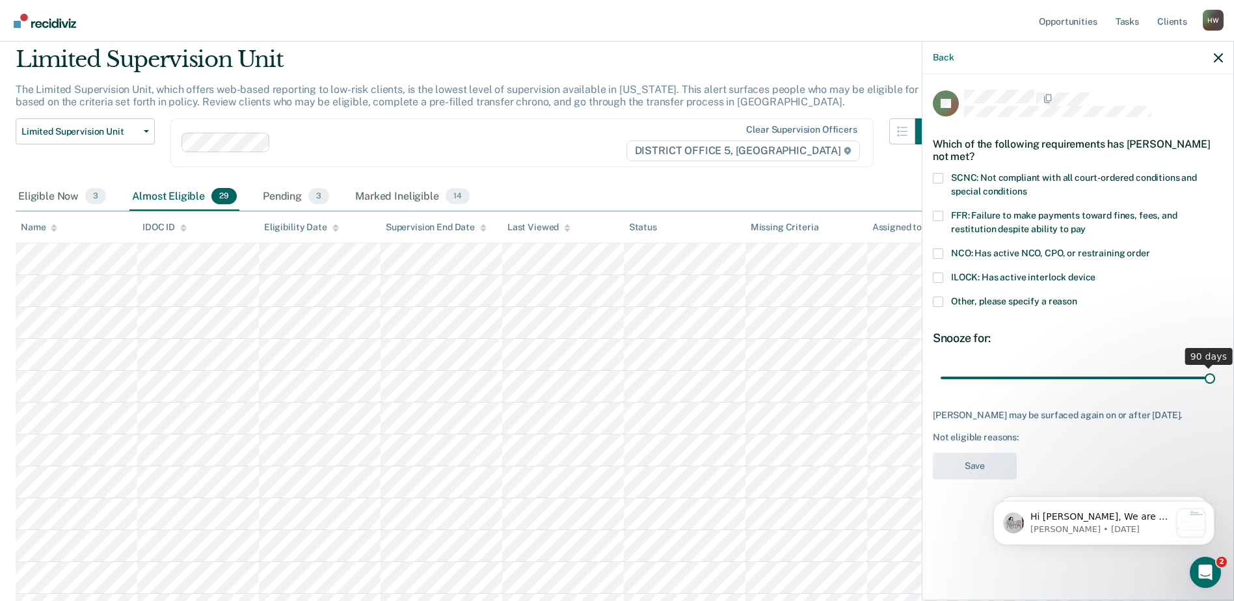
drag, startPoint x: 1029, startPoint y: 377, endPoint x: 1220, endPoint y: 396, distance: 192.1
type input "90"
click at [1215, 389] on input "range" at bounding box center [1078, 377] width 275 height 23
click at [940, 213] on span at bounding box center [938, 216] width 10 height 10
click at [1086, 224] on input "FFR: Failure to make payments toward fines, fees, and restitution despite abili…" at bounding box center [1086, 224] width 0 height 0
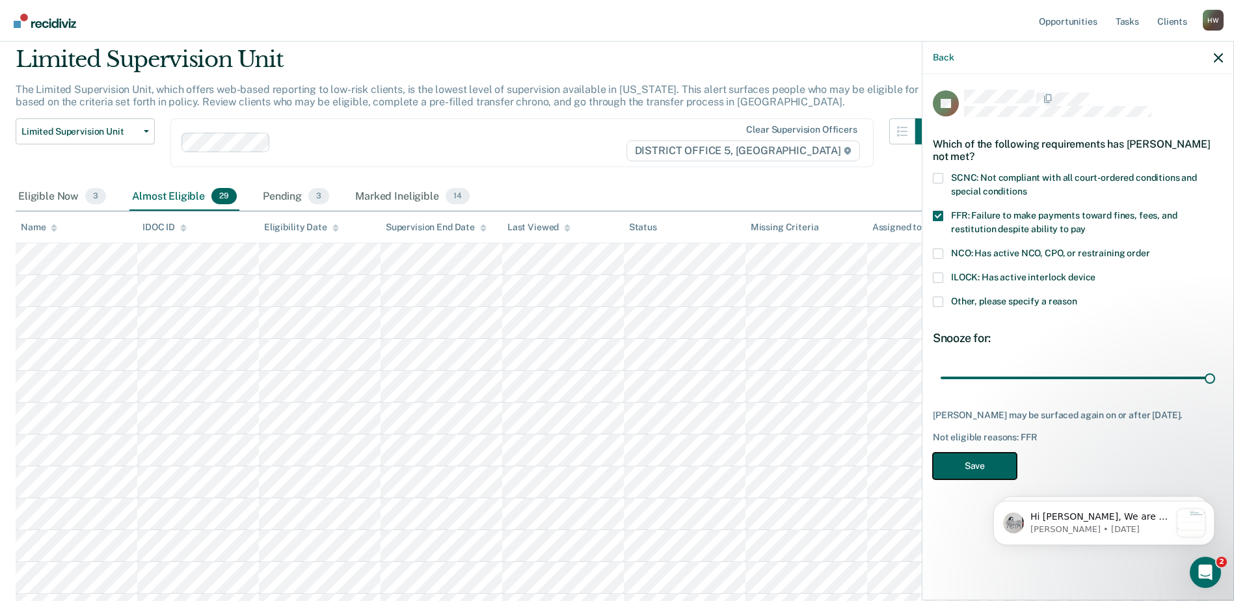
click at [986, 473] on button "Save" at bounding box center [975, 466] width 84 height 27
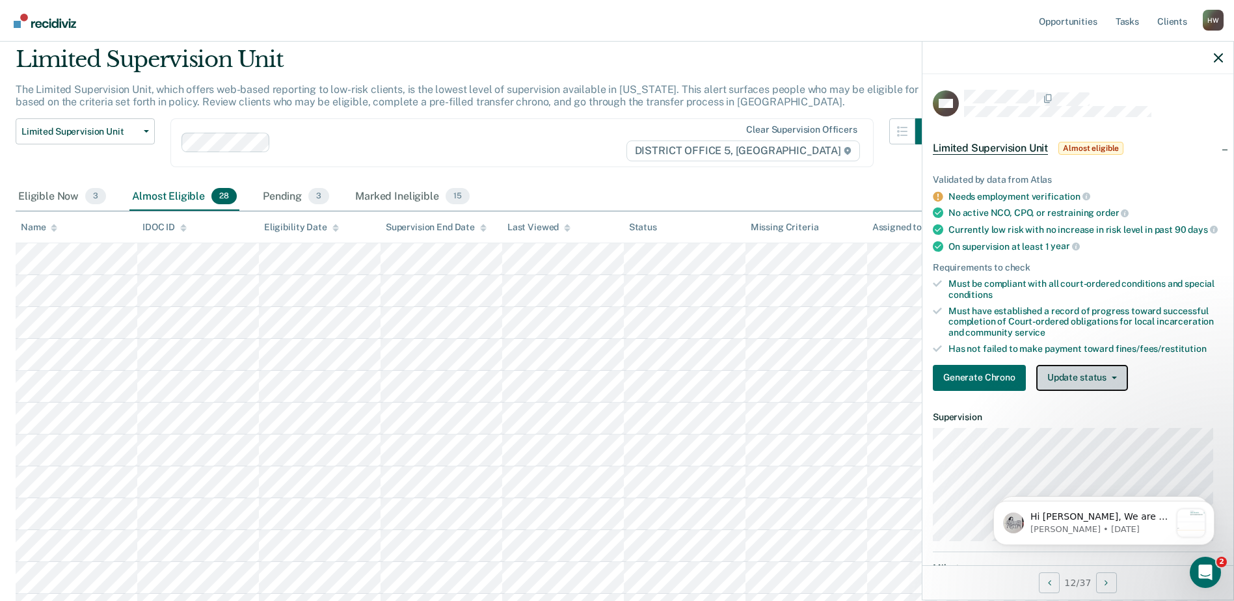
click at [1113, 385] on button "Update status" at bounding box center [1082, 378] width 92 height 26
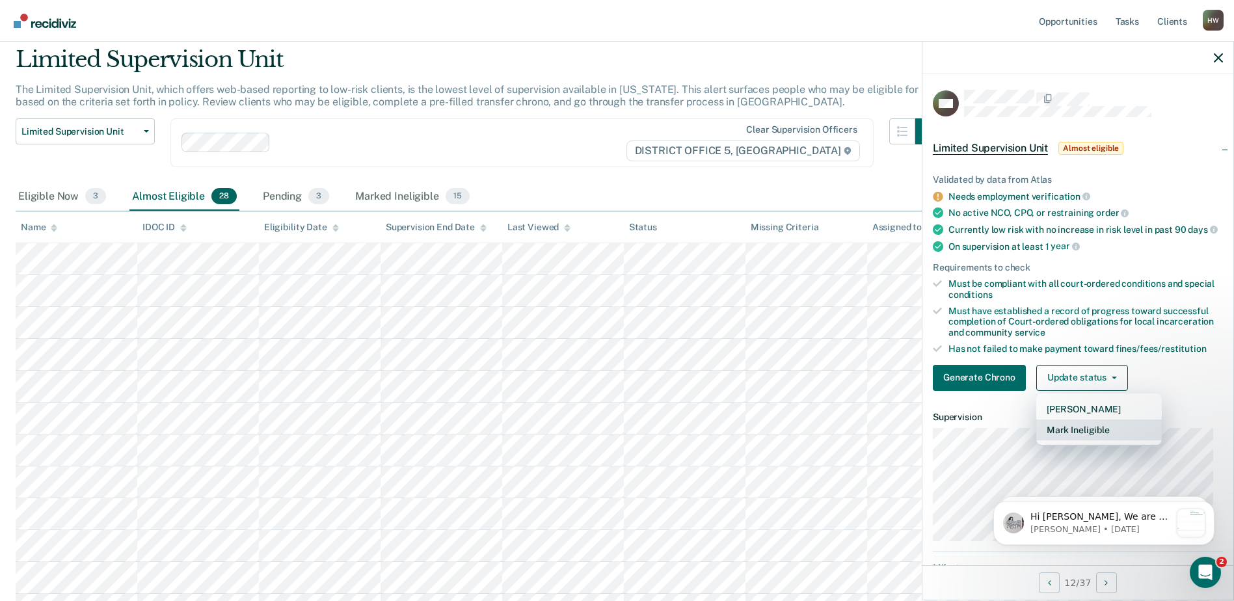
click at [1100, 438] on button "Mark Ineligible" at bounding box center [1099, 430] width 126 height 21
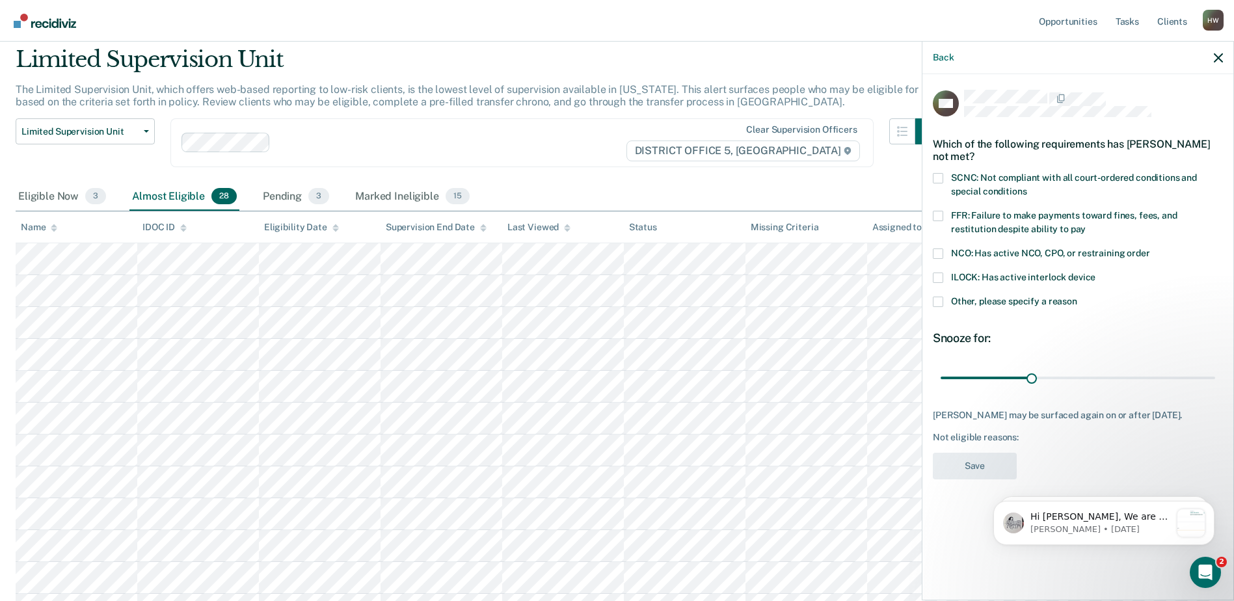
click at [939, 212] on span at bounding box center [938, 216] width 10 height 10
click at [1086, 224] on input "FFR: Failure to make payments toward fines, fees, and restitution despite abili…" at bounding box center [1086, 224] width 0 height 0
drag, startPoint x: 1034, startPoint y: 375, endPoint x: 1238, endPoint y: 400, distance: 205.8
type input "90"
click at [1215, 389] on input "range" at bounding box center [1078, 377] width 275 height 23
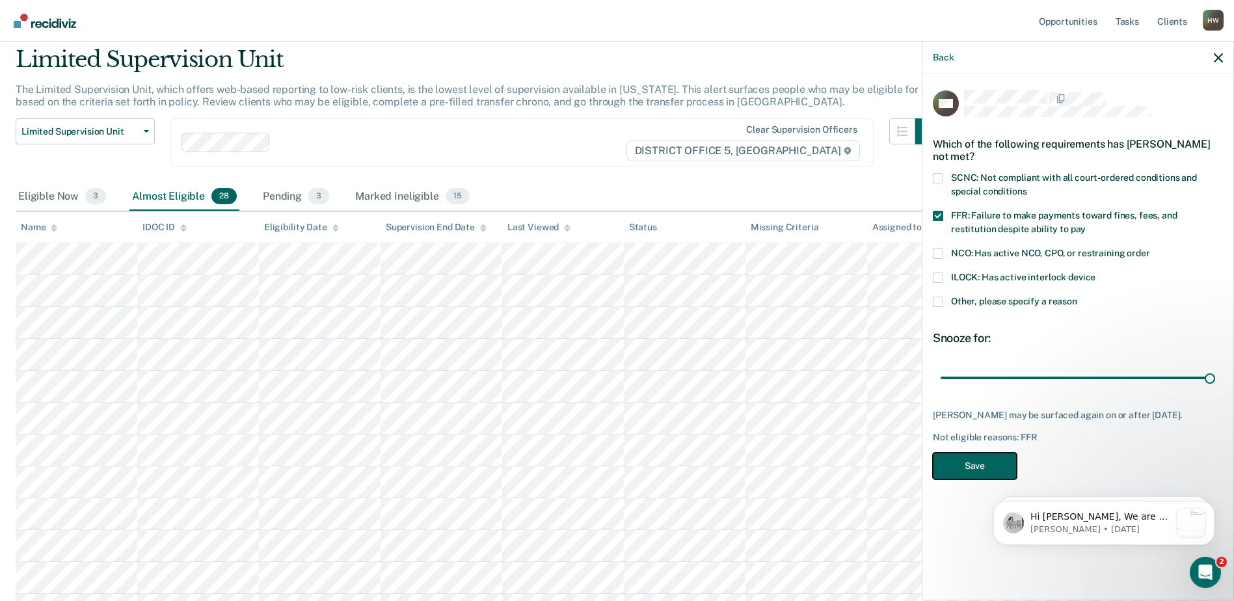
click at [986, 471] on button "Save" at bounding box center [975, 466] width 84 height 27
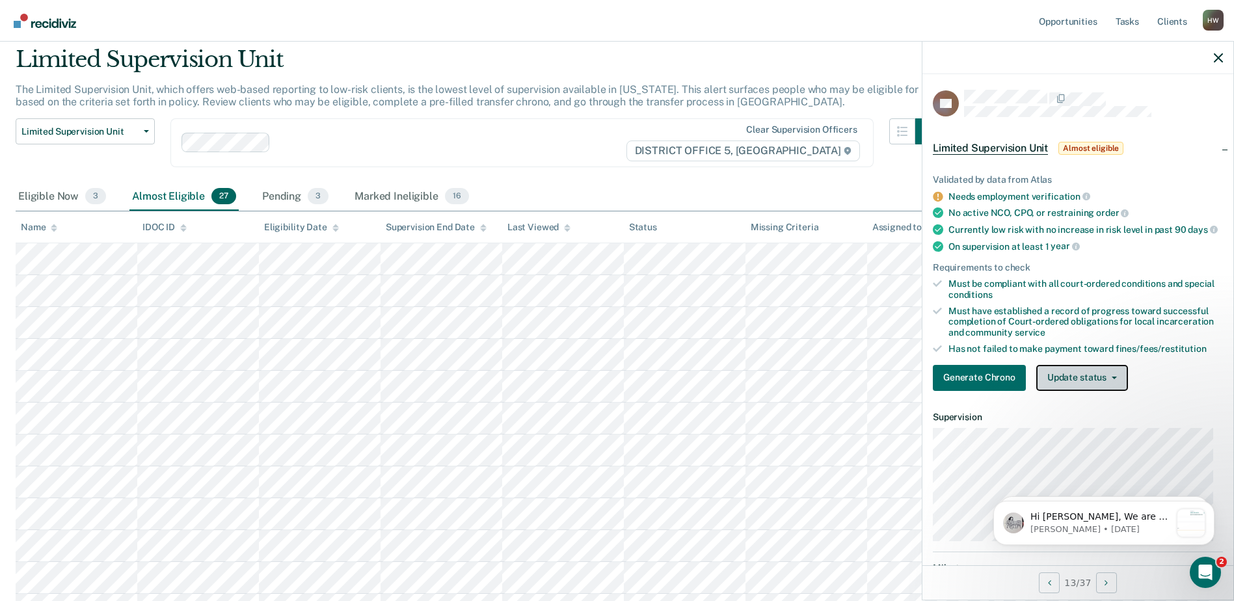
click at [1113, 383] on button "Update status" at bounding box center [1082, 378] width 92 height 26
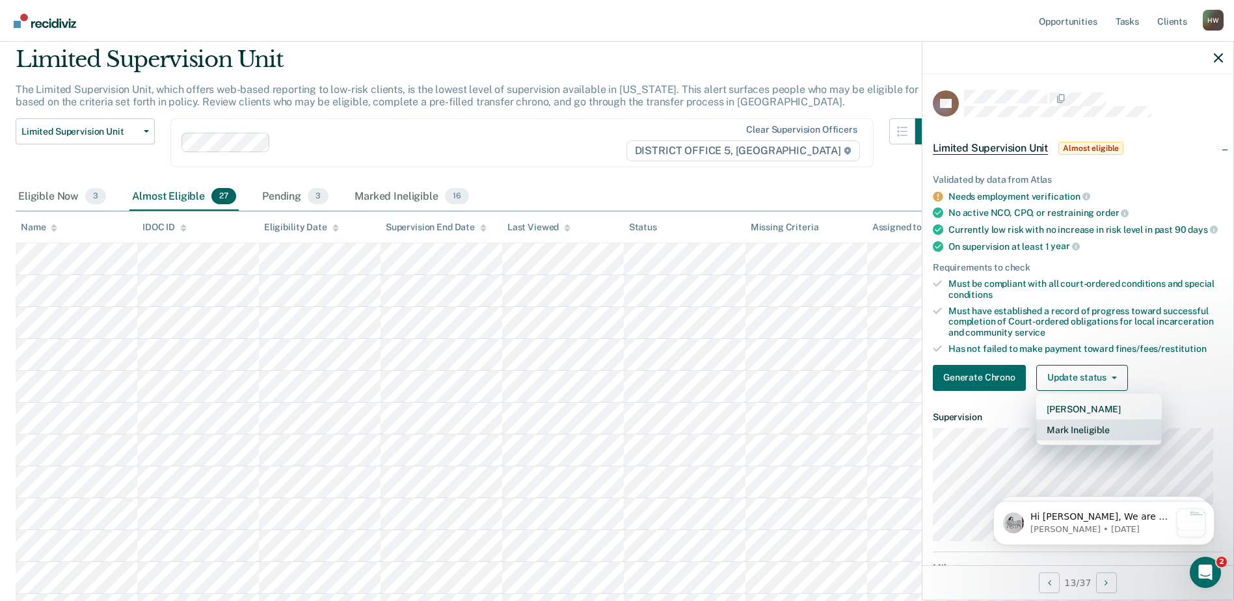
click at [1101, 440] on button "Mark Ineligible" at bounding box center [1099, 430] width 126 height 21
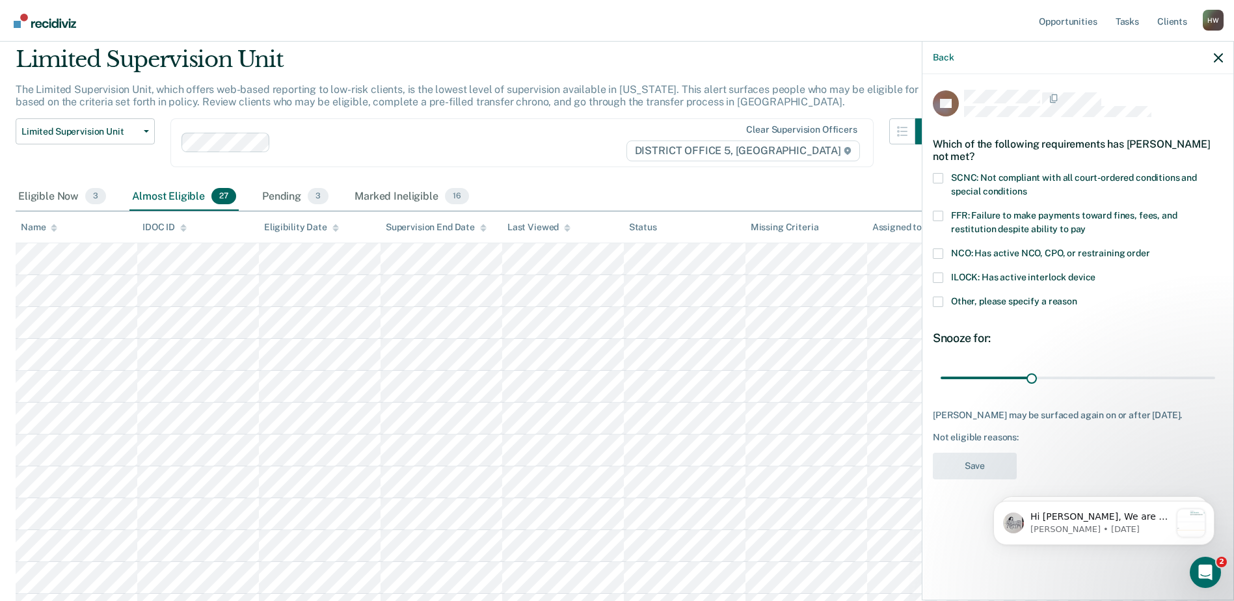
click at [937, 177] on span at bounding box center [938, 178] width 10 height 10
click at [1027, 187] on input "SCNC: Not compliant with all court-ordered conditions and special conditions" at bounding box center [1027, 187] width 0 height 0
drag, startPoint x: 1032, startPoint y: 374, endPoint x: 1219, endPoint y: 374, distance: 186.7
type input "90"
click at [1215, 374] on input "range" at bounding box center [1078, 377] width 275 height 23
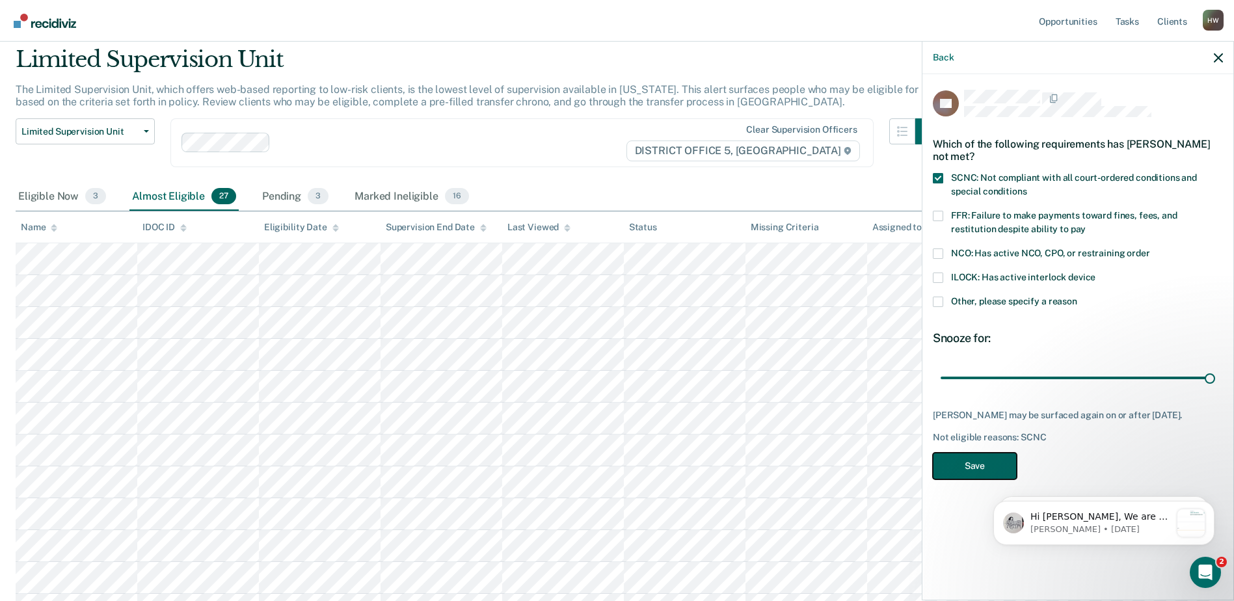
click at [990, 464] on button "Save" at bounding box center [975, 466] width 84 height 27
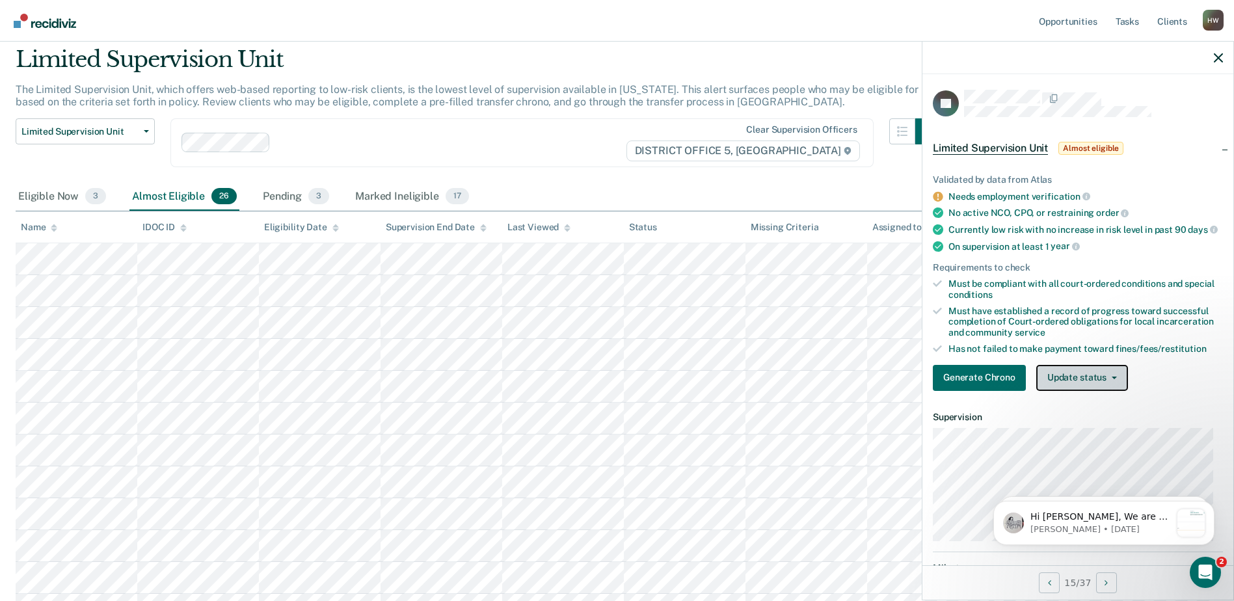
click at [1113, 379] on icon "button" at bounding box center [1114, 378] width 5 height 3
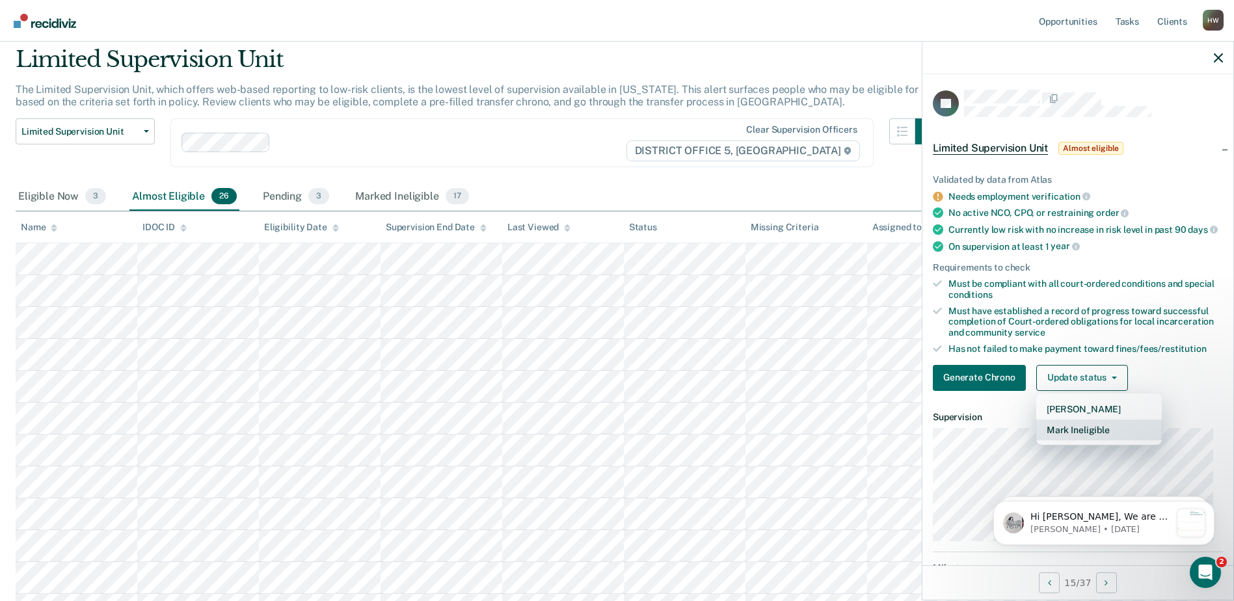
click at [1096, 440] on button "Mark Ineligible" at bounding box center [1099, 430] width 126 height 21
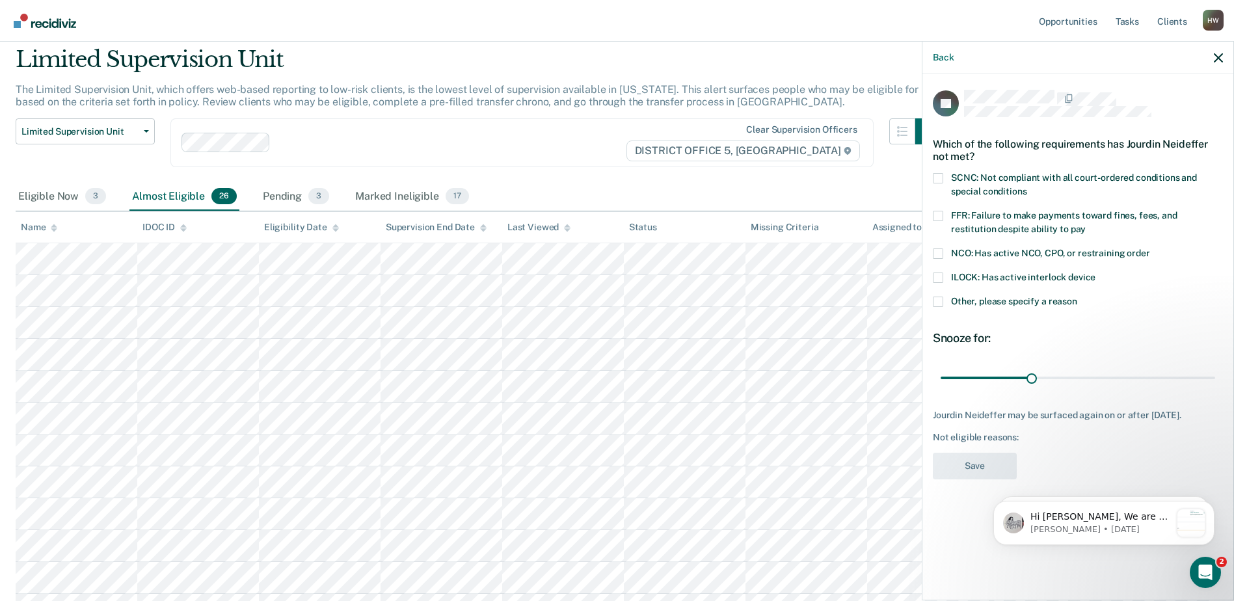
click at [939, 176] on span at bounding box center [938, 178] width 10 height 10
click at [1027, 187] on input "SCNC: Not compliant with all court-ordered conditions and special conditions" at bounding box center [1027, 187] width 0 height 0
drag, startPoint x: 1030, startPoint y: 377, endPoint x: 1216, endPoint y: 384, distance: 186.2
type input "90"
click at [1215, 384] on input "range" at bounding box center [1078, 377] width 275 height 23
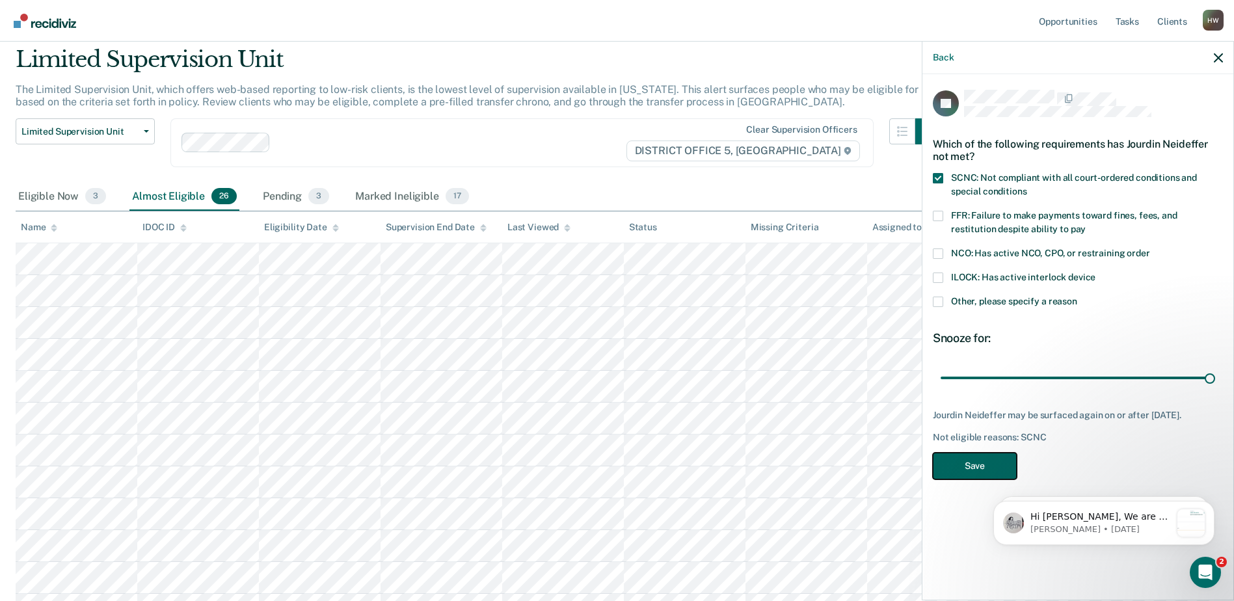
click at [993, 470] on button "Save" at bounding box center [975, 466] width 84 height 27
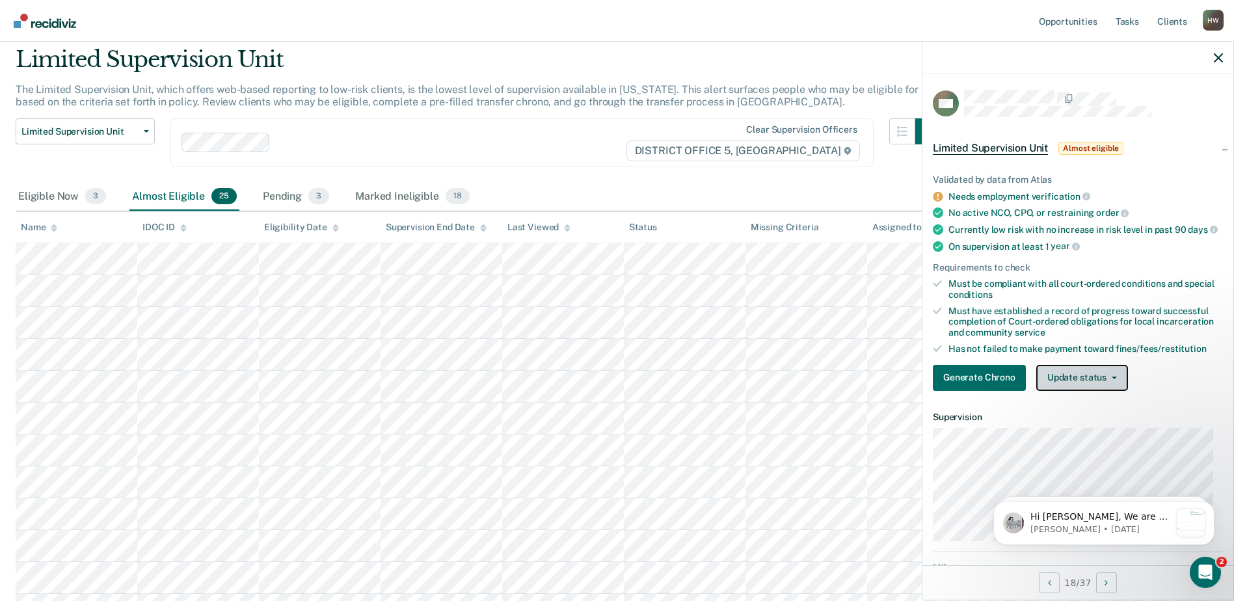
click at [1115, 386] on button "Update status" at bounding box center [1082, 378] width 92 height 26
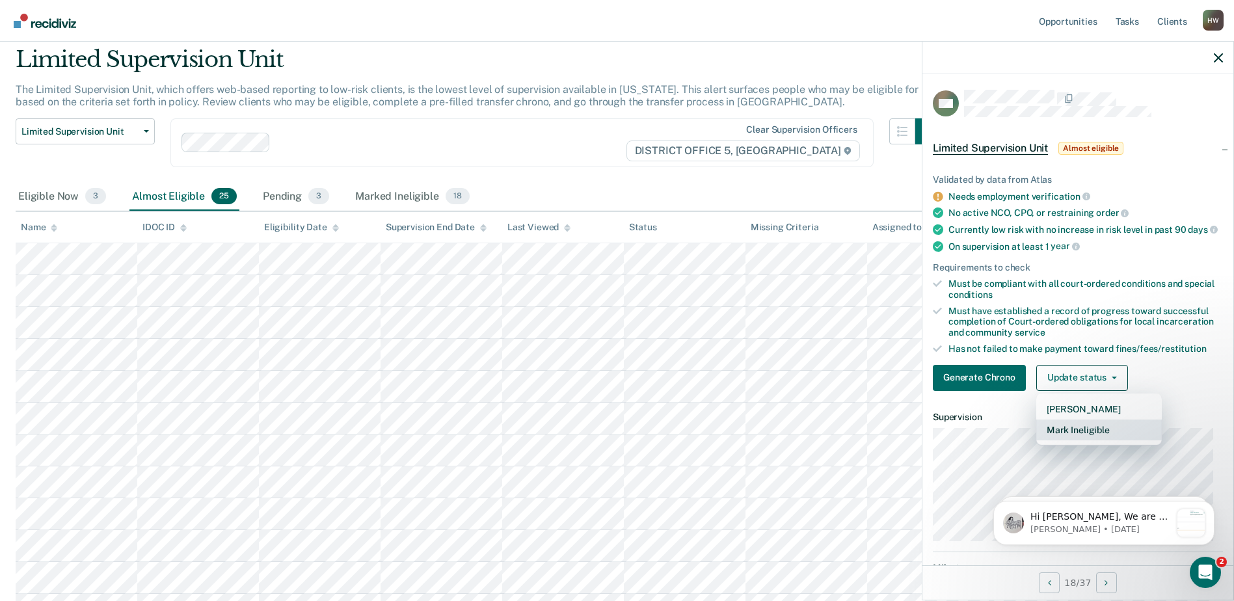
click at [1096, 438] on button "Mark Ineligible" at bounding box center [1099, 430] width 126 height 21
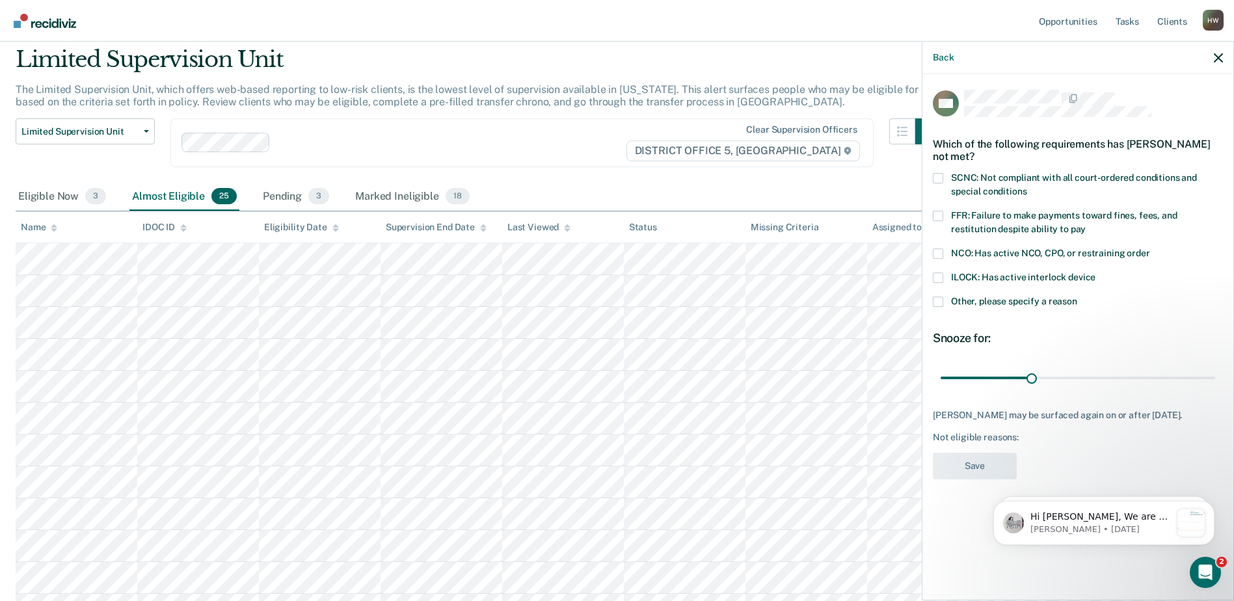
click at [938, 182] on span at bounding box center [938, 178] width 10 height 10
click at [1027, 187] on input "SCNC: Not compliant with all court-ordered conditions and special conditions" at bounding box center [1027, 187] width 0 height 0
click at [939, 215] on span at bounding box center [938, 216] width 10 height 10
click at [1086, 224] on input "FFR: Failure to make payments toward fines, fees, and restitution despite abili…" at bounding box center [1086, 224] width 0 height 0
drag, startPoint x: 1032, startPoint y: 375, endPoint x: 1213, endPoint y: 394, distance: 182.5
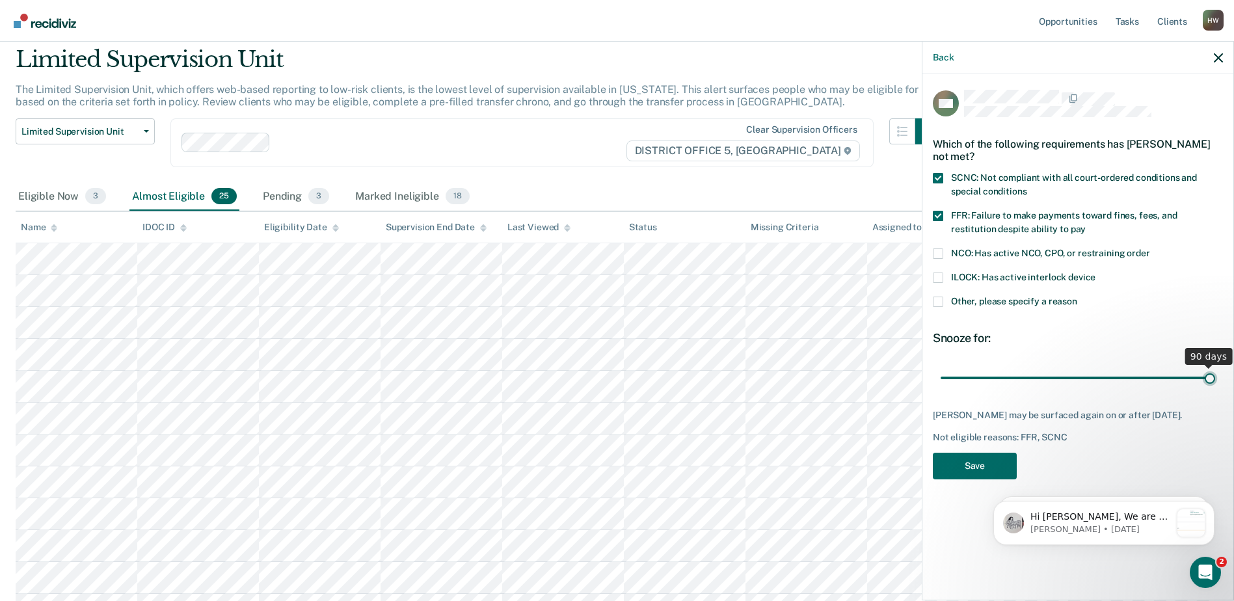
type input "90"
click at [1213, 389] on input "range" at bounding box center [1078, 377] width 275 height 23
click at [976, 473] on button "Save" at bounding box center [975, 466] width 84 height 27
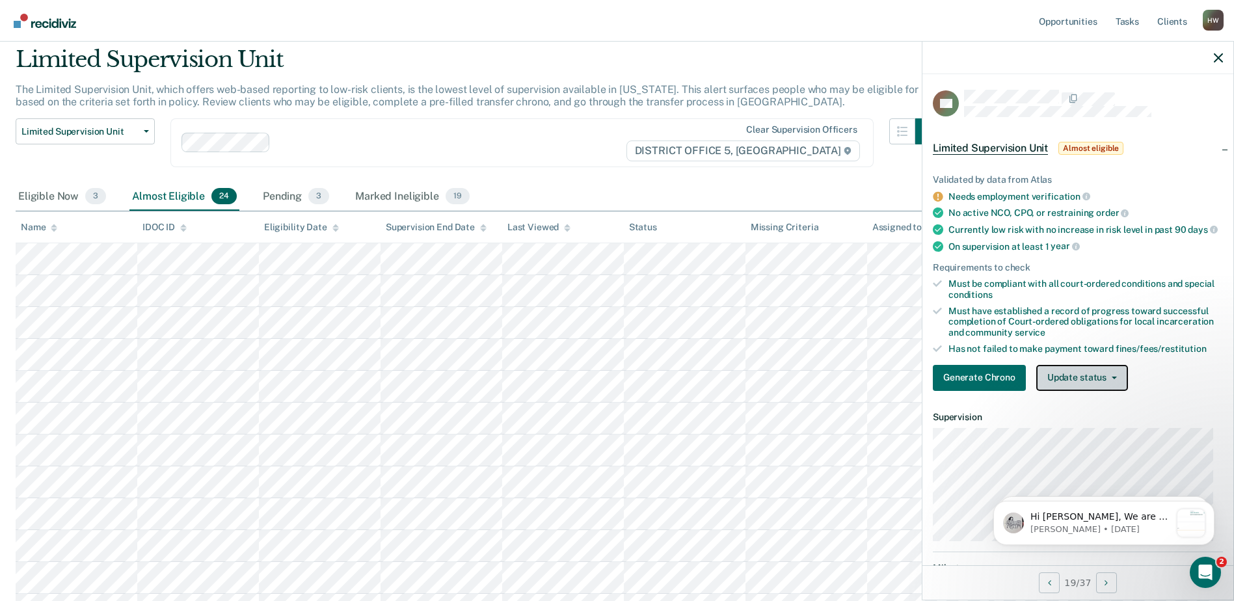
click at [1114, 385] on button "Update status" at bounding box center [1082, 378] width 92 height 26
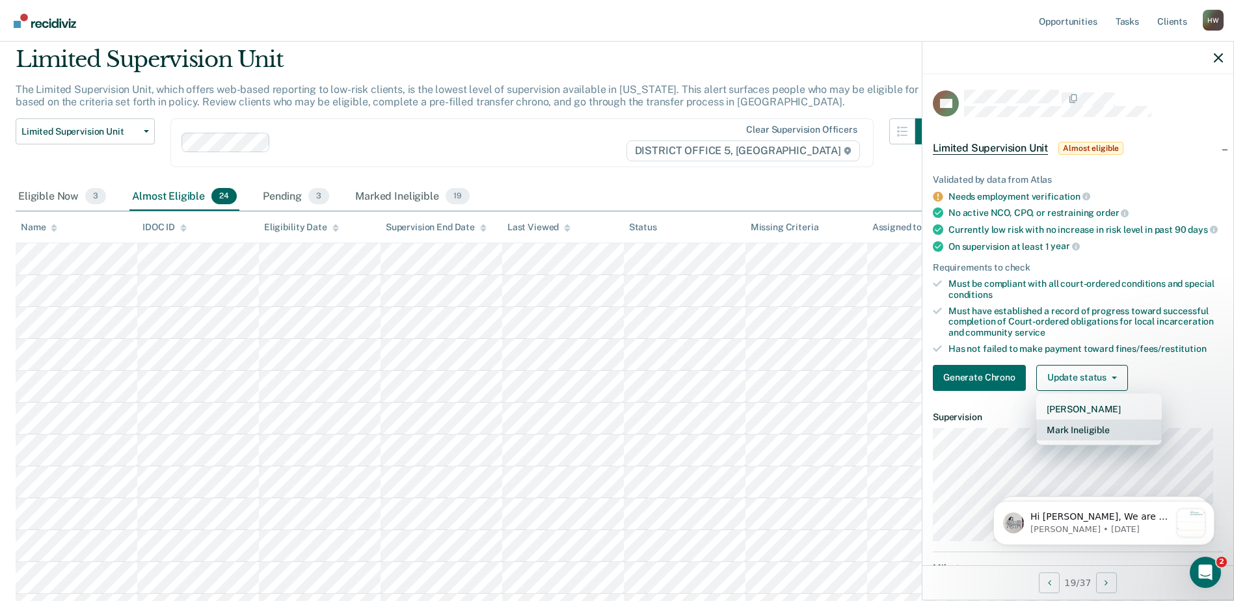
click at [1096, 440] on button "Mark Ineligible" at bounding box center [1099, 430] width 126 height 21
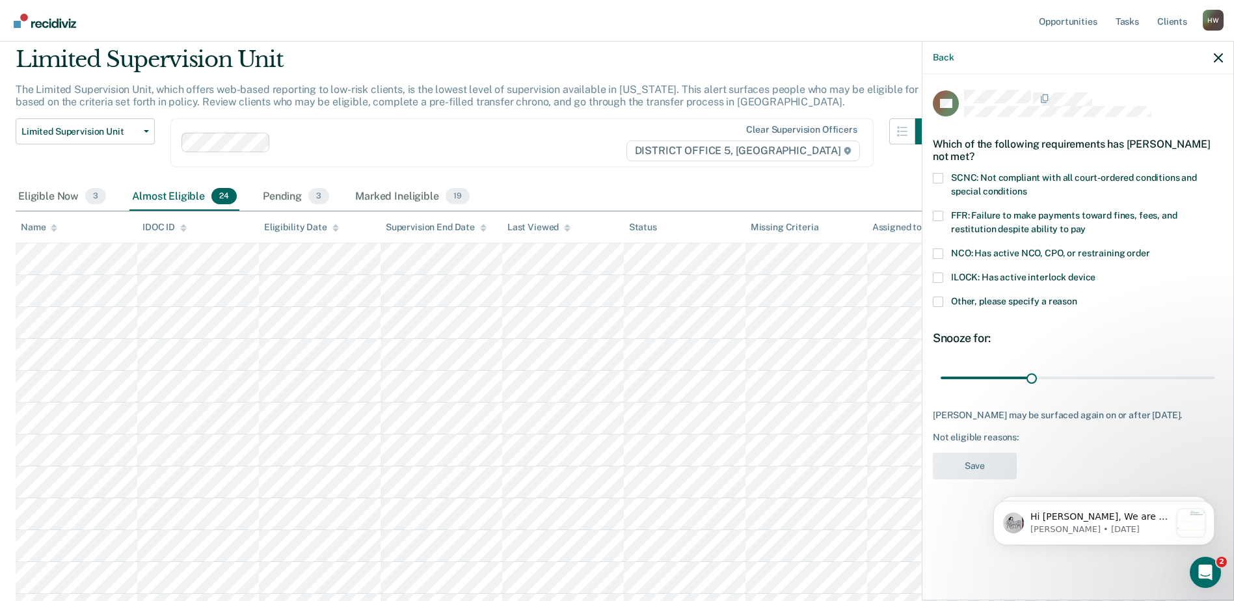
click at [937, 215] on span at bounding box center [938, 216] width 10 height 10
click at [1086, 224] on input "FFR: Failure to make payments toward fines, fees, and restitution despite abili…" at bounding box center [1086, 224] width 0 height 0
drag, startPoint x: 1030, startPoint y: 378, endPoint x: 1218, endPoint y: 387, distance: 188.2
type input "90"
click at [1215, 387] on input "range" at bounding box center [1078, 377] width 275 height 23
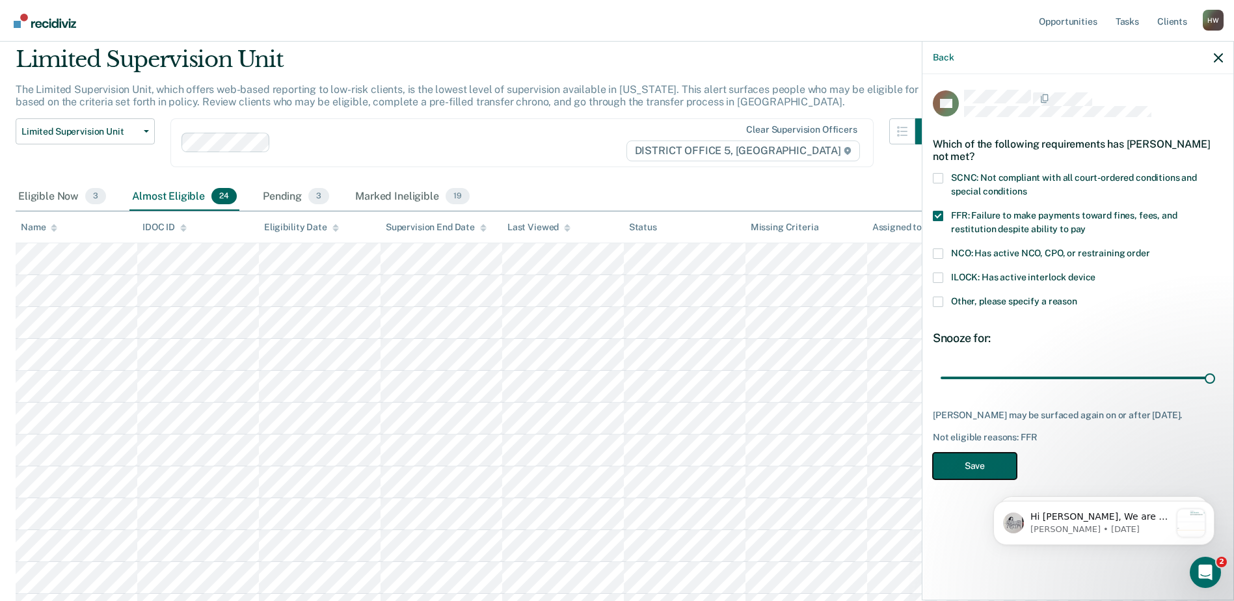
click at [965, 468] on button "Save" at bounding box center [975, 466] width 84 height 27
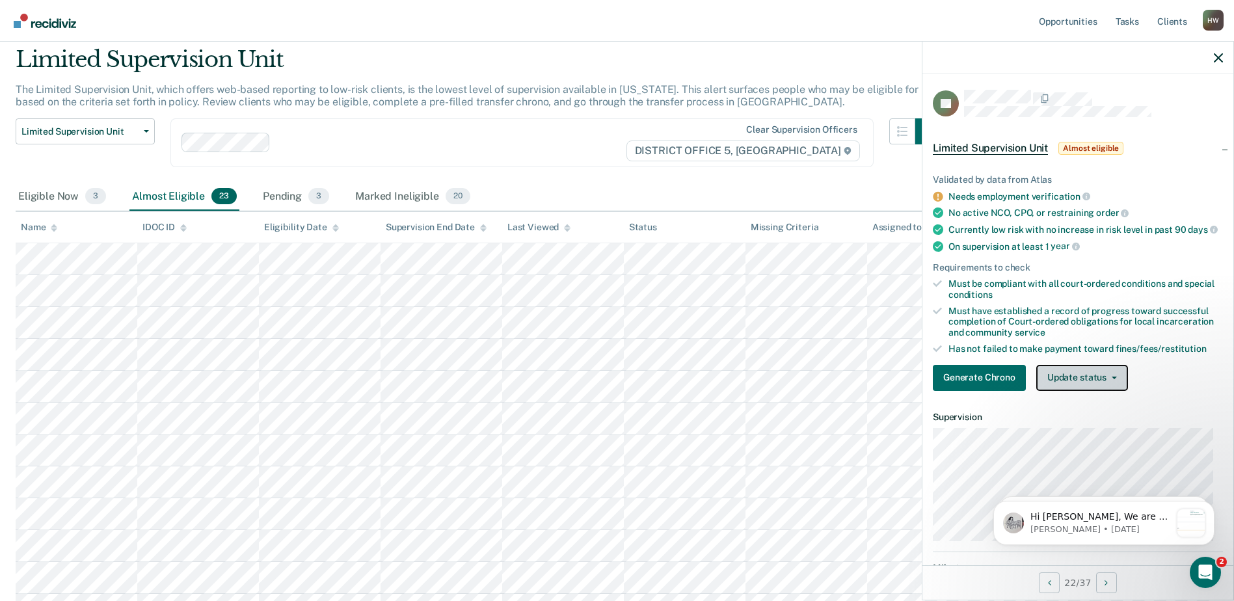
click at [1113, 379] on icon "button" at bounding box center [1114, 378] width 5 height 3
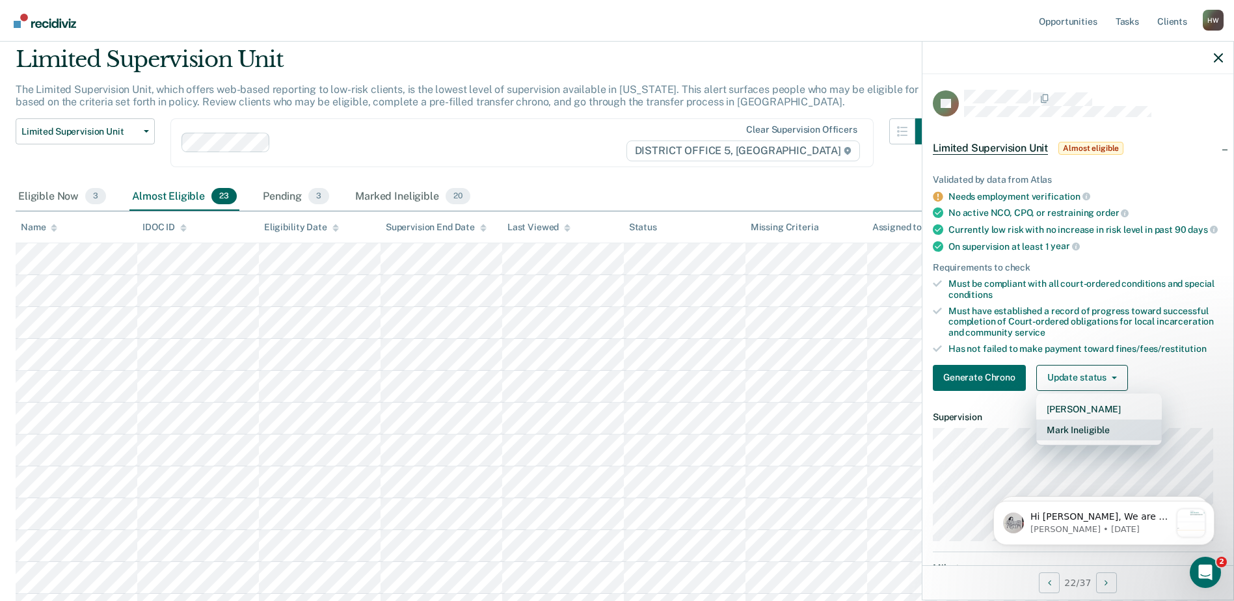
click at [1101, 440] on button "Mark Ineligible" at bounding box center [1099, 430] width 126 height 21
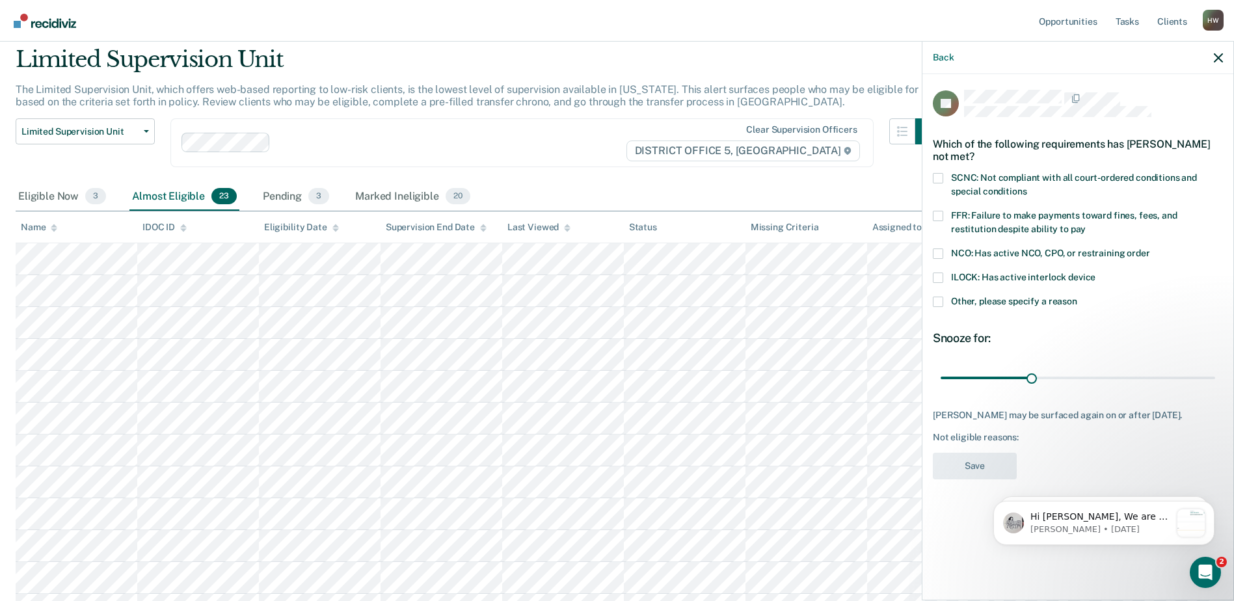
click at [937, 216] on span at bounding box center [938, 216] width 10 height 10
click at [1086, 224] on input "FFR: Failure to make payments toward fines, fees, and restitution despite abili…" at bounding box center [1086, 224] width 0 height 0
drag, startPoint x: 1031, startPoint y: 375, endPoint x: 1234, endPoint y: 380, distance: 203.1
type input "90"
click at [1215, 380] on input "range" at bounding box center [1078, 377] width 275 height 23
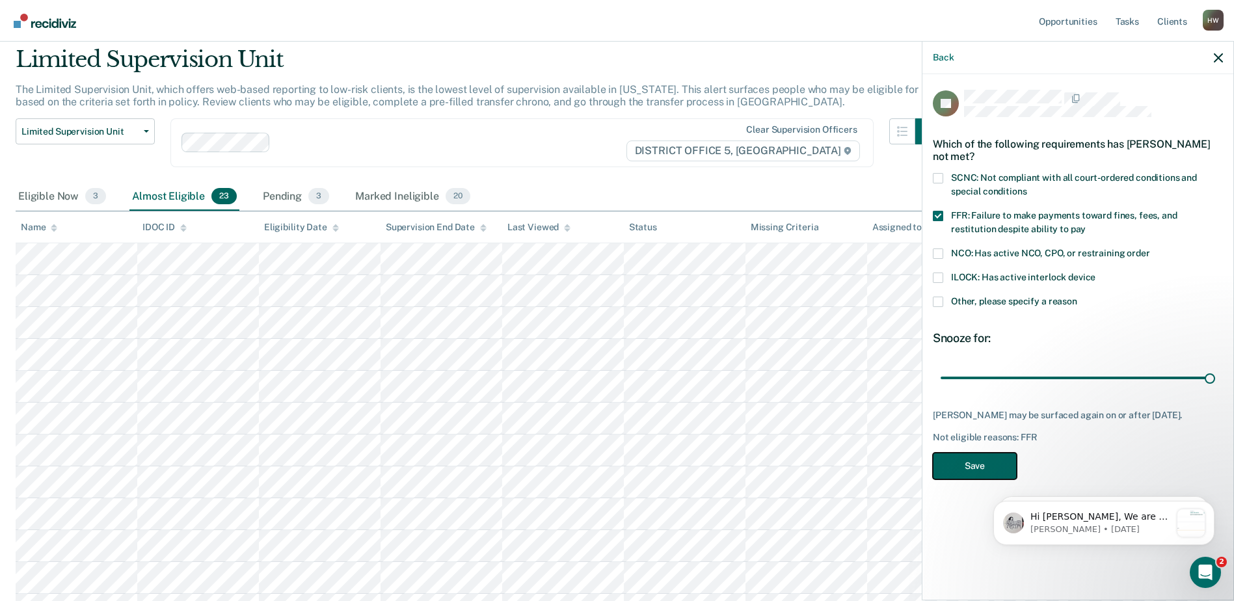
click at [995, 470] on button "Save" at bounding box center [975, 466] width 84 height 27
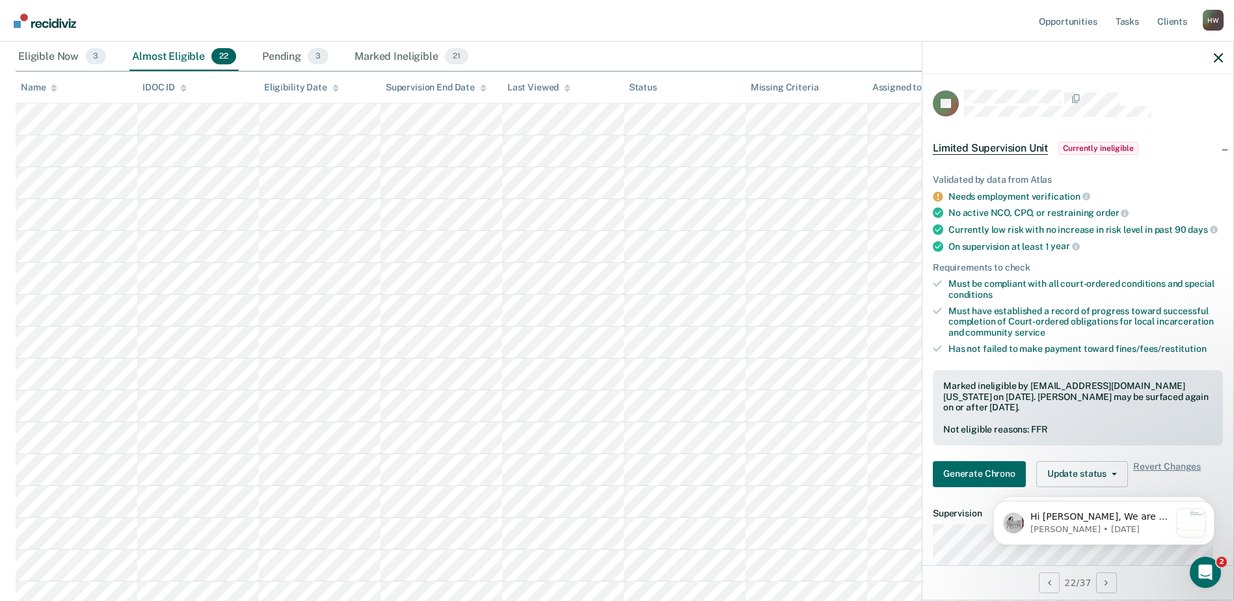
scroll to position [195, 0]
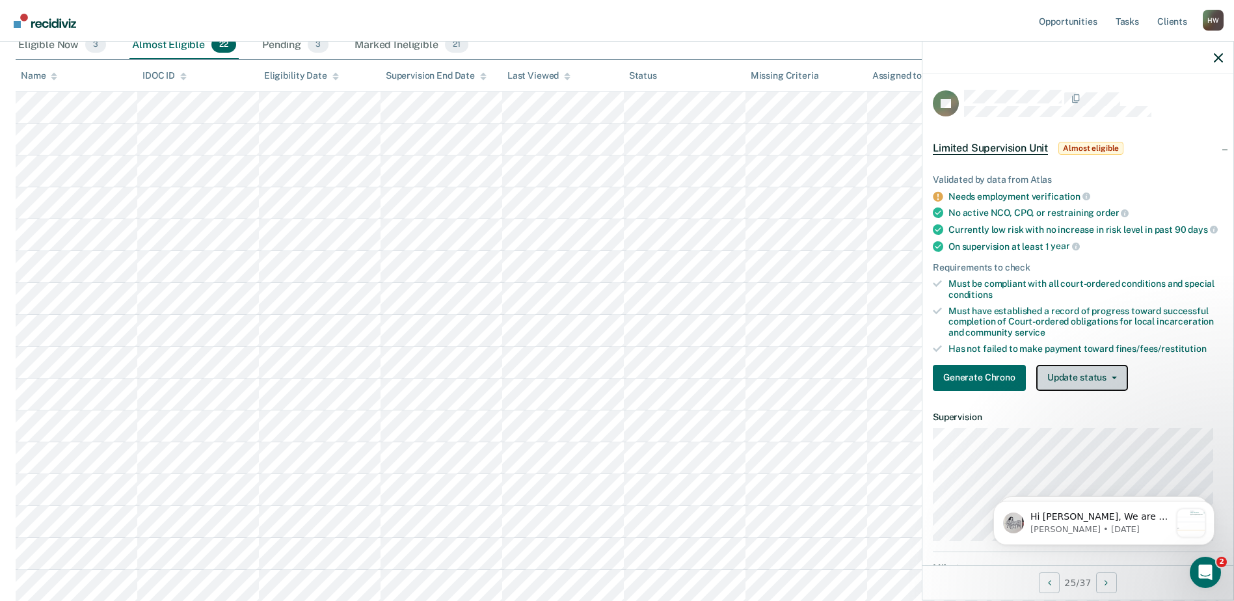
click at [1112, 379] on icon "button" at bounding box center [1114, 378] width 5 height 3
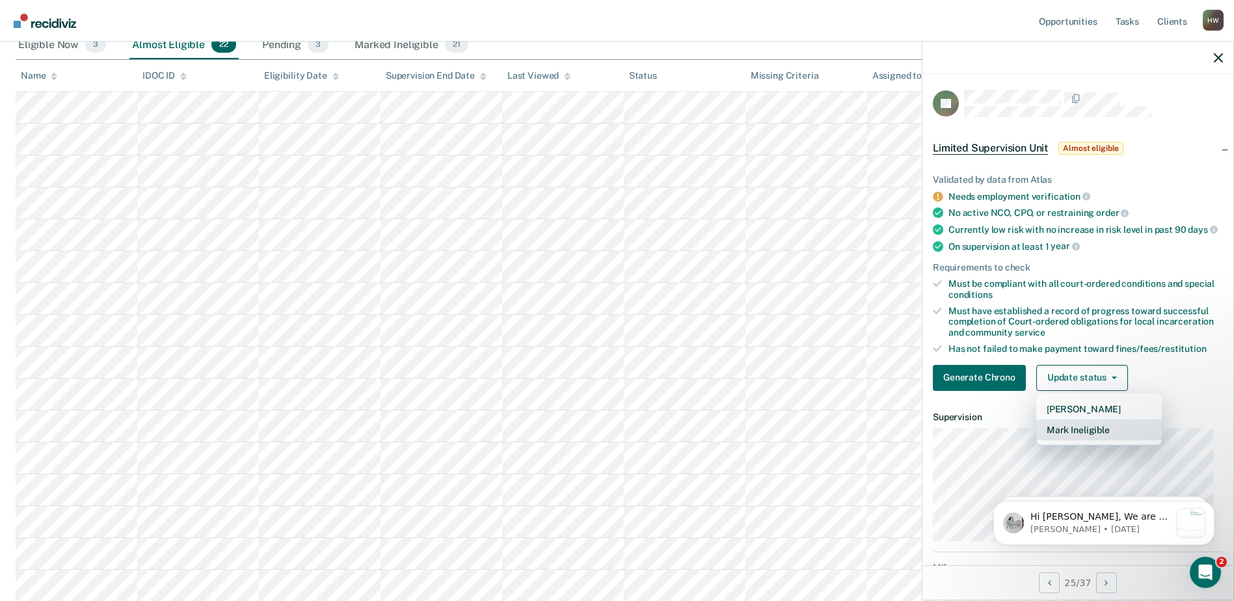
click at [1096, 440] on button "Mark Ineligible" at bounding box center [1099, 430] width 126 height 21
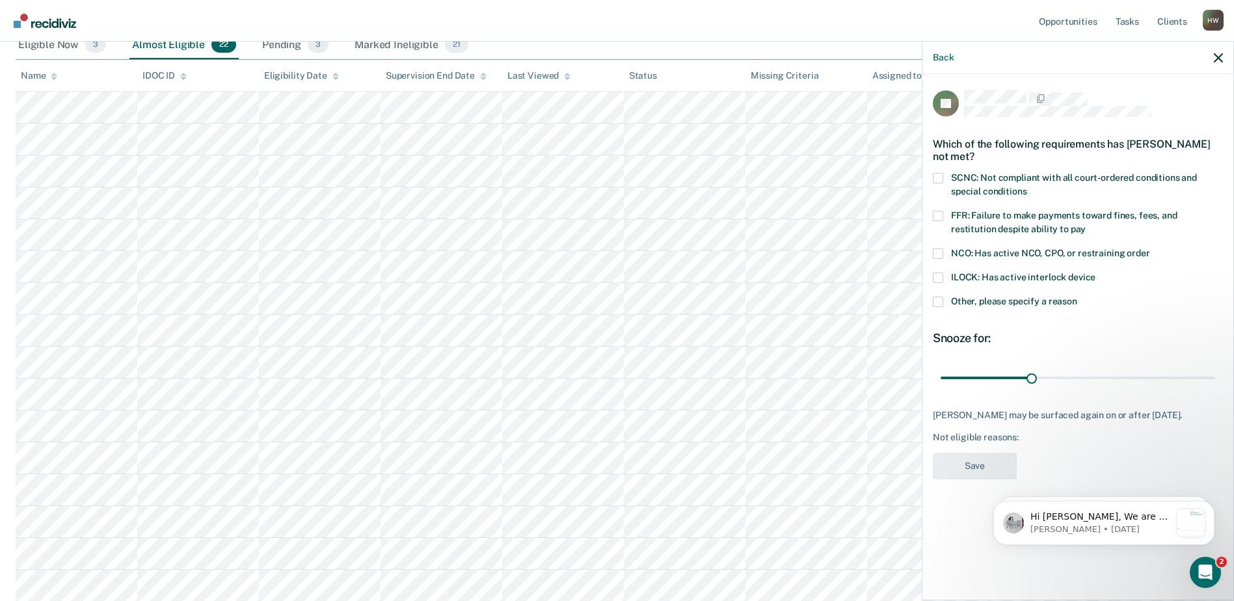
click at [938, 177] on span at bounding box center [938, 178] width 10 height 10
click at [1027, 187] on input "SCNC: Not compliant with all court-ordered conditions and special conditions" at bounding box center [1027, 187] width 0 height 0
click at [939, 218] on span at bounding box center [938, 216] width 10 height 10
click at [1086, 224] on input "FFR: Failure to make payments toward fines, fees, and restitution despite abili…" at bounding box center [1086, 224] width 0 height 0
drag, startPoint x: 1031, startPoint y: 377, endPoint x: 1222, endPoint y: 401, distance: 192.1
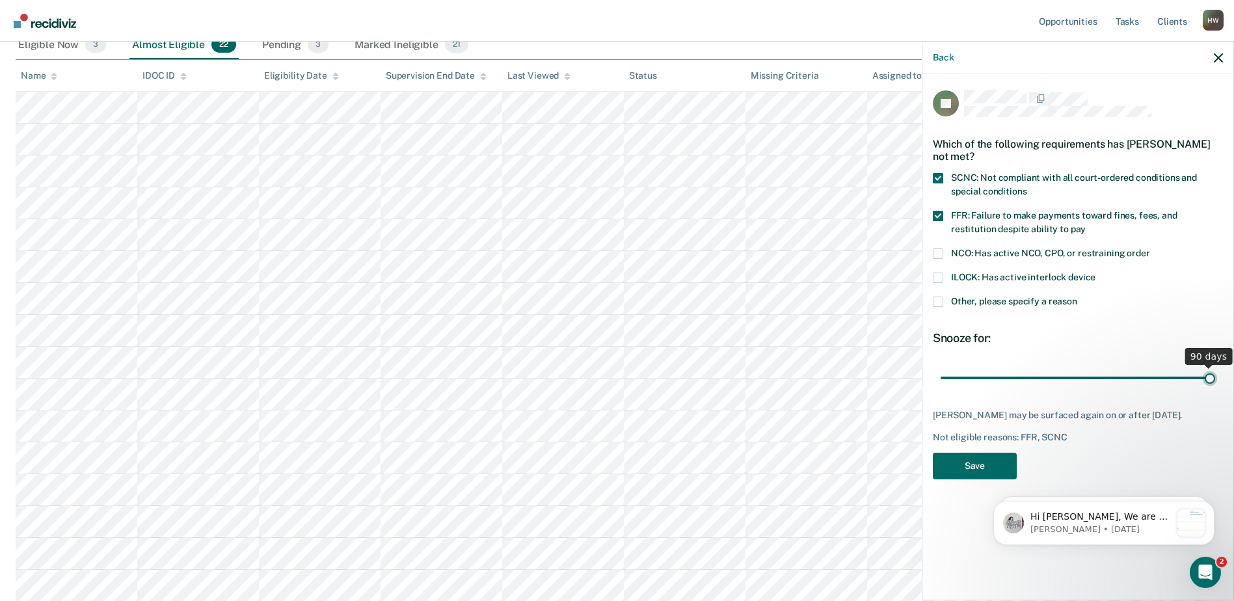
type input "90"
click at [1215, 389] on input "range" at bounding box center [1078, 377] width 275 height 23
click at [999, 467] on button "Save" at bounding box center [975, 466] width 84 height 27
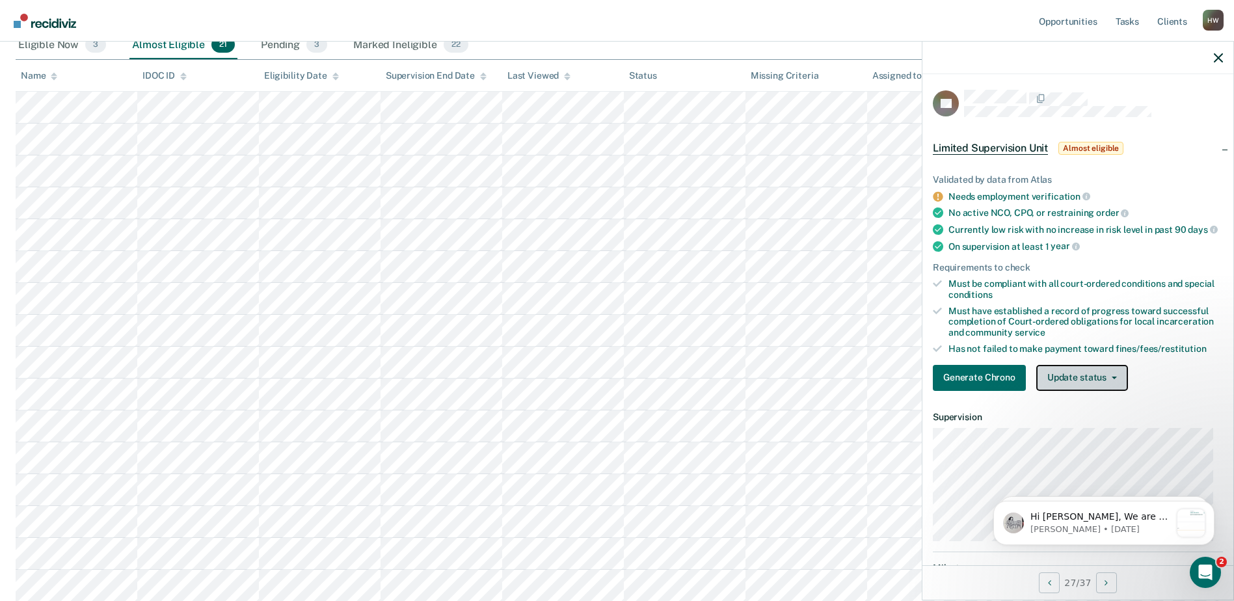
click at [1112, 379] on icon "button" at bounding box center [1114, 378] width 5 height 3
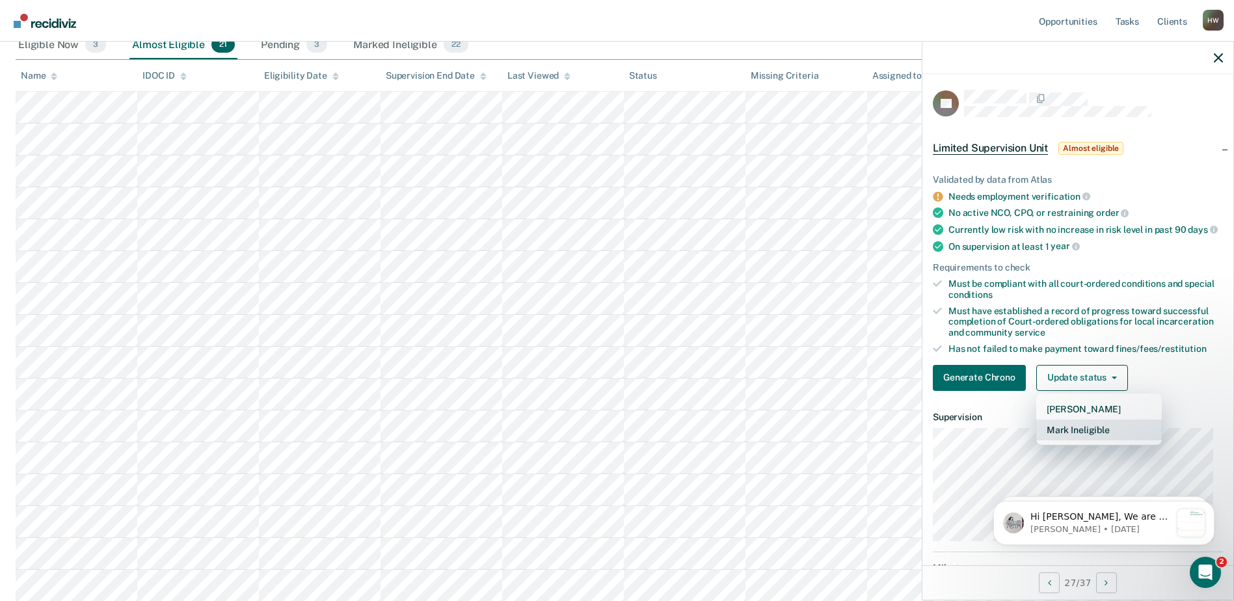
click at [1090, 440] on button "Mark Ineligible" at bounding box center [1099, 430] width 126 height 21
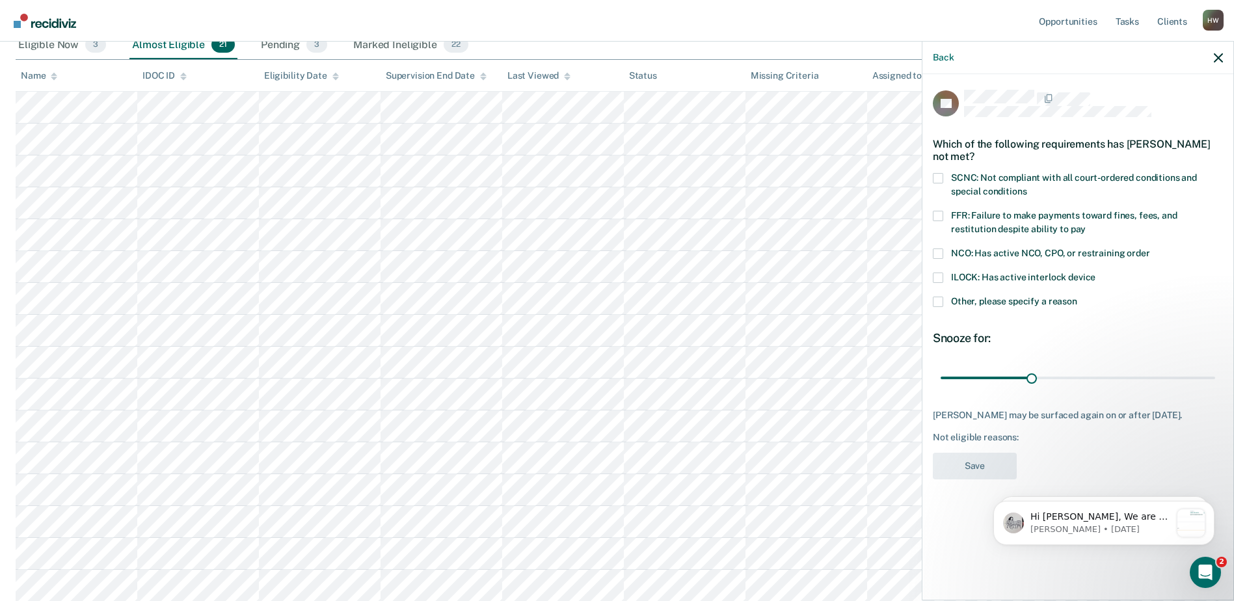
click at [940, 214] on span at bounding box center [938, 216] width 10 height 10
click at [1086, 224] on input "FFR: Failure to make payments toward fines, fees, and restitution despite abili…" at bounding box center [1086, 224] width 0 height 0
drag, startPoint x: 1031, startPoint y: 377, endPoint x: 1235, endPoint y: 395, distance: 205.1
type input "90"
click at [1215, 389] on input "range" at bounding box center [1078, 377] width 275 height 23
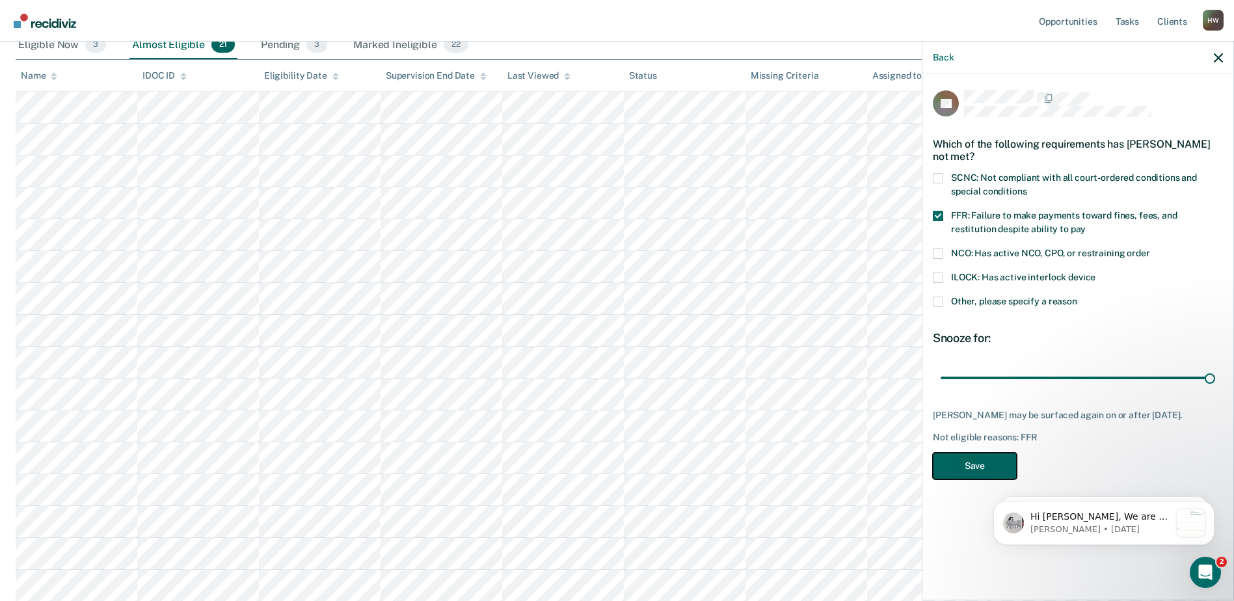
click at [998, 466] on button "Save" at bounding box center [975, 466] width 84 height 27
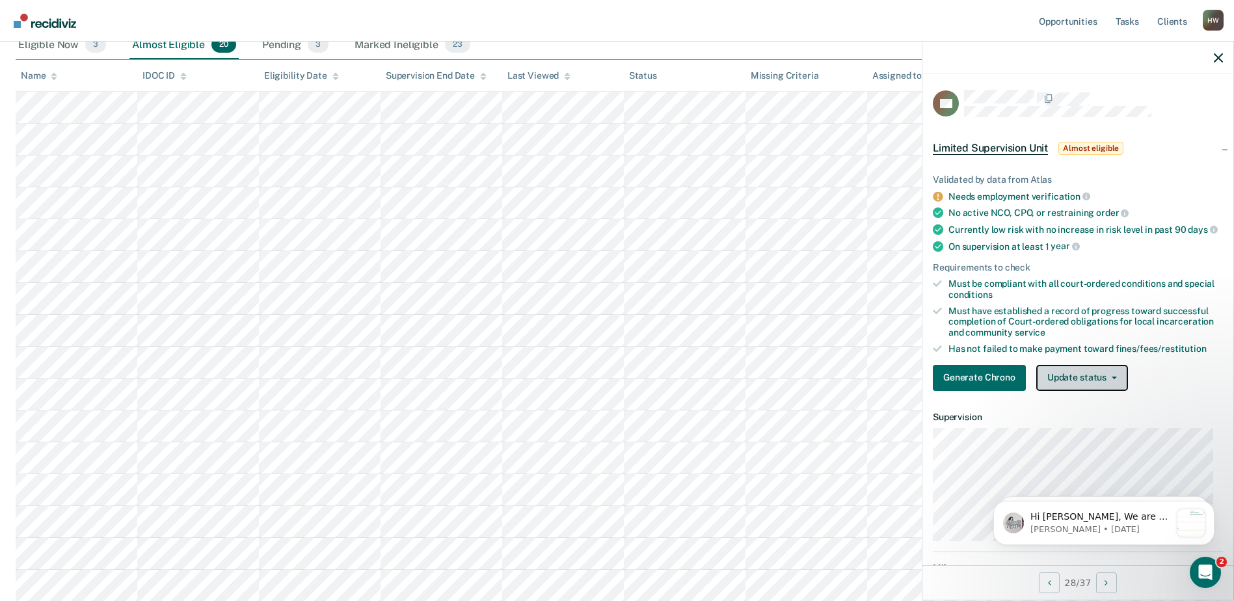
click at [1113, 379] on icon "button" at bounding box center [1114, 378] width 5 height 3
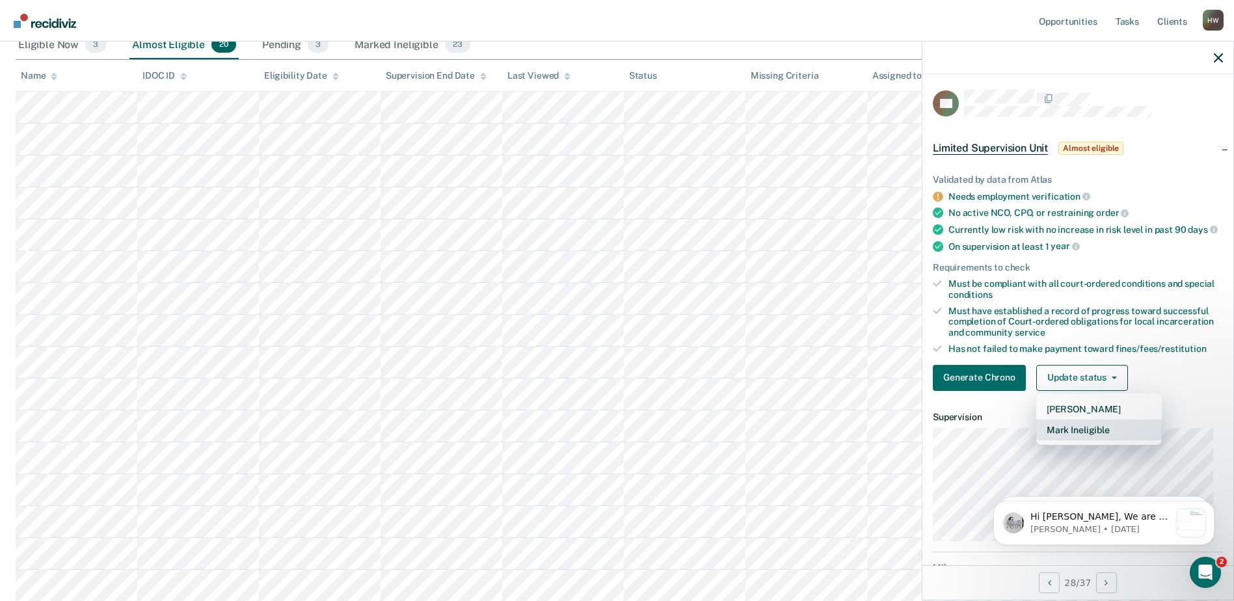
click at [1102, 440] on button "Mark Ineligible" at bounding box center [1099, 430] width 126 height 21
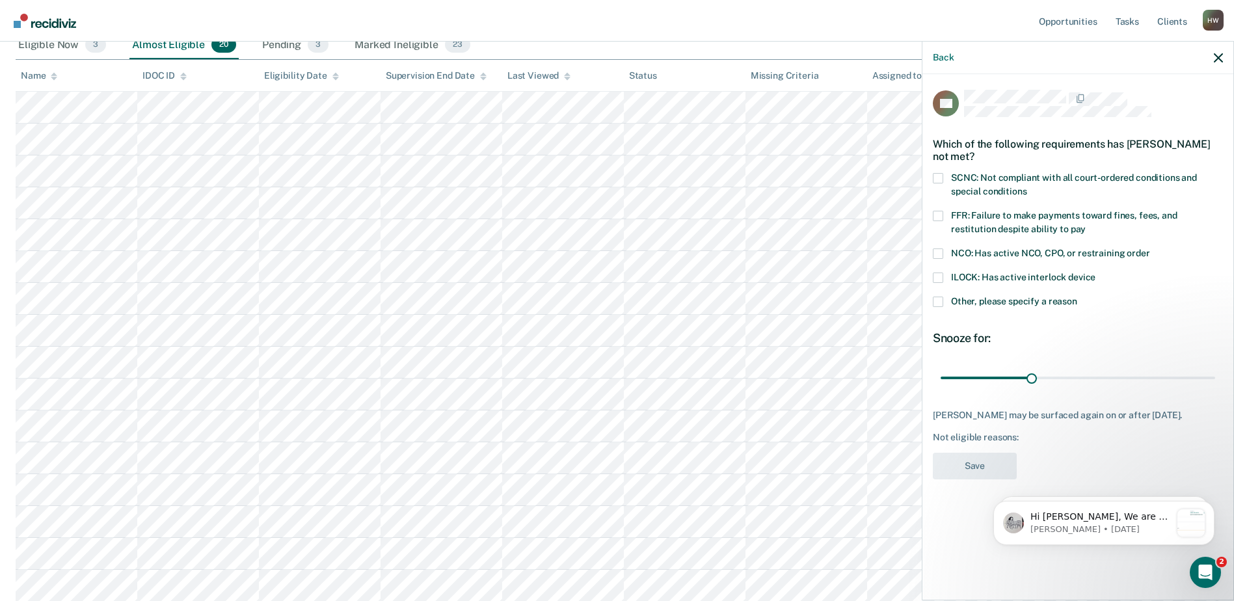
click at [935, 176] on span at bounding box center [938, 178] width 10 height 10
click at [1027, 187] on input "SCNC: Not compliant with all court-ordered conditions and special conditions" at bounding box center [1027, 187] width 0 height 0
click at [1031, 377] on input "range" at bounding box center [1078, 377] width 275 height 23
click at [939, 216] on span at bounding box center [938, 216] width 10 height 10
click at [1086, 224] on input "FFR: Failure to make payments toward fines, fees, and restitution despite abili…" at bounding box center [1086, 224] width 0 height 0
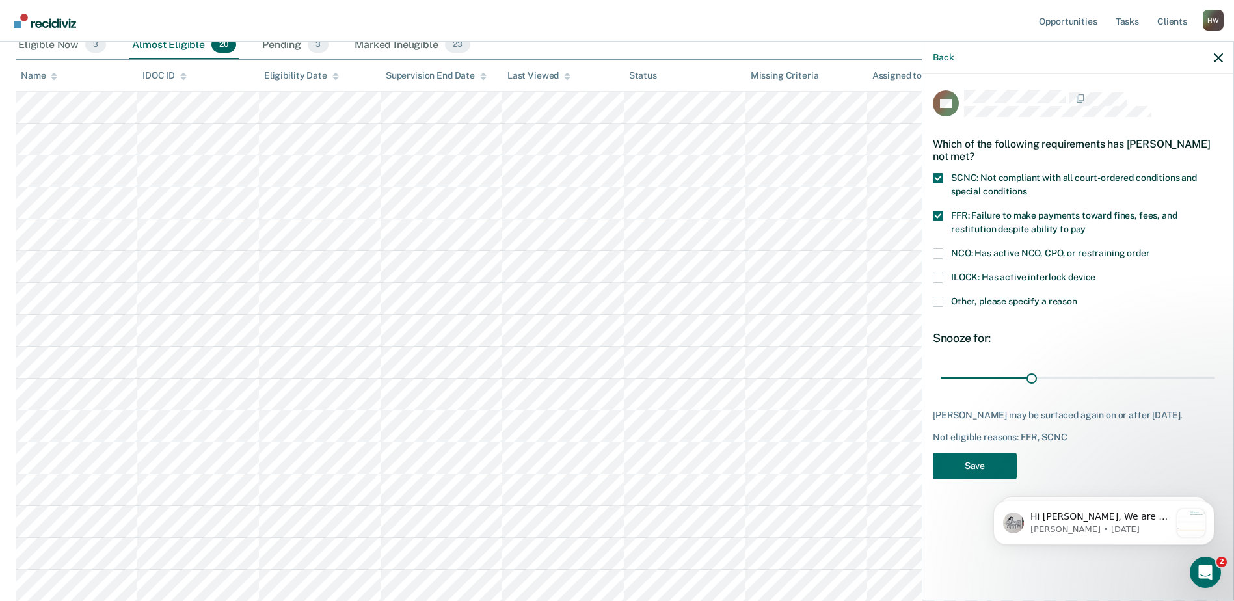
click at [941, 178] on span at bounding box center [938, 178] width 10 height 10
click at [1027, 187] on input "SCNC: Not compliant with all court-ordered conditions and special conditions" at bounding box center [1027, 187] width 0 height 0
drag, startPoint x: 1030, startPoint y: 377, endPoint x: 1227, endPoint y: 387, distance: 197.4
type input "90"
click at [1215, 387] on input "range" at bounding box center [1078, 377] width 275 height 23
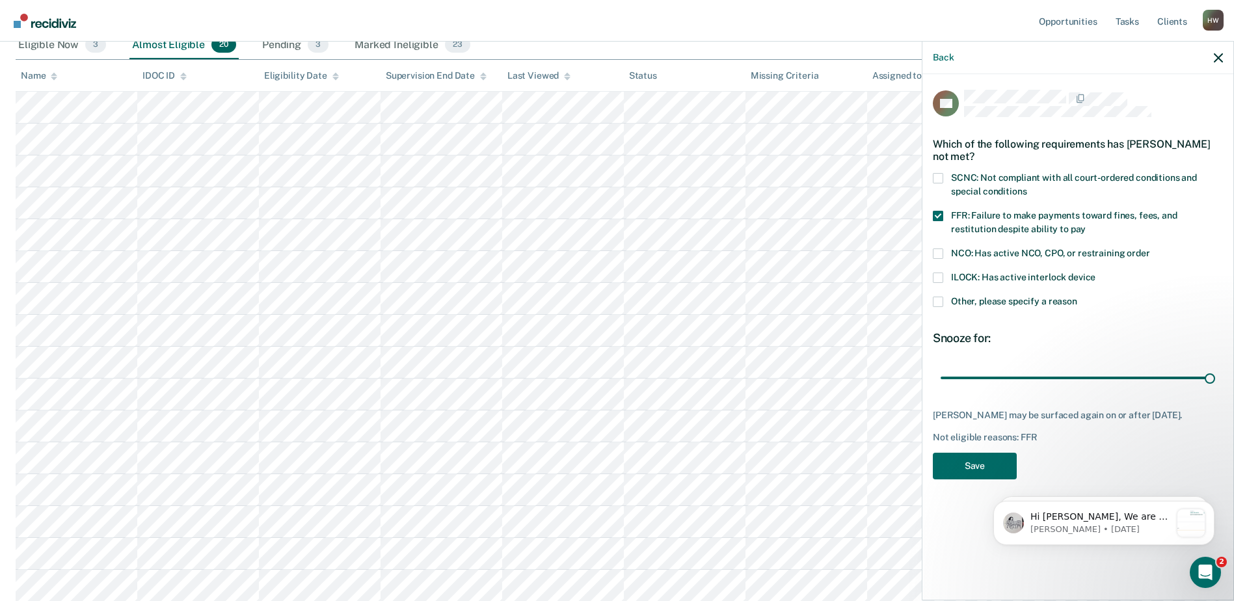
click at [977, 475] on html "Hi [PERSON_NAME], We are so excited to announce a brand new feature: AI case no…" at bounding box center [1104, 520] width 260 height 91
click at [976, 474] on button "Save" at bounding box center [975, 466] width 84 height 27
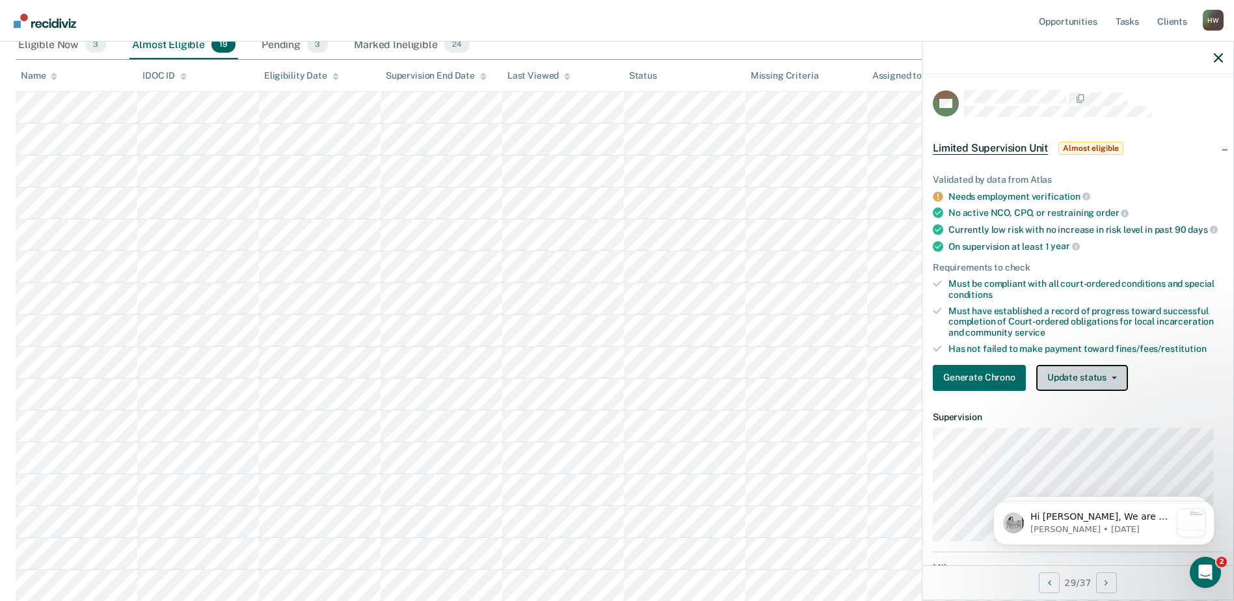
click at [1111, 385] on button "Update status" at bounding box center [1082, 378] width 92 height 26
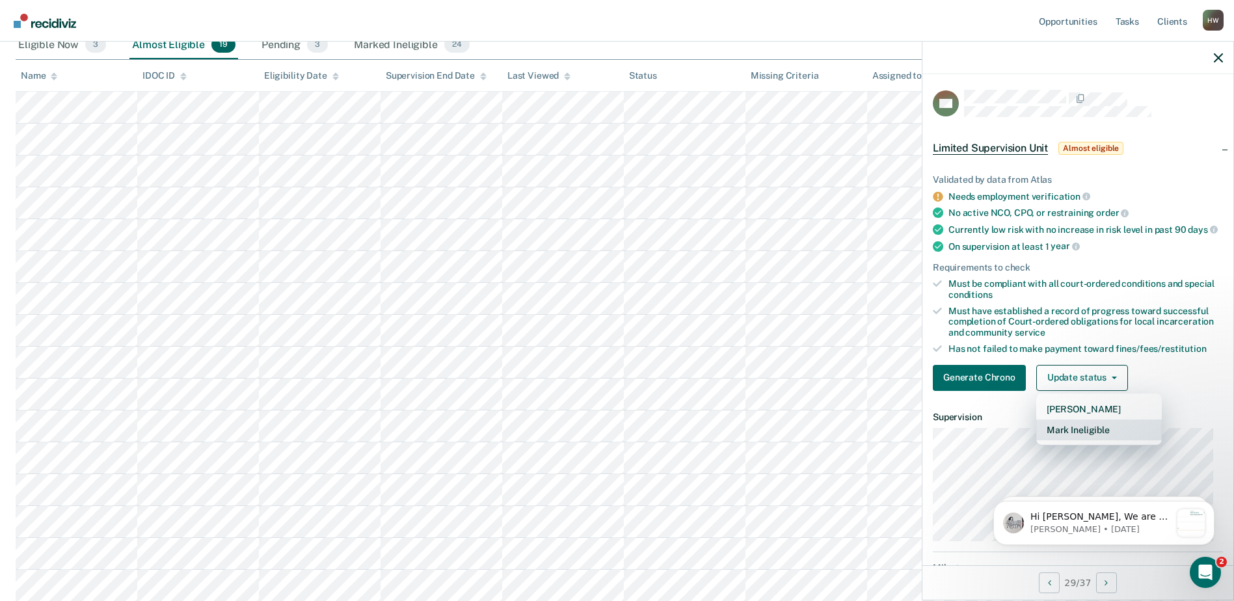
click at [1093, 439] on button "Mark Ineligible" at bounding box center [1099, 430] width 126 height 21
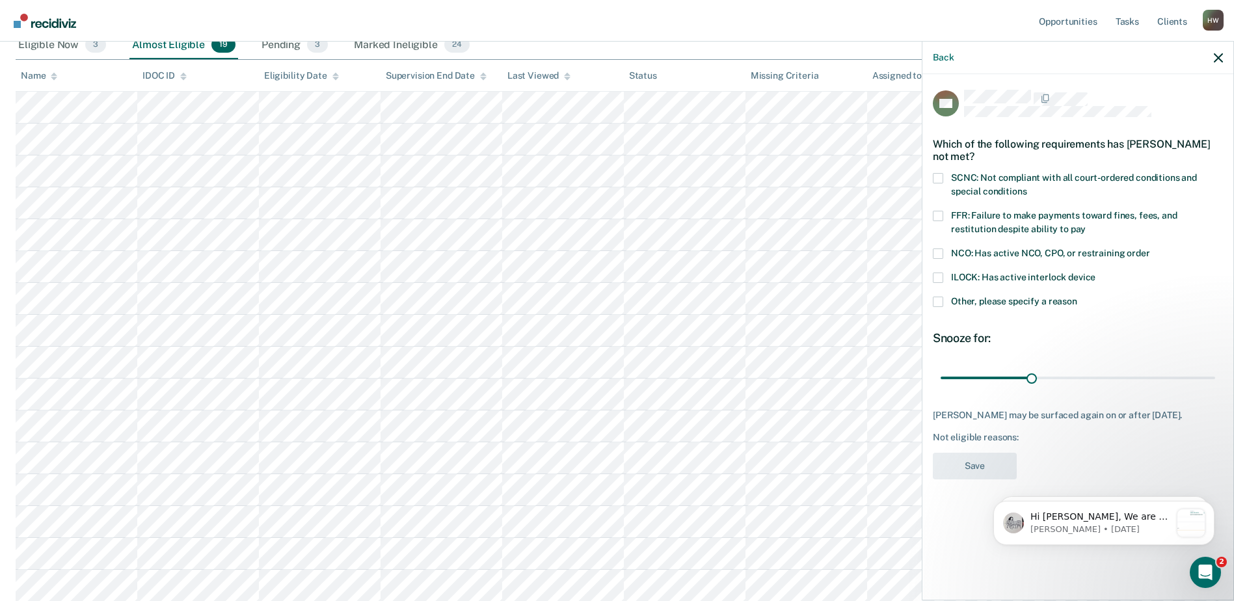
click at [939, 174] on span at bounding box center [938, 178] width 10 height 10
click at [1027, 187] on input "SCNC: Not compliant with all court-ordered conditions and special conditions" at bounding box center [1027, 187] width 0 height 0
click at [939, 217] on span at bounding box center [938, 216] width 10 height 10
click at [1086, 224] on input "FFR: Failure to make payments toward fines, fees, and restitution despite abili…" at bounding box center [1086, 224] width 0 height 0
drag, startPoint x: 1032, startPoint y: 377, endPoint x: 1219, endPoint y: 384, distance: 187.5
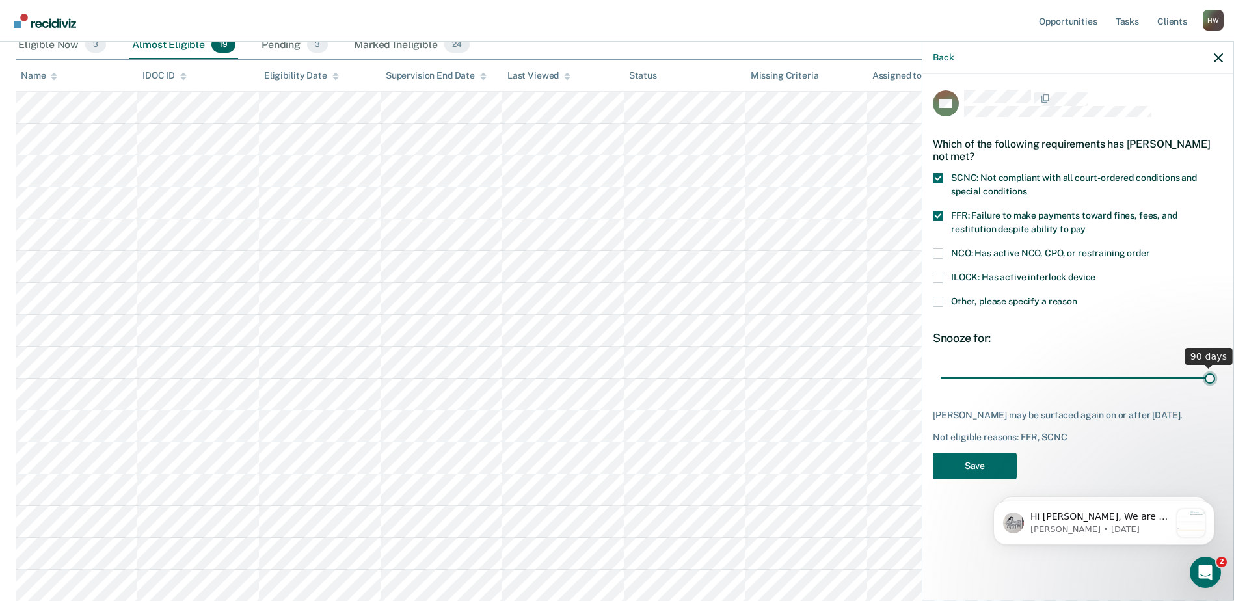
type input "90"
click at [1215, 384] on input "range" at bounding box center [1078, 377] width 275 height 23
click at [984, 463] on button "Save" at bounding box center [975, 466] width 84 height 27
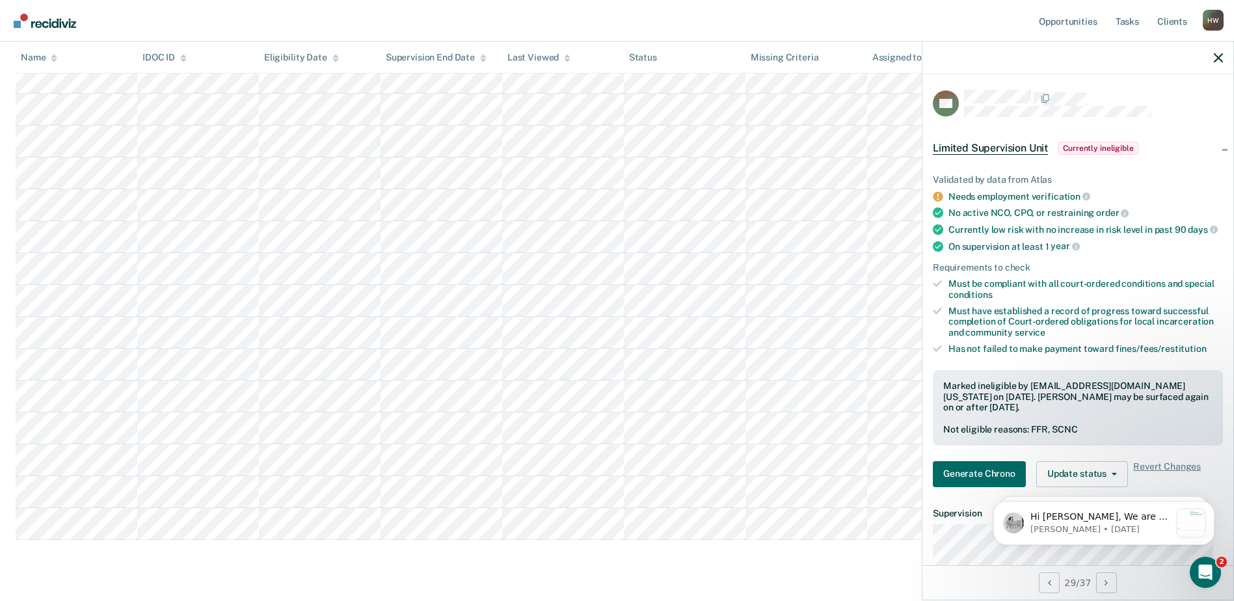
scroll to position [325, 0]
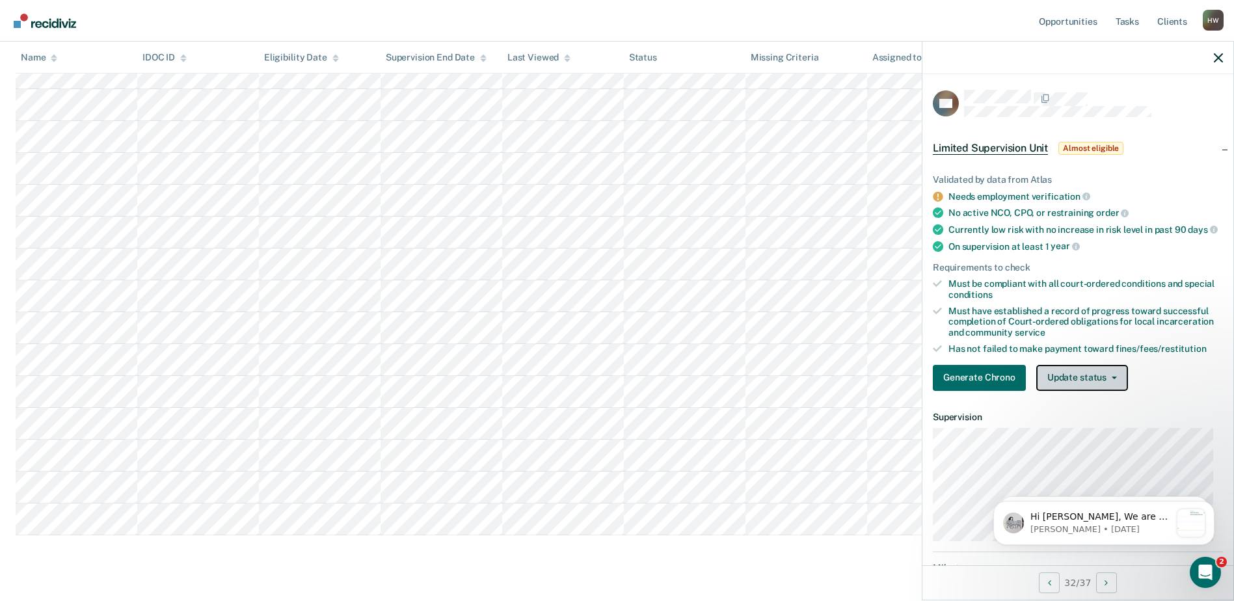
click at [1113, 379] on icon "button" at bounding box center [1114, 378] width 5 height 3
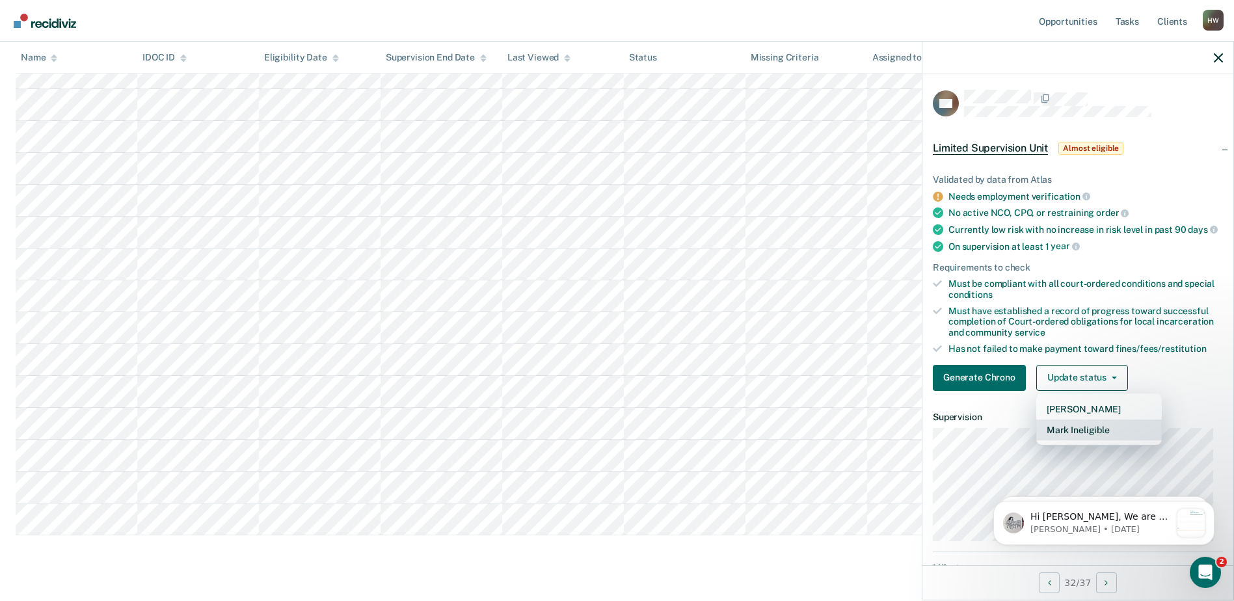
click at [1091, 440] on button "Mark Ineligible" at bounding box center [1099, 430] width 126 height 21
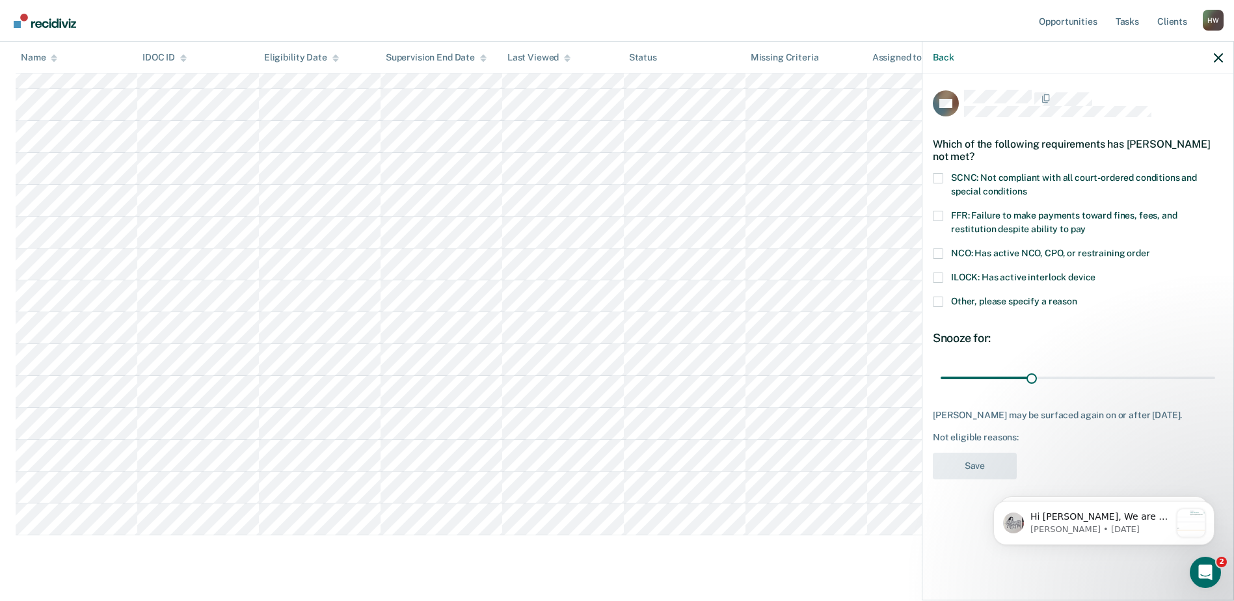
click at [938, 215] on span at bounding box center [938, 216] width 10 height 10
click at [1086, 224] on input "FFR: Failure to make payments toward fines, fees, and restitution despite abili…" at bounding box center [1086, 224] width 0 height 0
drag, startPoint x: 1032, startPoint y: 377, endPoint x: 1219, endPoint y: 389, distance: 187.1
type input "90"
click at [1215, 389] on input "range" at bounding box center [1078, 377] width 275 height 23
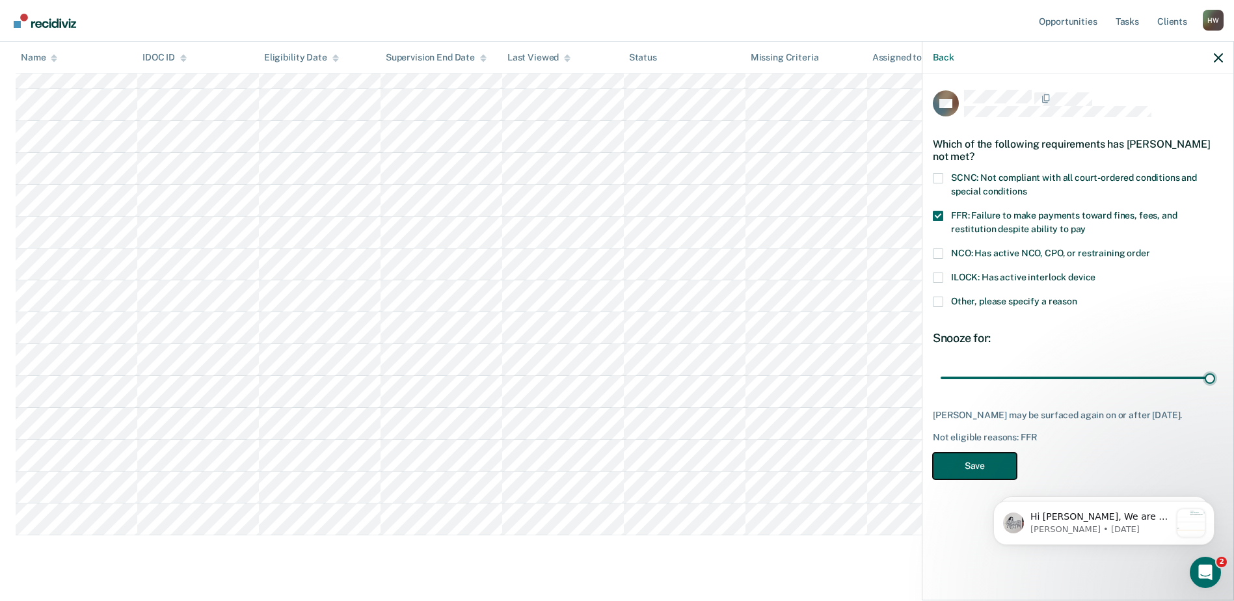
click at [978, 469] on button "Save" at bounding box center [975, 466] width 84 height 27
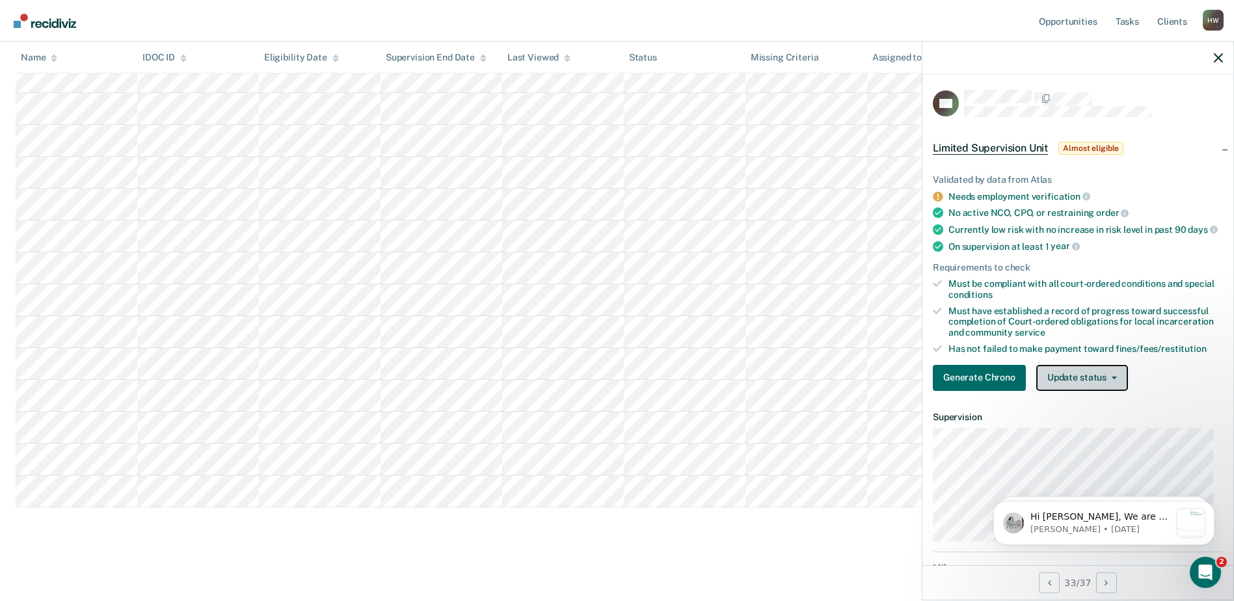
click at [1111, 385] on button "Update status" at bounding box center [1082, 378] width 92 height 26
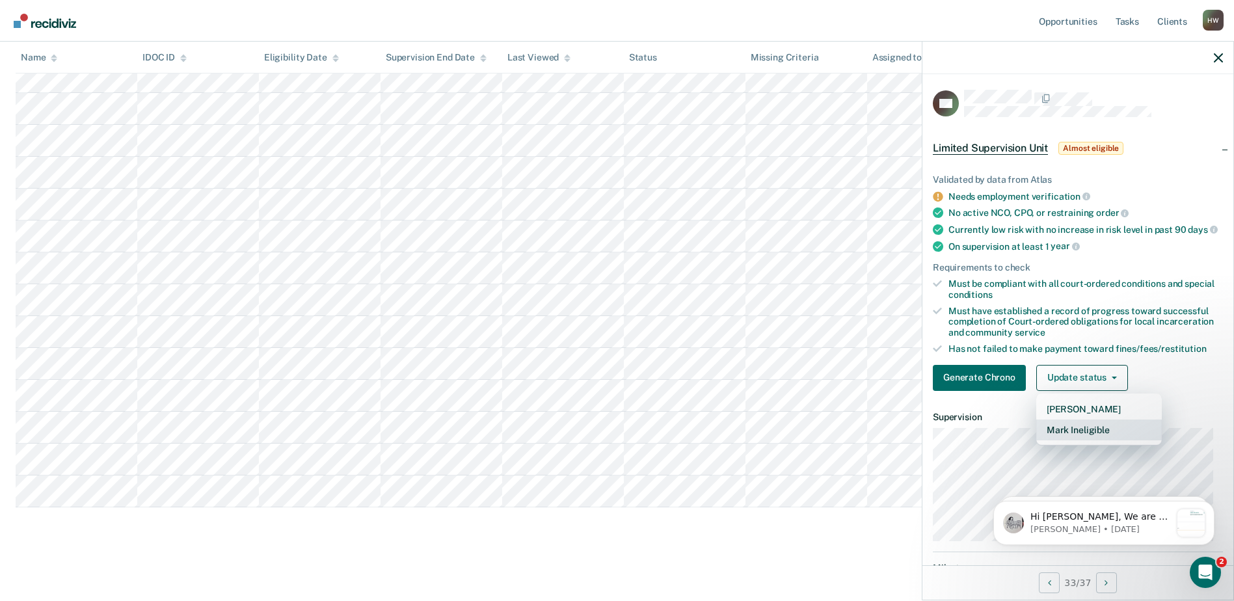
click at [1084, 440] on button "Mark Ineligible" at bounding box center [1099, 430] width 126 height 21
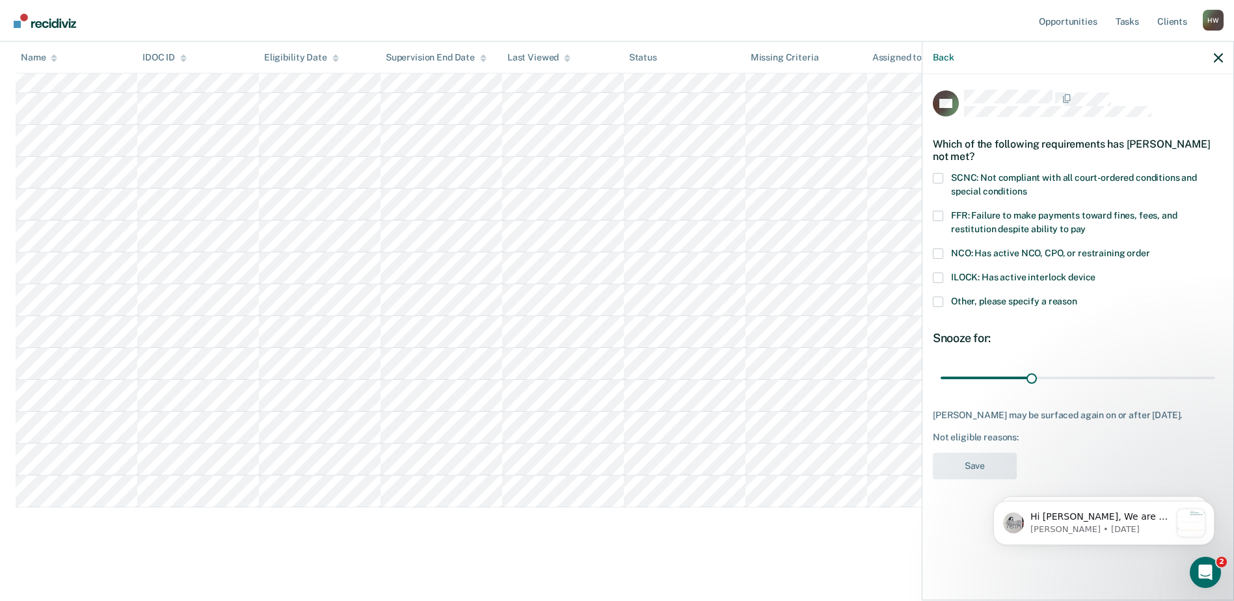
click at [936, 171] on div "Which of the following requirements has [PERSON_NAME] not met?" at bounding box center [1078, 151] width 290 height 46
click at [936, 181] on span at bounding box center [938, 178] width 10 height 10
click at [1027, 187] on input "SCNC: Not compliant with all court-ordered conditions and special conditions" at bounding box center [1027, 187] width 0 height 0
click at [939, 215] on span at bounding box center [938, 216] width 10 height 10
click at [1086, 224] on input "FFR: Failure to make payments toward fines, fees, and restitution despite abili…" at bounding box center [1086, 224] width 0 height 0
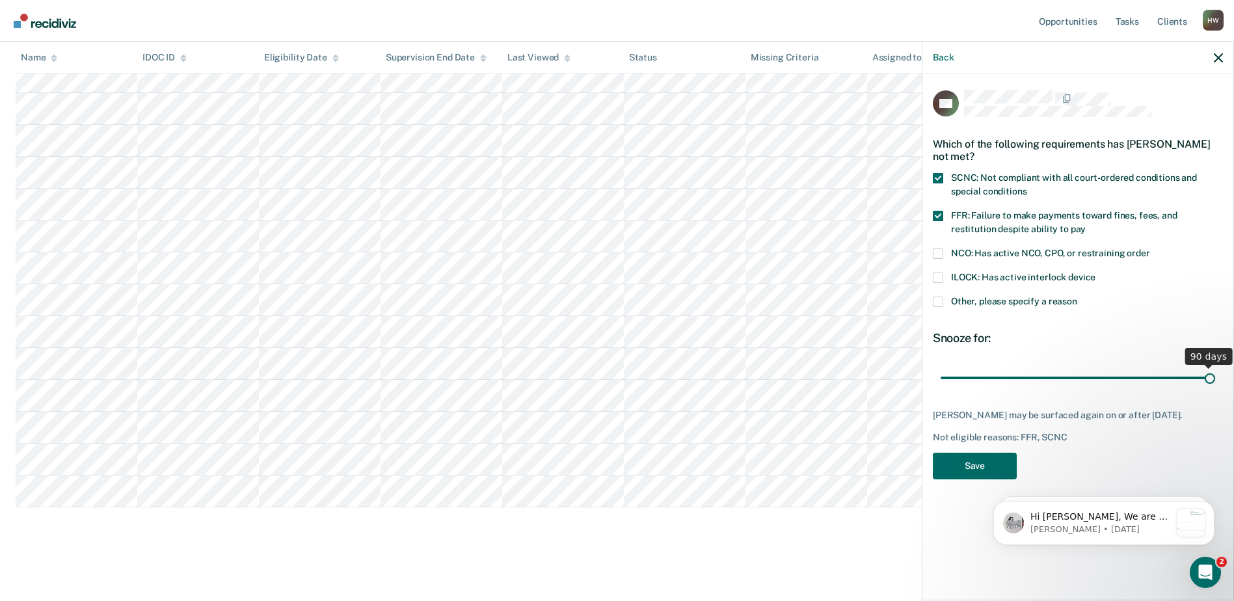
drag, startPoint x: 1032, startPoint y: 375, endPoint x: 1222, endPoint y: 375, distance: 189.3
type input "90"
click at [1215, 375] on input "range" at bounding box center [1078, 377] width 275 height 23
click at [995, 470] on button "Save" at bounding box center [975, 466] width 84 height 27
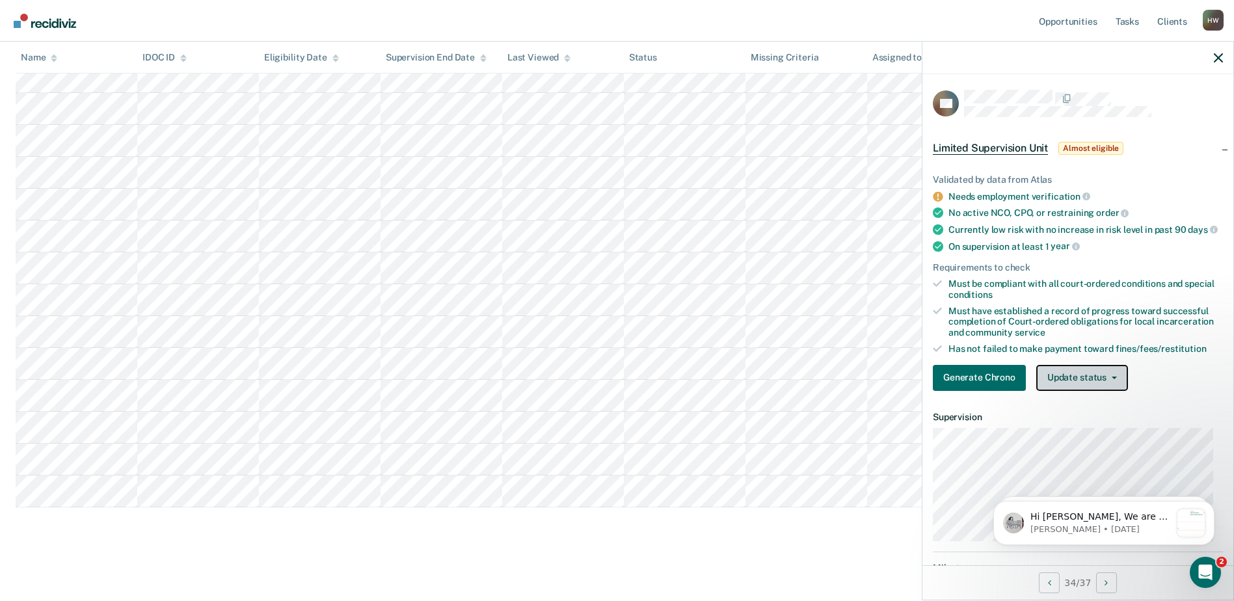
click at [1115, 388] on button "Update status" at bounding box center [1082, 378] width 92 height 26
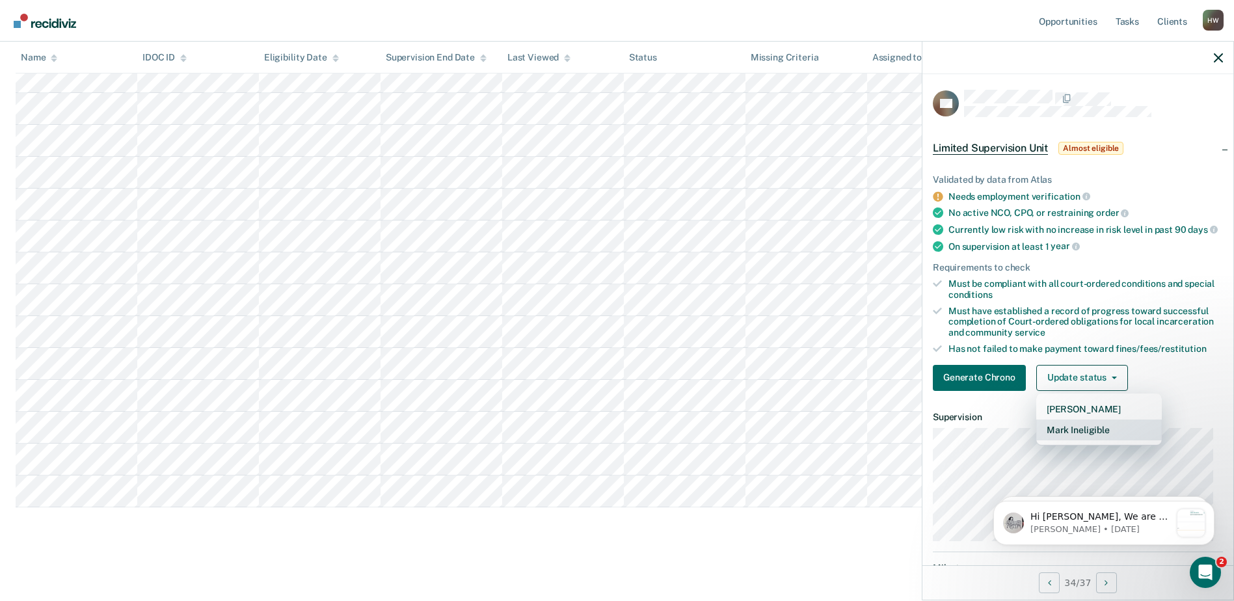
click at [1084, 440] on button "Mark Ineligible" at bounding box center [1099, 430] width 126 height 21
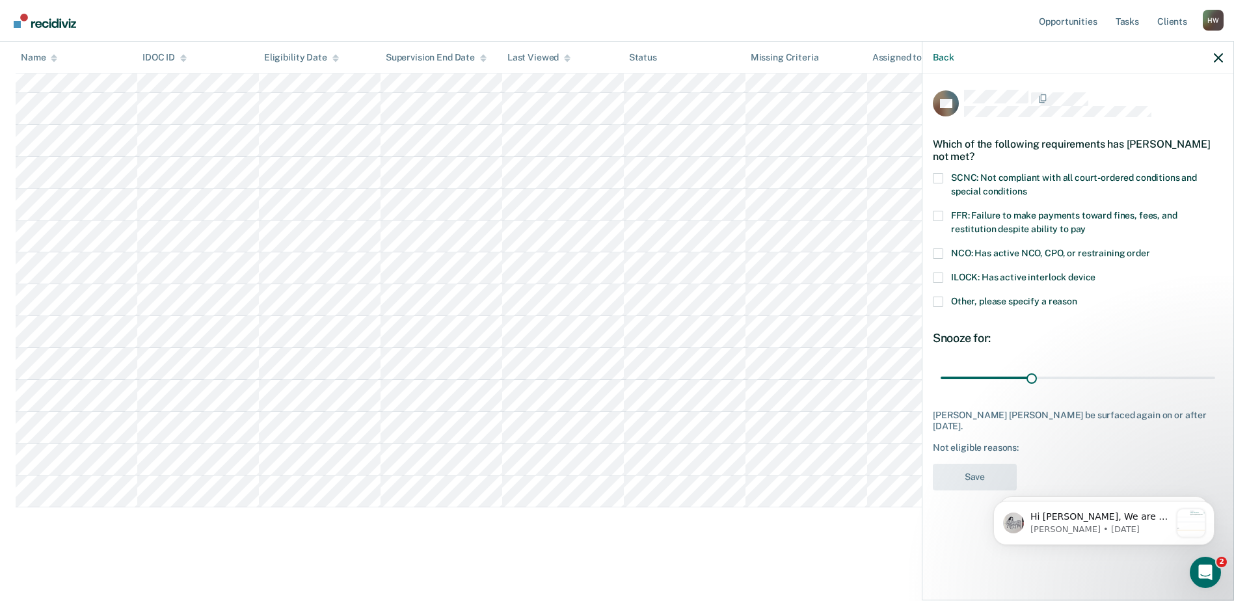
click at [938, 304] on span at bounding box center [938, 302] width 10 height 10
click at [1077, 297] on input "Other, please specify a reason" at bounding box center [1077, 297] width 0 height 0
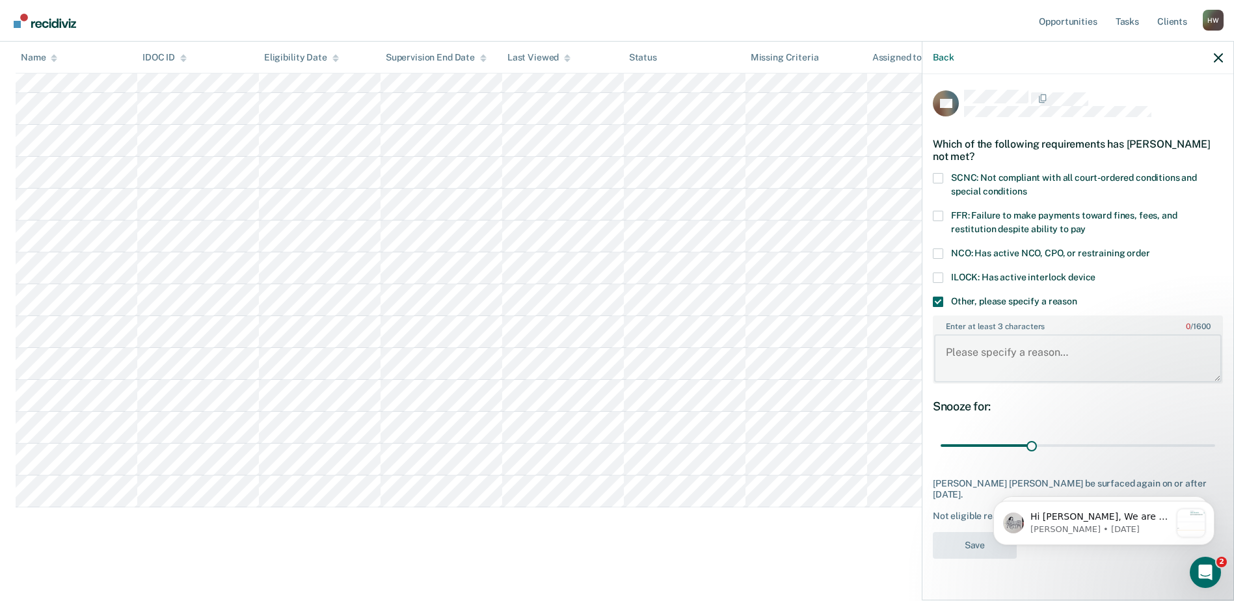
click at [960, 342] on textarea "Enter at least 3 characters 0 / 1600" at bounding box center [1078, 358] width 288 height 48
type textarea "PV status"
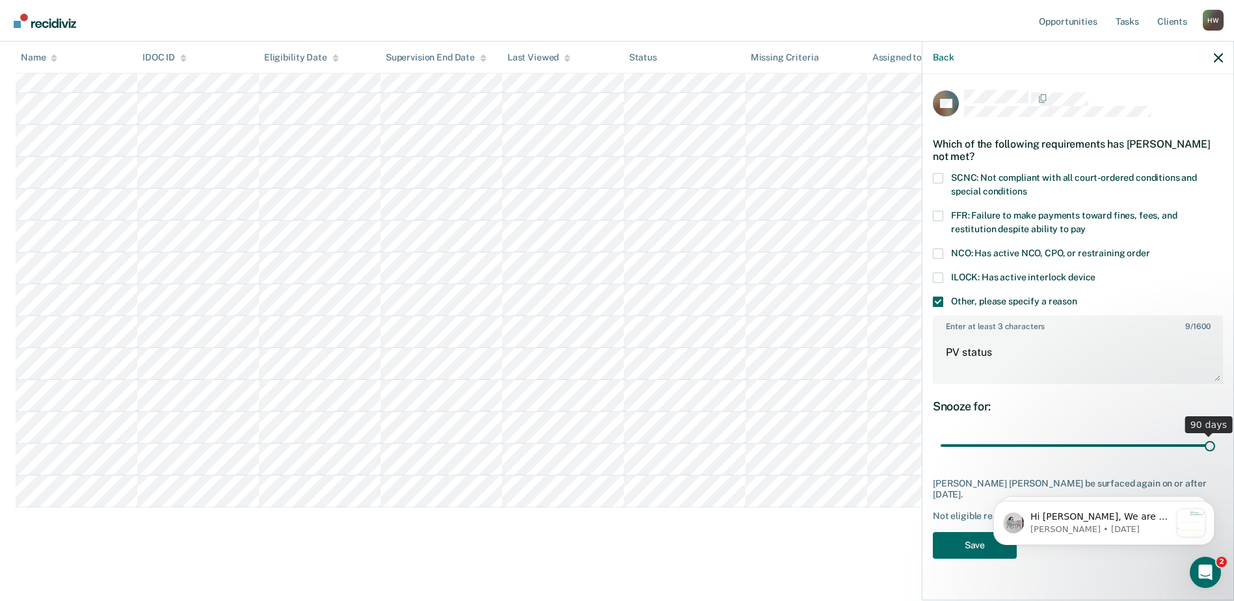
drag, startPoint x: 1031, startPoint y: 446, endPoint x: 1246, endPoint y: 451, distance: 214.8
type input "90"
click at [1215, 451] on input "range" at bounding box center [1078, 446] width 275 height 23
click at [977, 532] on button "Save" at bounding box center [975, 545] width 84 height 27
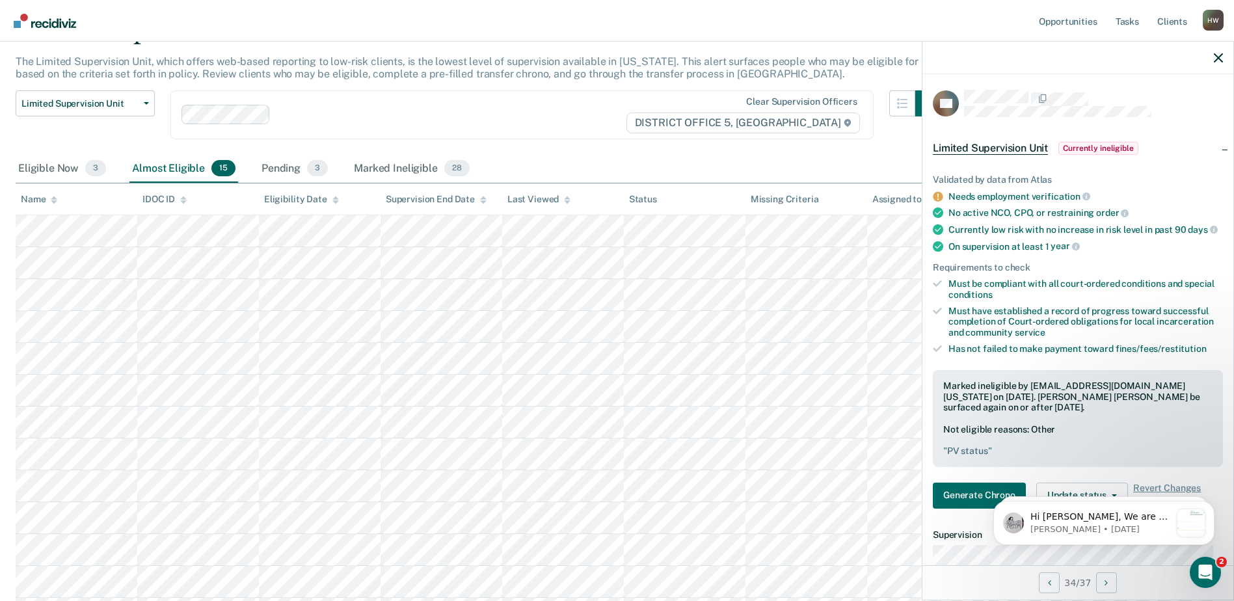
scroll to position [19, 0]
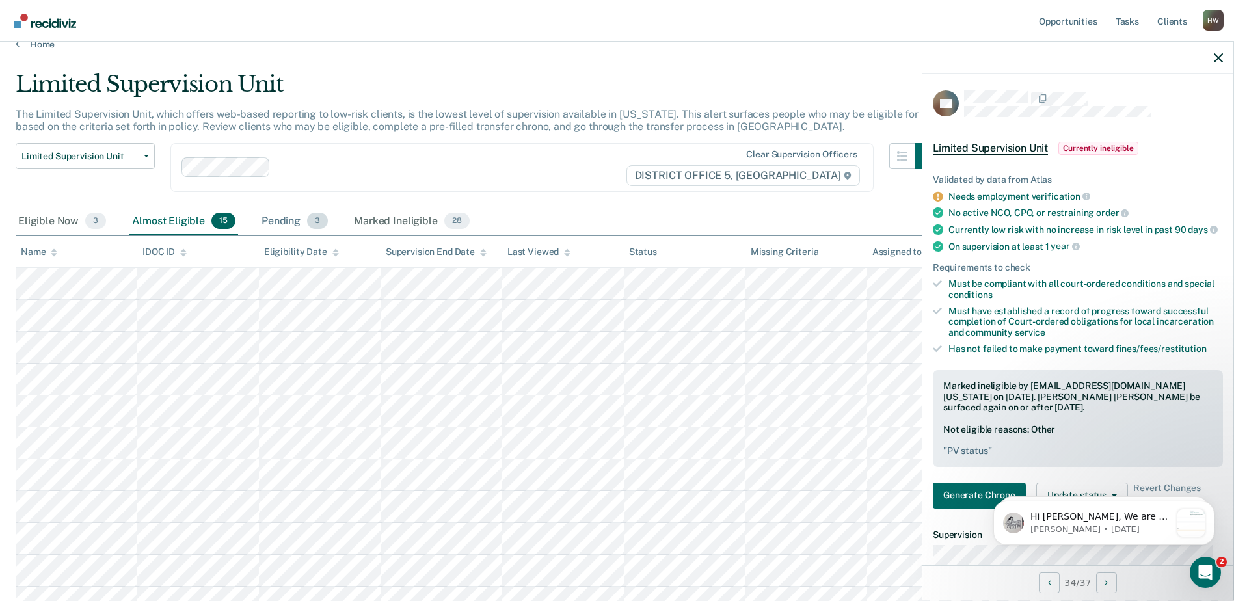
click at [278, 225] on div "Pending 3" at bounding box center [295, 222] width 72 height 29
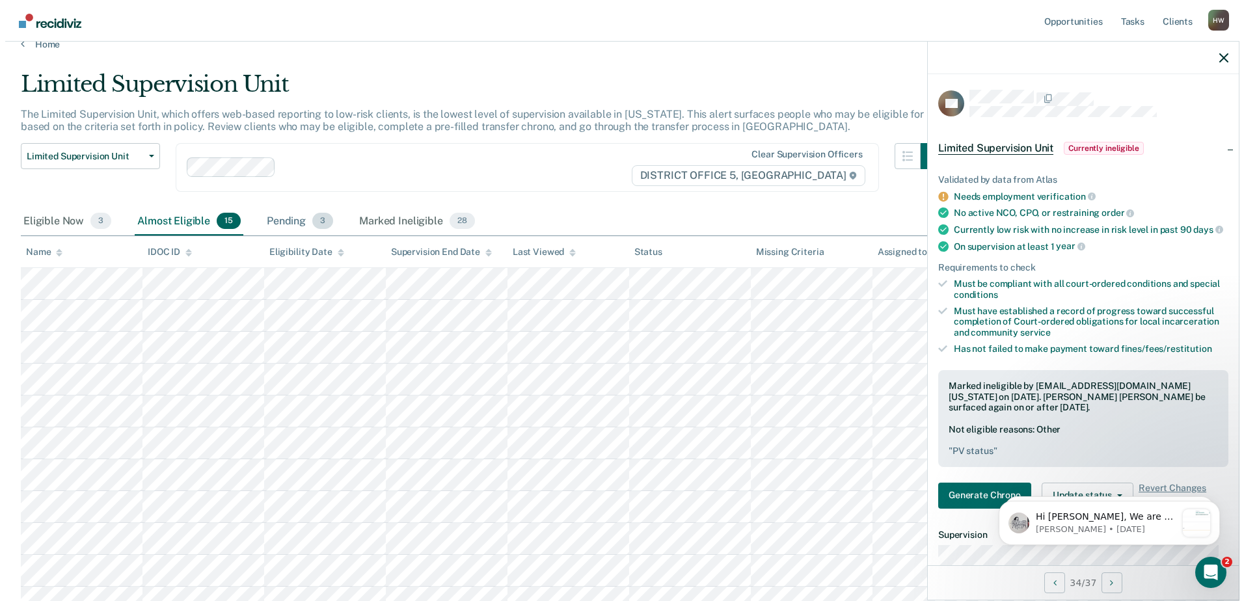
scroll to position [0, 0]
